Goal: Task Accomplishment & Management: Complete application form

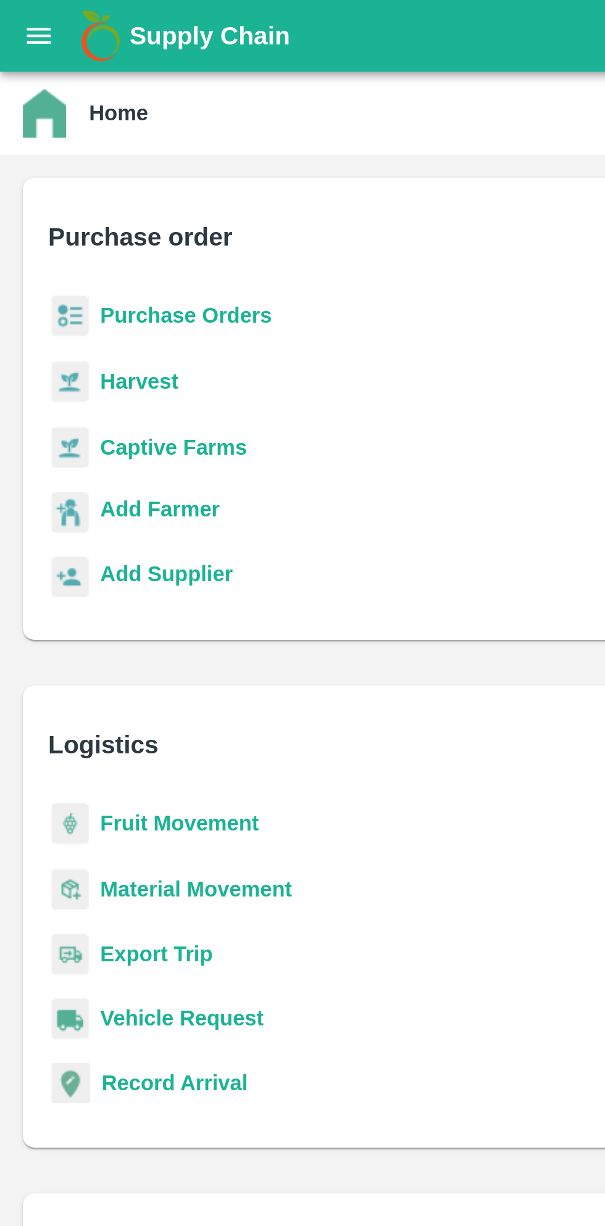
click at [90, 133] on b "Purchase Orders" at bounding box center [80, 136] width 74 height 10
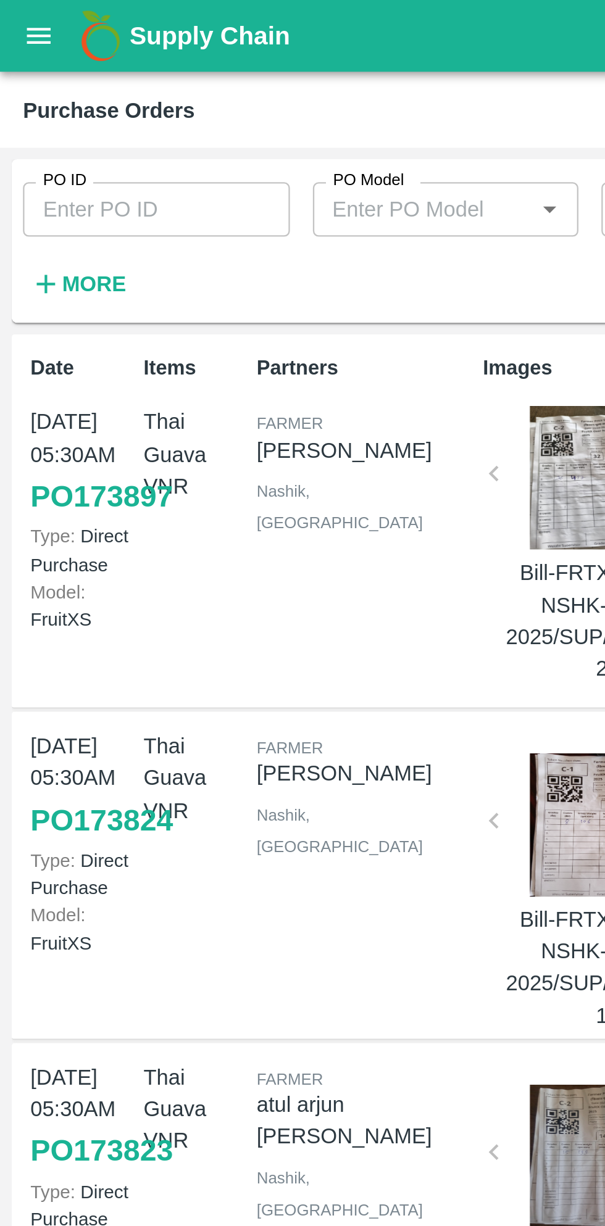
click at [77, 91] on input "PO ID" at bounding box center [67, 89] width 115 height 23
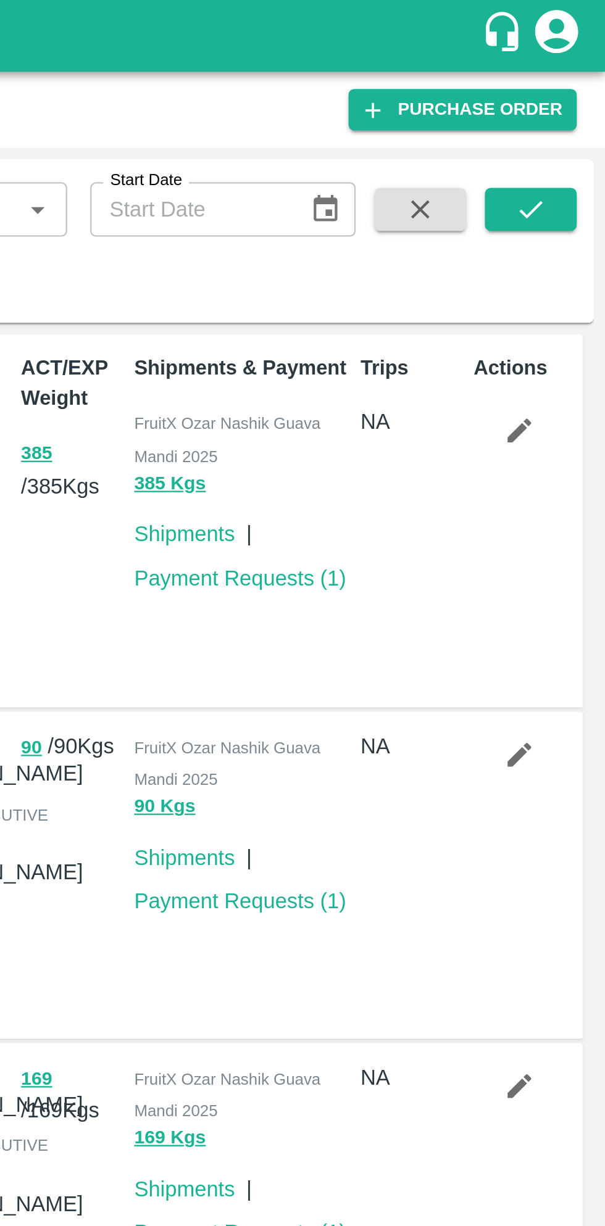
type input "171236"
click at [575, 88] on icon "submit" at bounding box center [573, 90] width 14 height 14
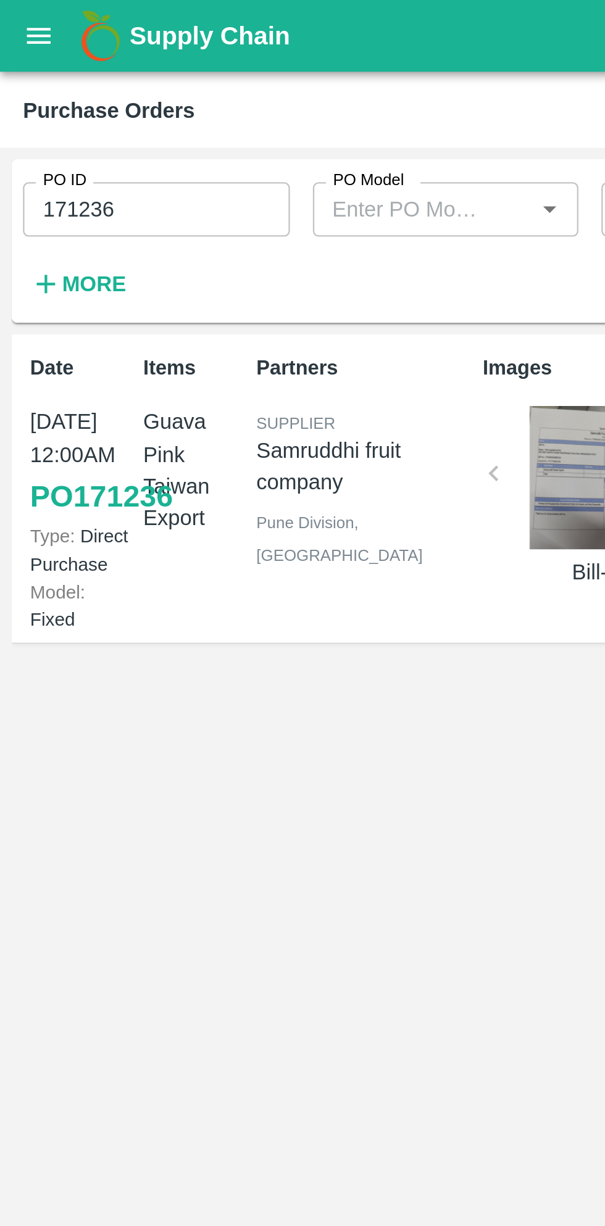
click at [39, 225] on link "PO 171236" at bounding box center [43, 213] width 61 height 22
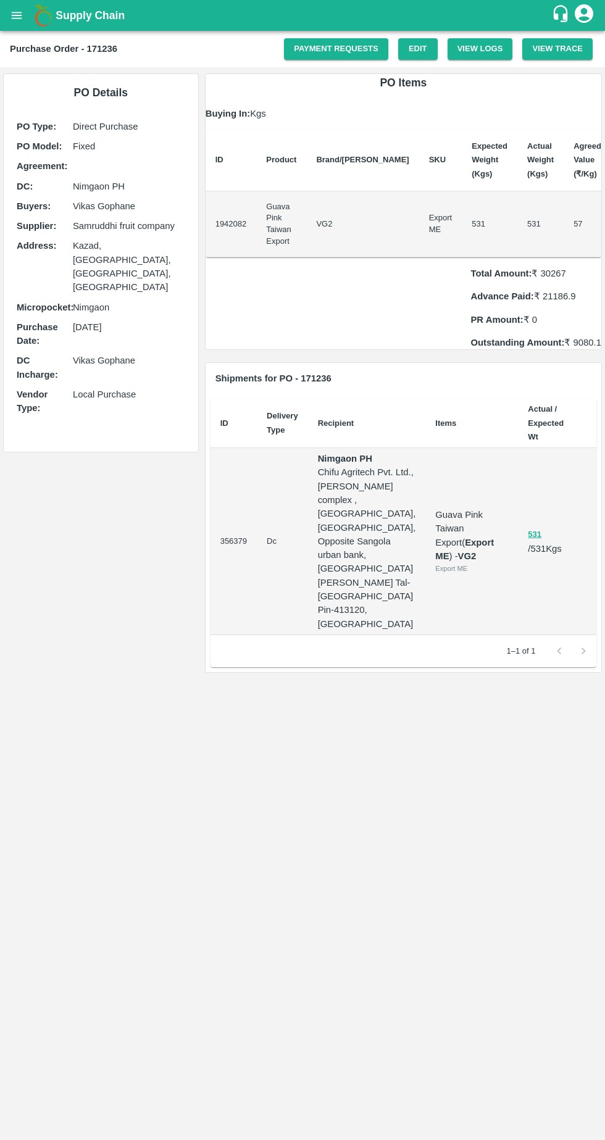
click at [349, 47] on link "Payment Requests" at bounding box center [336, 49] width 104 height 22
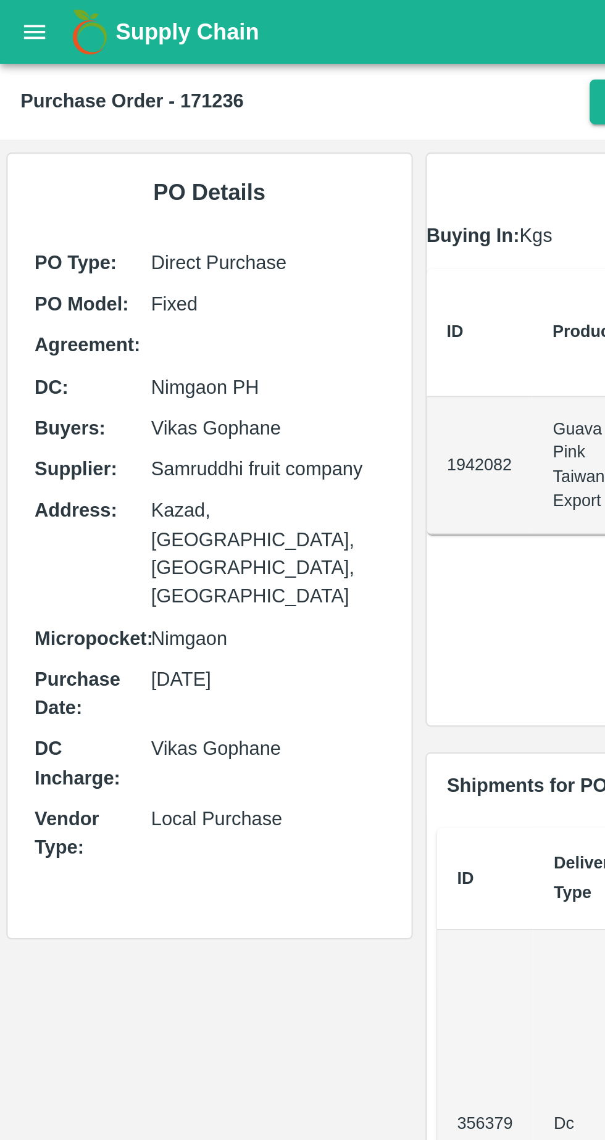
click at [19, 11] on icon "open drawer" at bounding box center [17, 16] width 14 height 14
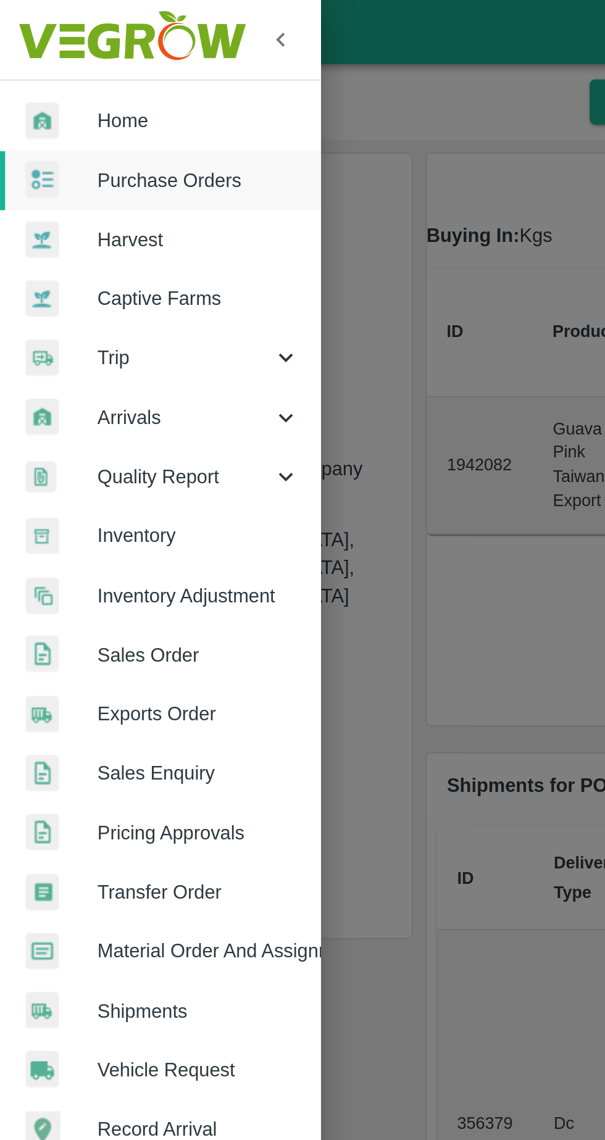
click at [89, 62] on span "Home" at bounding box center [96, 58] width 98 height 14
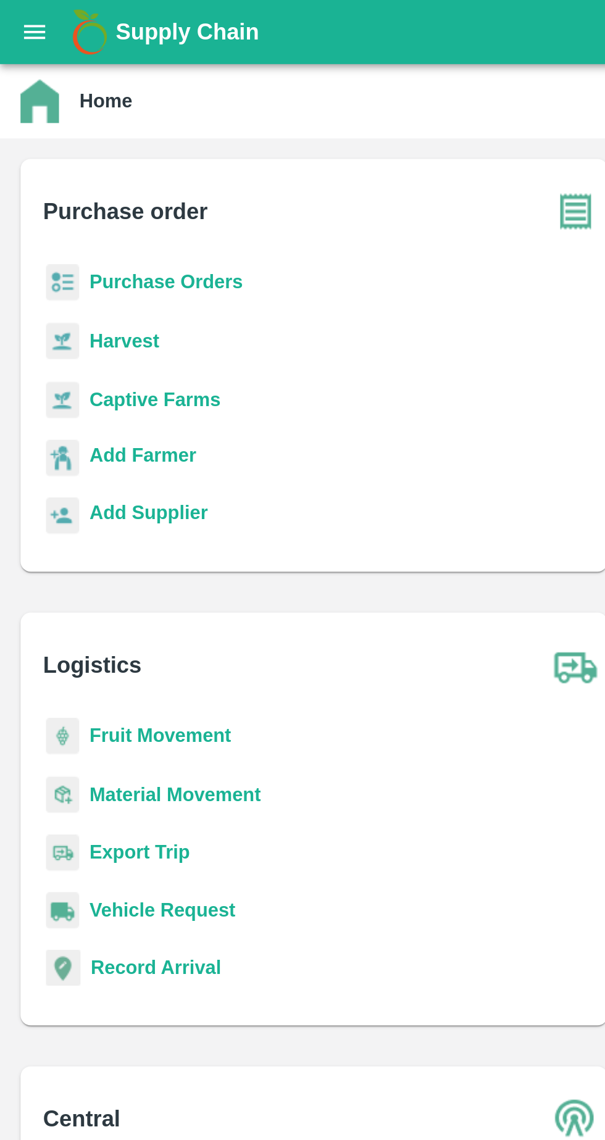
click at [71, 131] on b "Purchase Orders" at bounding box center [80, 136] width 74 height 10
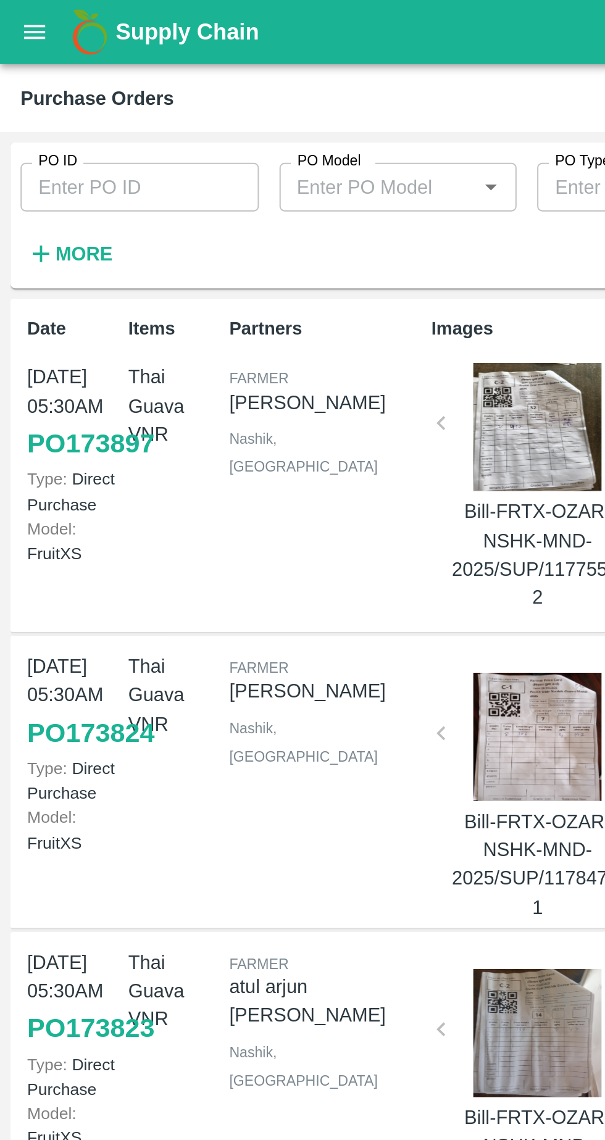
click at [86, 88] on input "PO ID" at bounding box center [67, 89] width 115 height 23
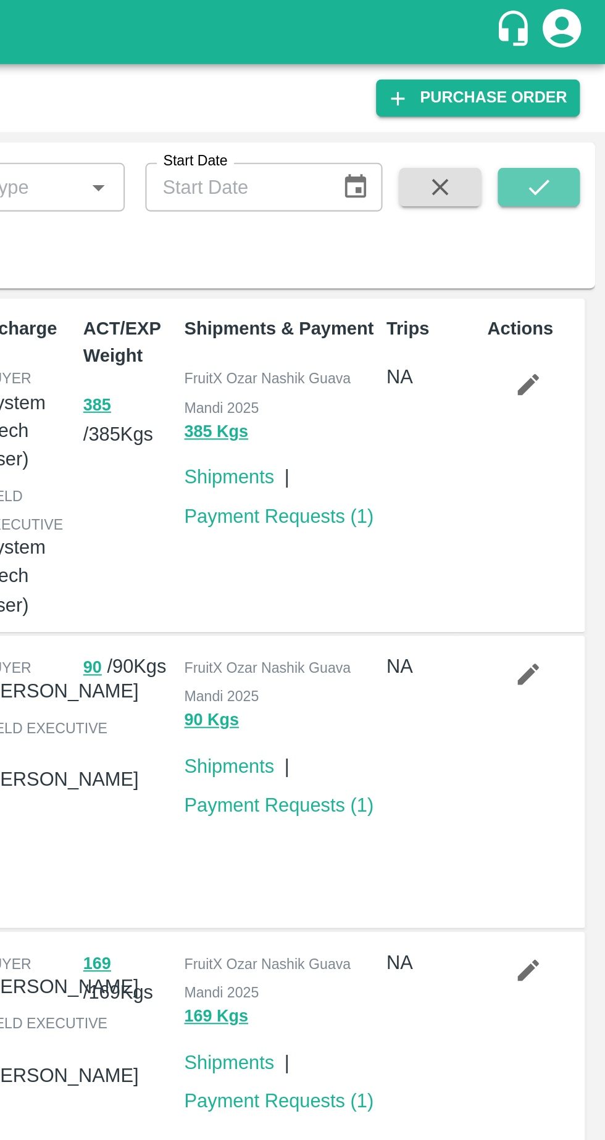
type input "171239"
click at [573, 90] on icon "submit" at bounding box center [573, 90] width 14 height 14
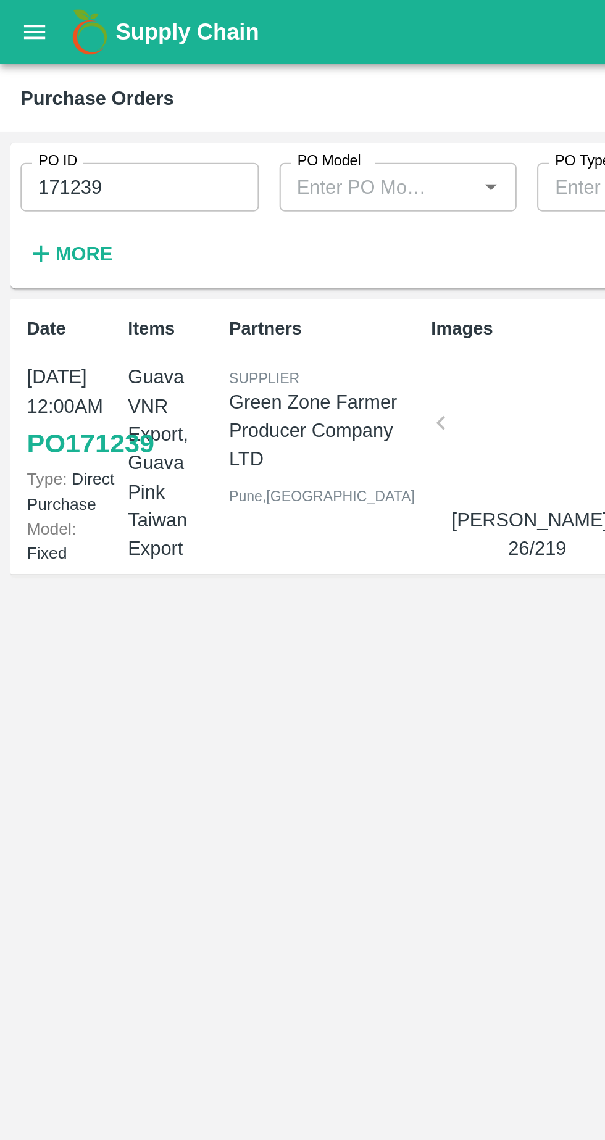
click at [36, 225] on link "PO 171239" at bounding box center [43, 213] width 61 height 22
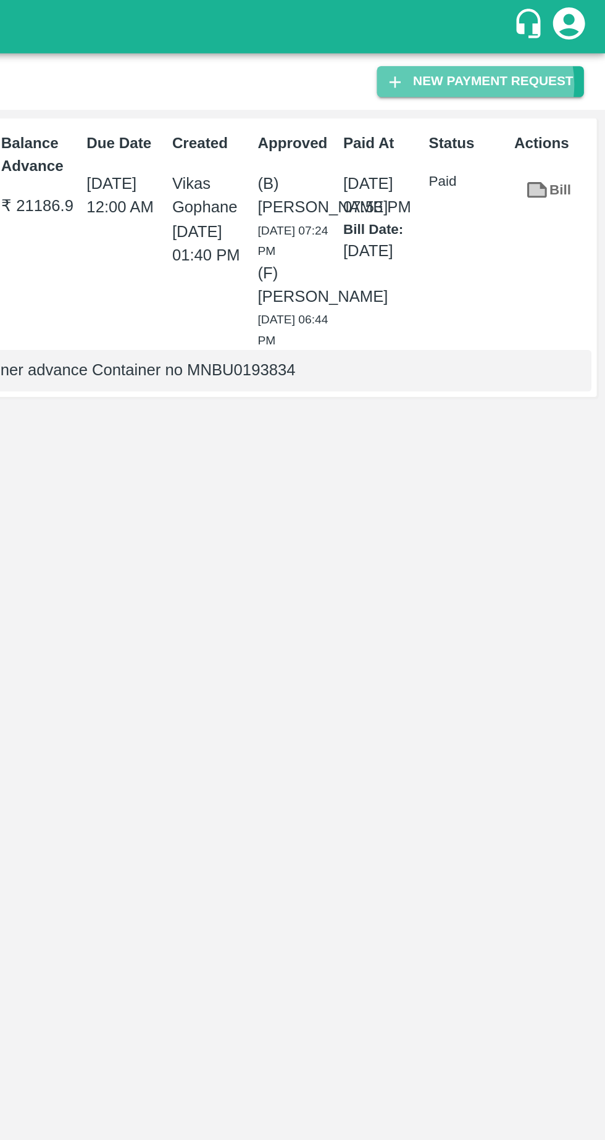
click at [534, 49] on button "New Payment Request" at bounding box center [533, 47] width 120 height 18
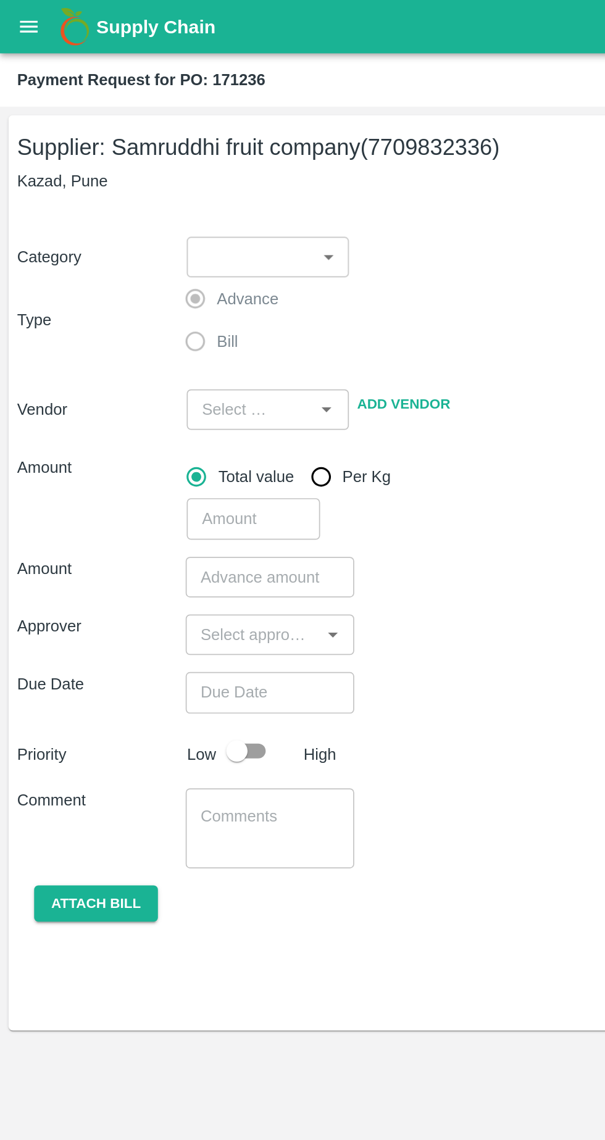
click at [197, 148] on body "Supply Chain Payment Request for PO: 171236 Supplier: Samruddhi fruit company (…" at bounding box center [302, 570] width 605 height 1140
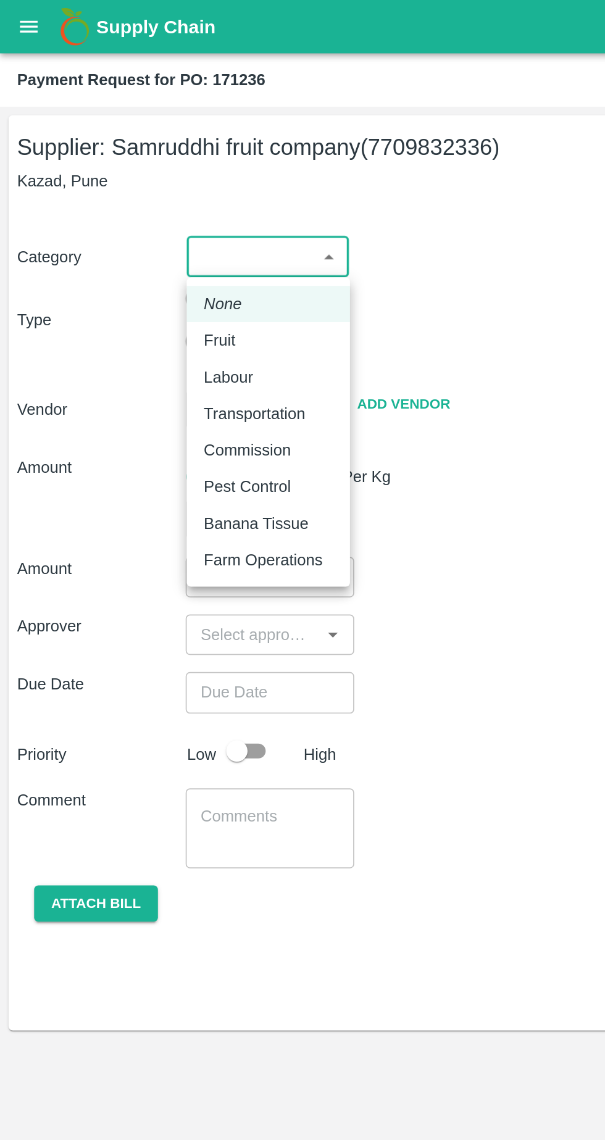
click at [149, 194] on div "Fruit" at bounding box center [155, 197] width 75 height 14
type input "1"
type input "Samruddhi fruit company - 7709832336(Supplier)"
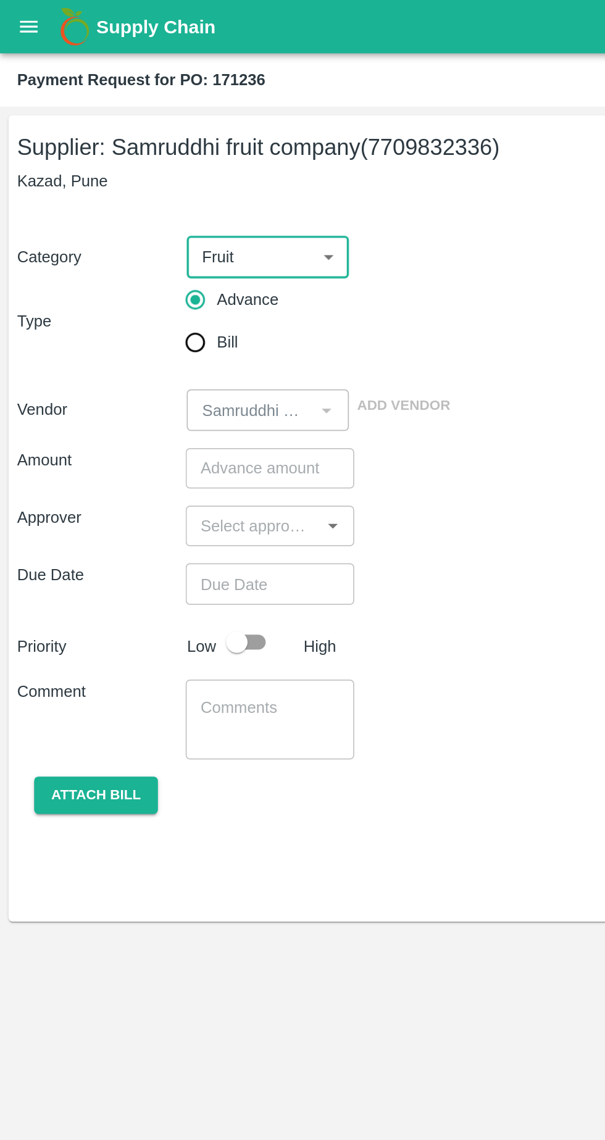
click at [112, 209] on input "Bill" at bounding box center [113, 198] width 25 height 25
radio input "true"
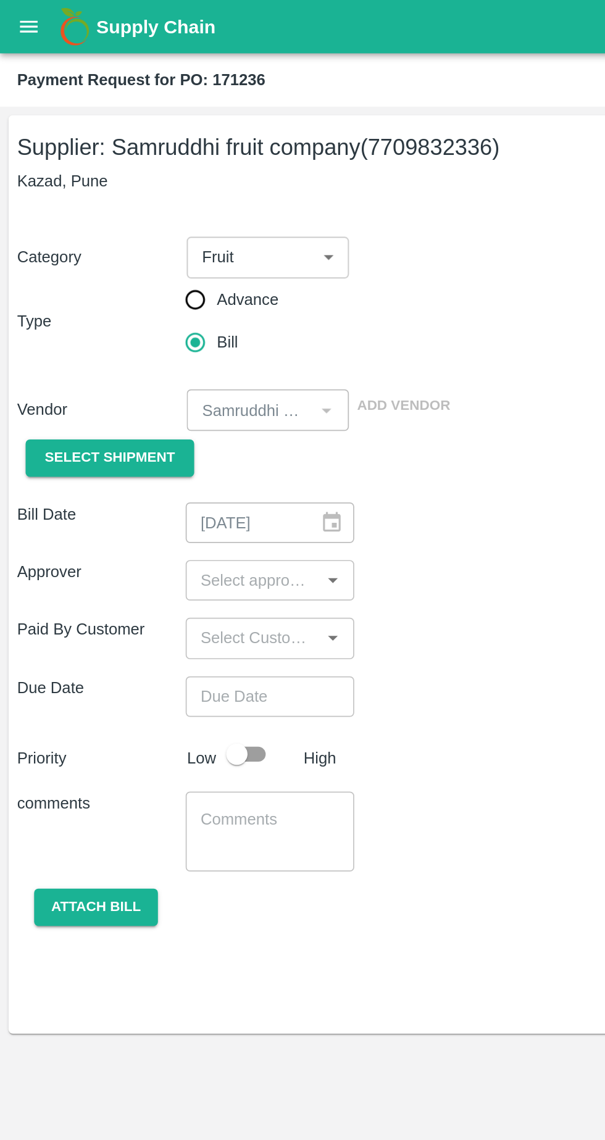
click at [74, 263] on span "Select Shipment" at bounding box center [63, 265] width 75 height 14
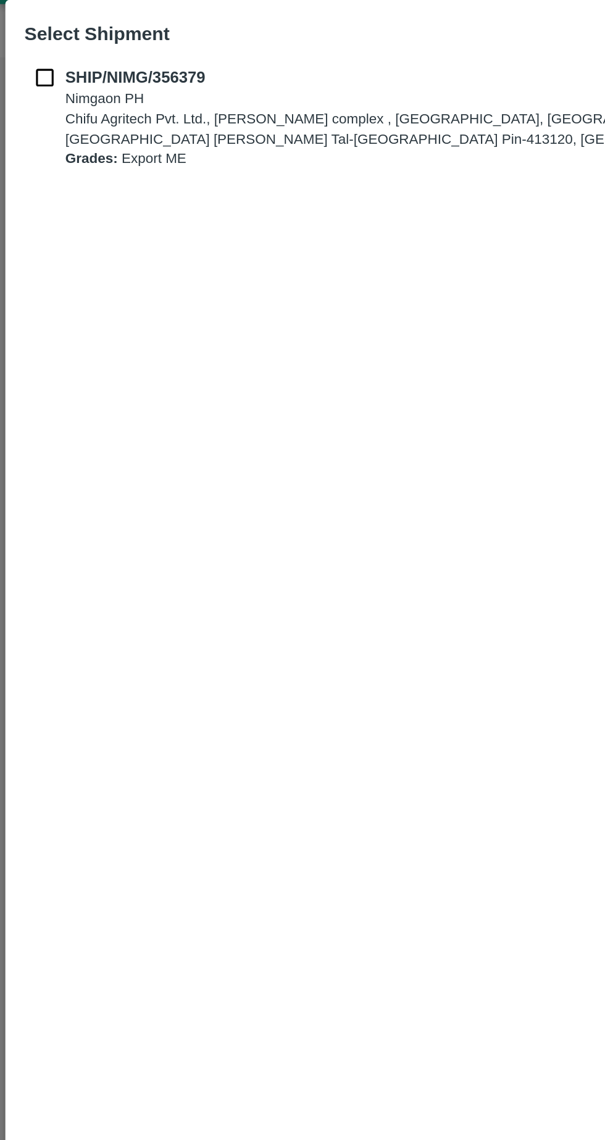
click at [28, 77] on input "checkbox" at bounding box center [25, 74] width 23 height 14
checkbox input "true"
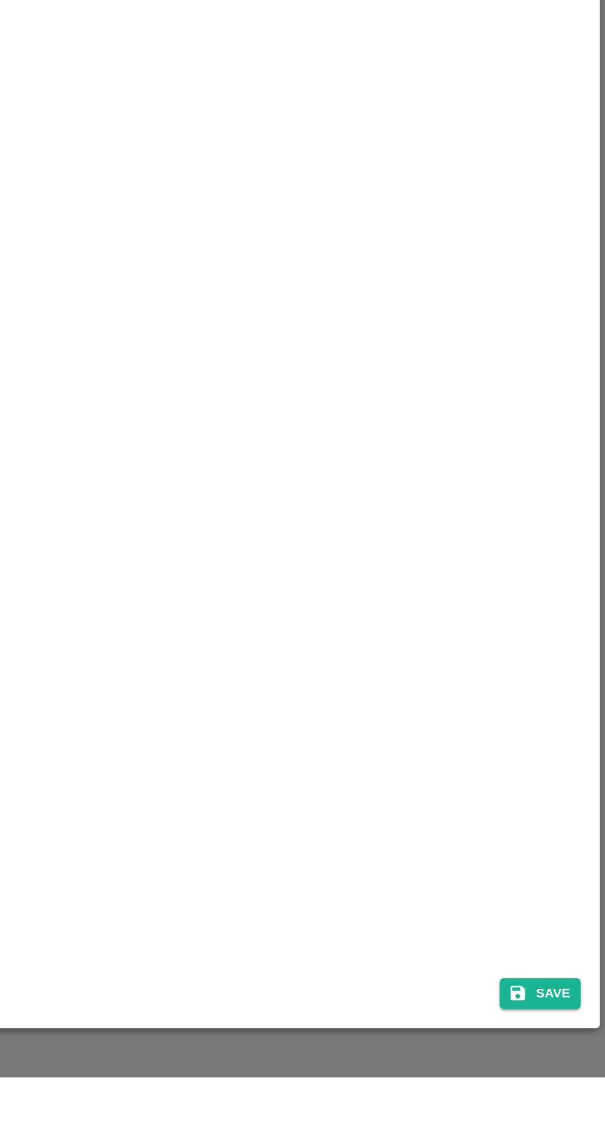
click at [573, 1100] on button "Save" at bounding box center [567, 1091] width 47 height 18
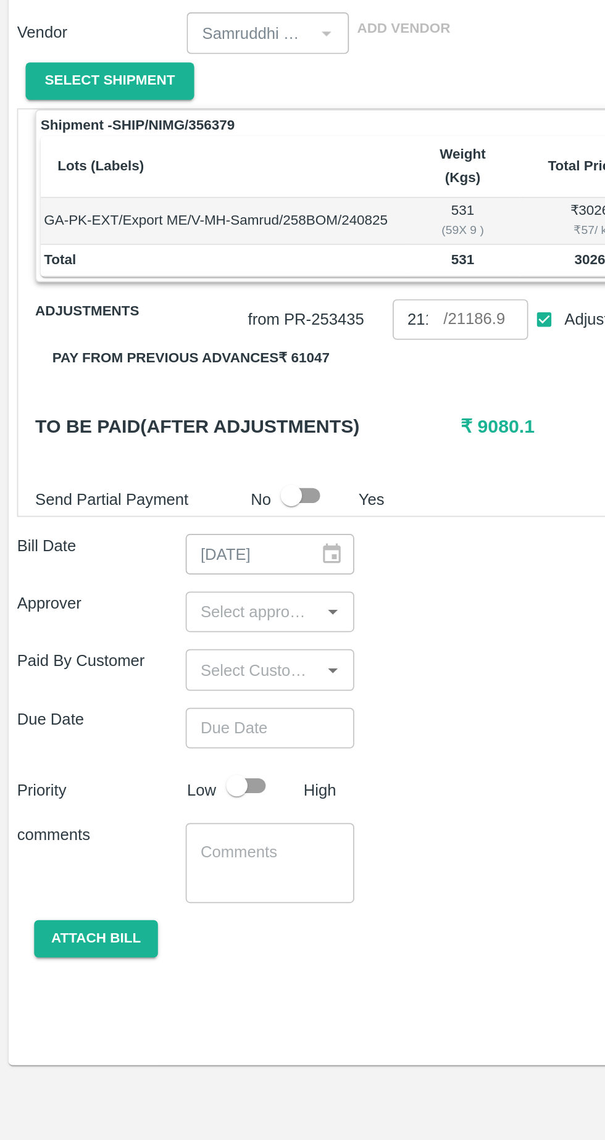
click at [192, 571] on icon "Open" at bounding box center [192, 572] width 6 height 3
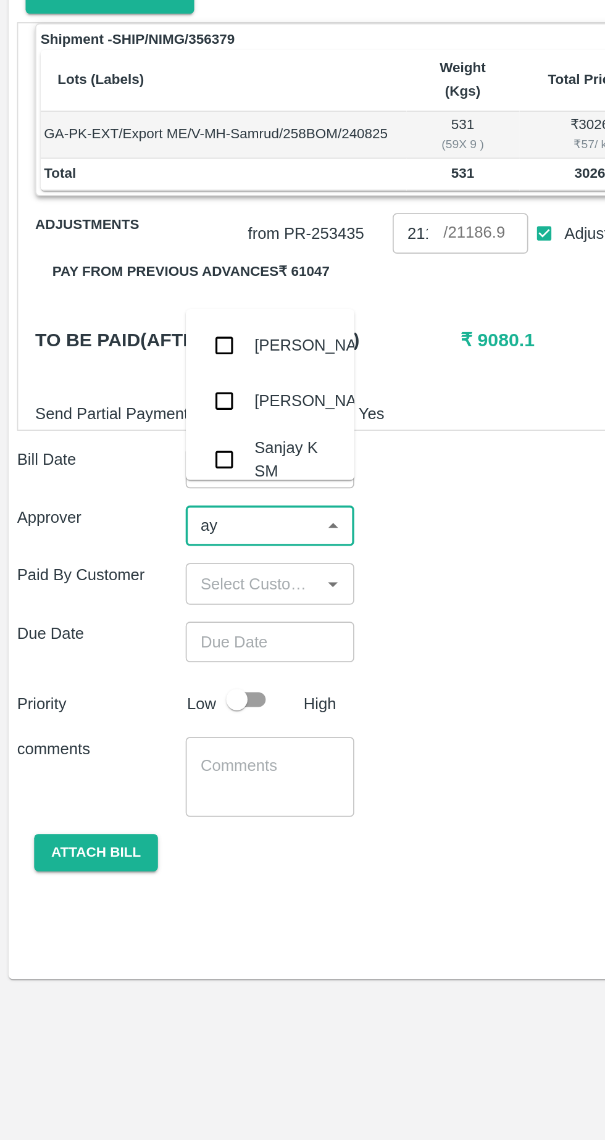
type input "ayu"
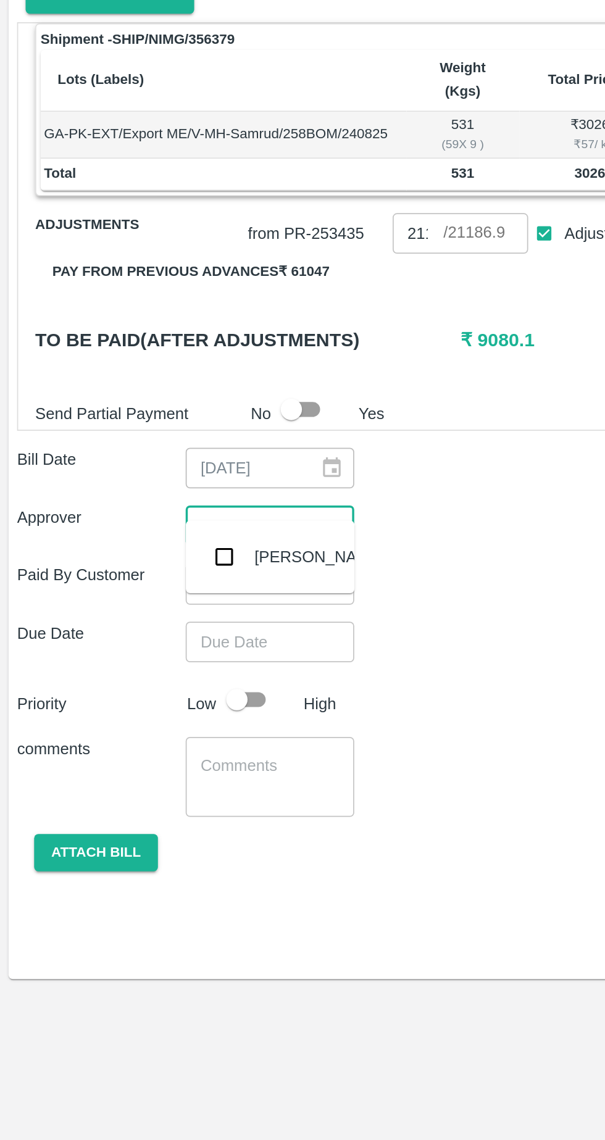
click at [181, 593] on div "[PERSON_NAME]" at bounding box center [184, 590] width 75 height 14
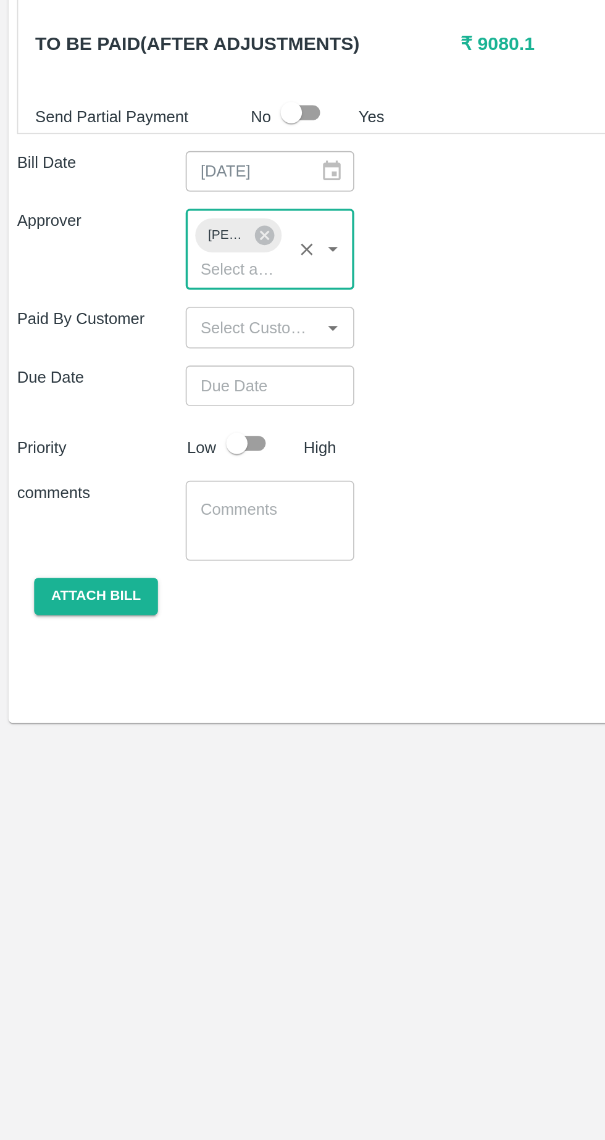
click at [165, 652] on input "Choose date" at bounding box center [151, 662] width 89 height 23
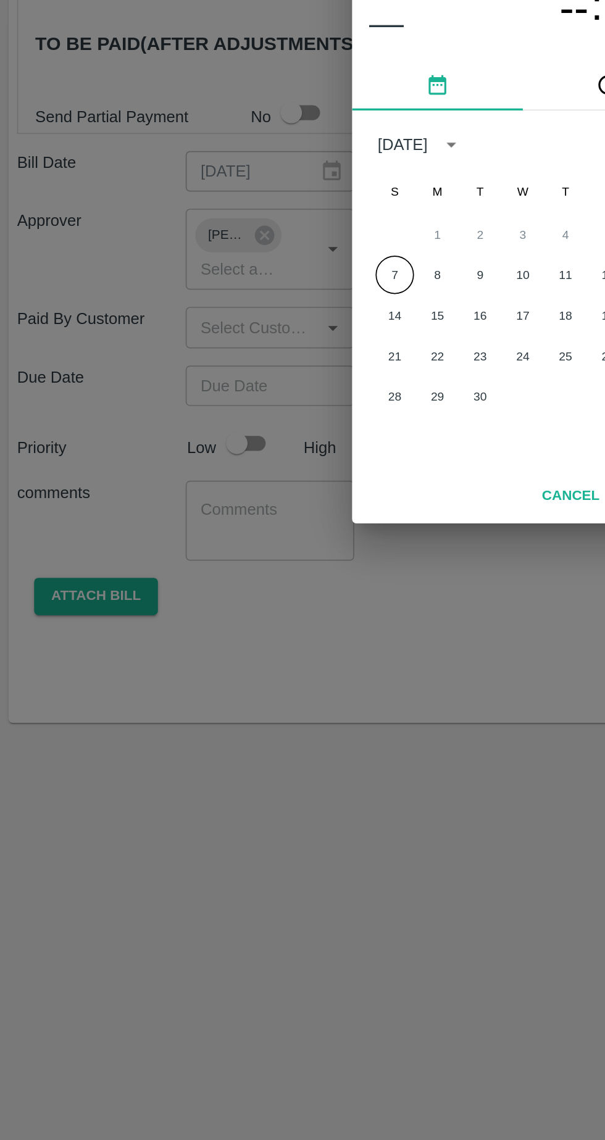
click at [228, 598] on button "7" at bounding box center [228, 599] width 22 height 22
type input "07/09/2025 12:00 AM"
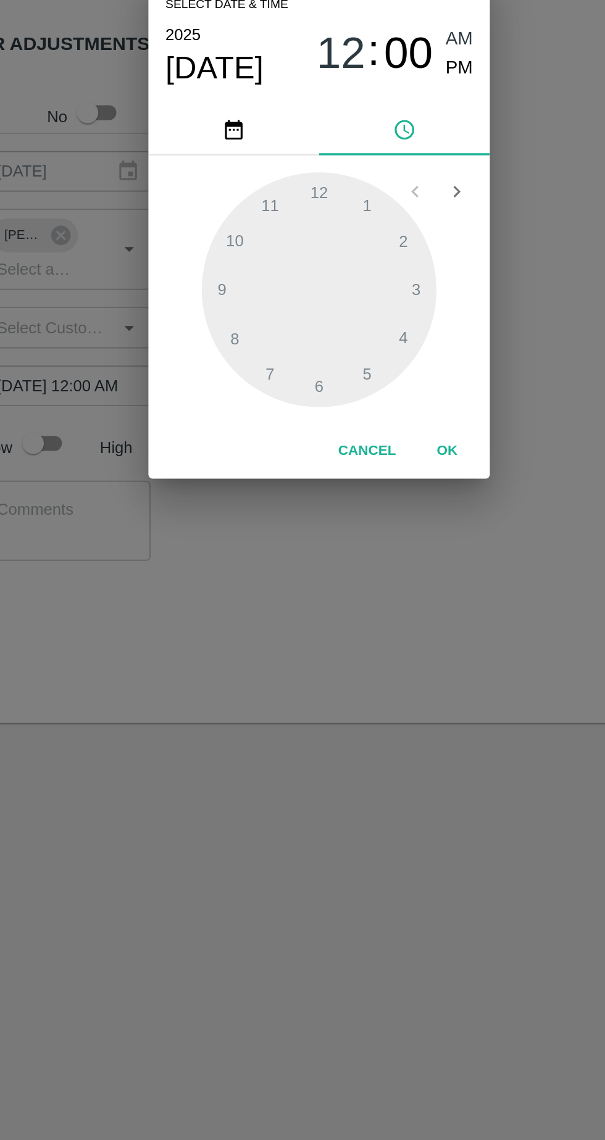
click at [379, 699] on button "OK" at bounding box center [376, 701] width 39 height 22
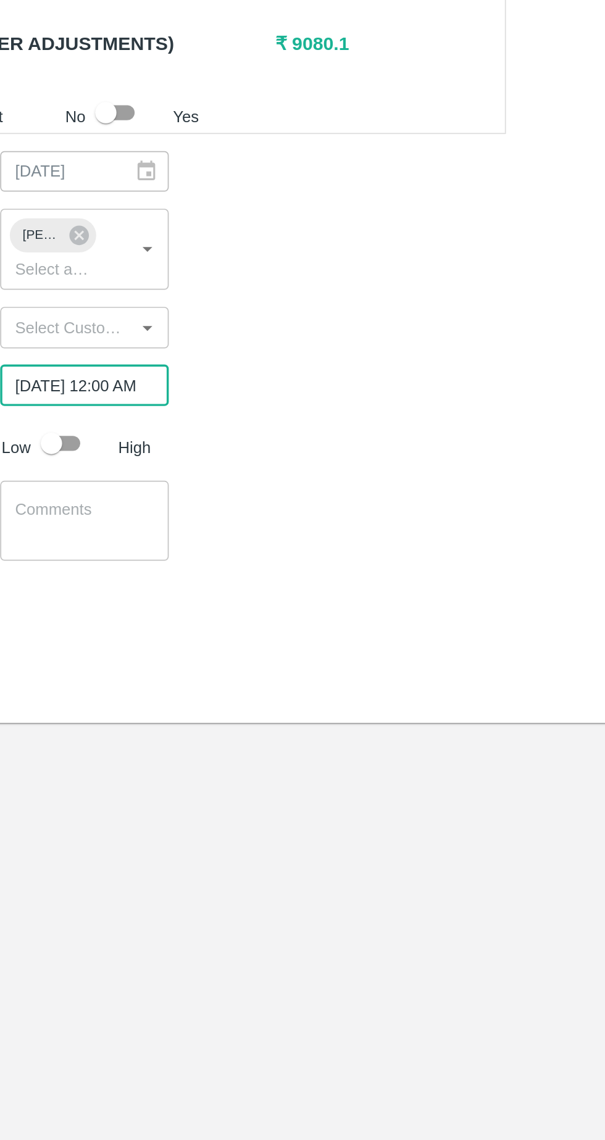
scroll to position [0, 8]
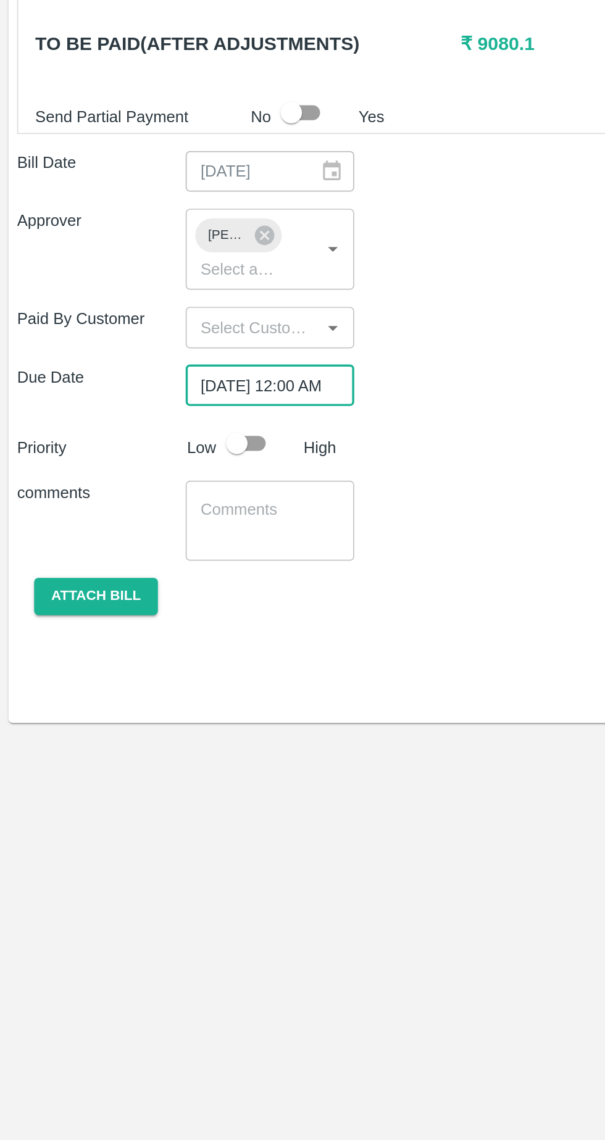
click at [143, 684] on input "checkbox" at bounding box center [137, 695] width 70 height 23
checkbox input "true"
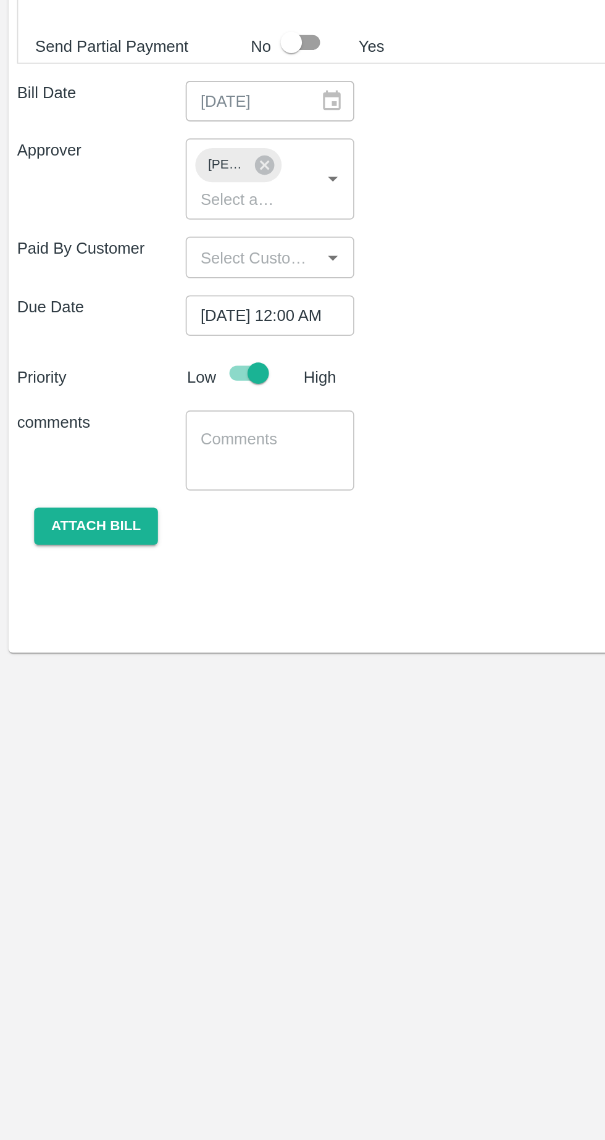
click at [148, 728] on textarea at bounding box center [156, 741] width 80 height 26
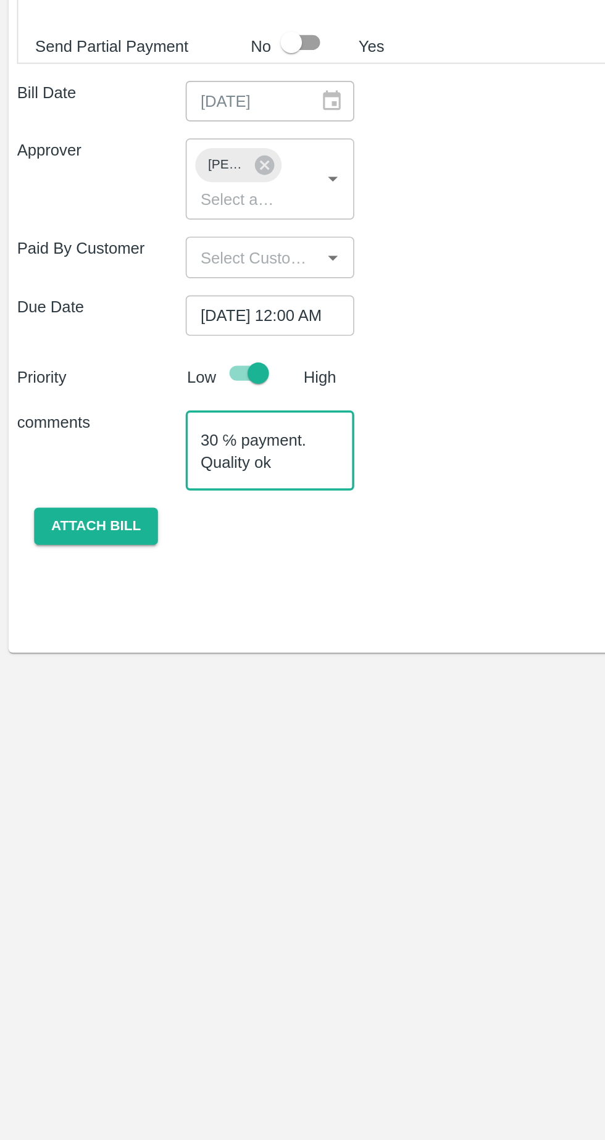
scroll to position [25, 0]
click at [179, 738] on textarea "Guava remaining 30 ℅ payment. Quality ok Container no :-" at bounding box center [156, 741] width 80 height 26
type textarea "Guava remaining 30 ℅ payment. Quality ok Container no :- MNBU0193834"
click at [72, 774] on button "Attach bill" at bounding box center [56, 785] width 72 height 22
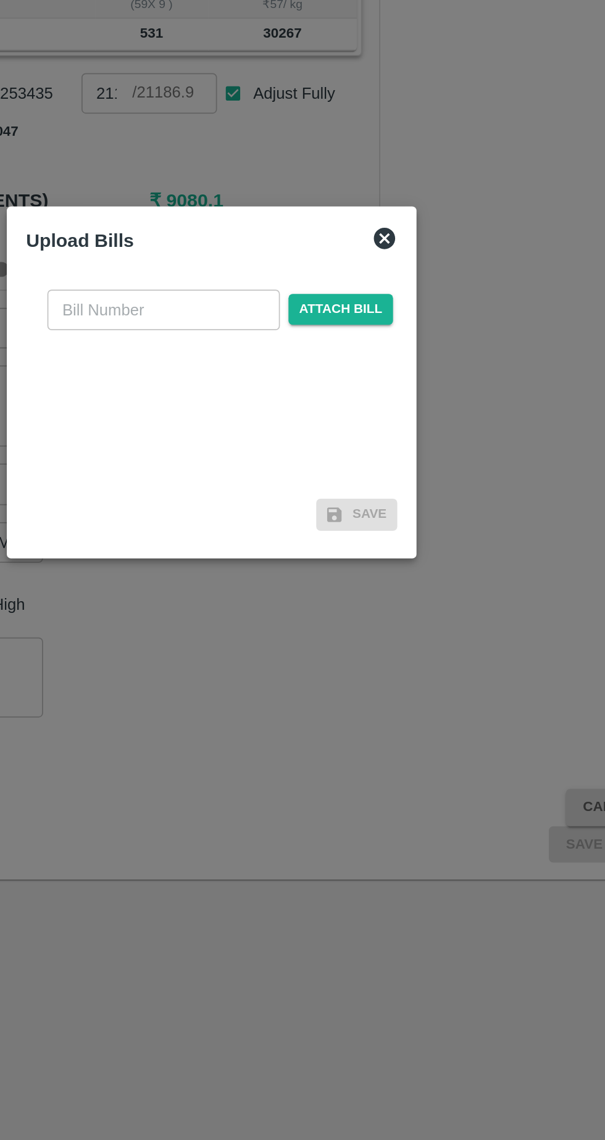
click at [294, 523] on input "text" at bounding box center [274, 528] width 135 height 23
click at [384, 531] on span "Attach bill" at bounding box center [377, 528] width 60 height 18
click at [0, 0] on input "Attach bill" at bounding box center [0, 0] width 0 height 0
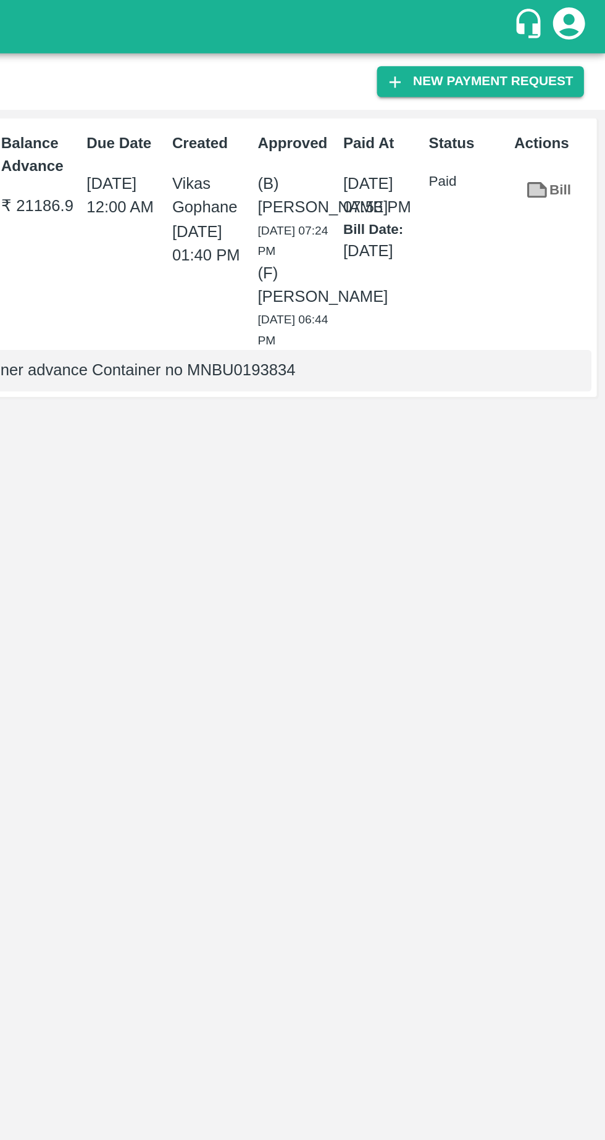
click at [533, 47] on button "New Payment Request" at bounding box center [533, 47] width 120 height 18
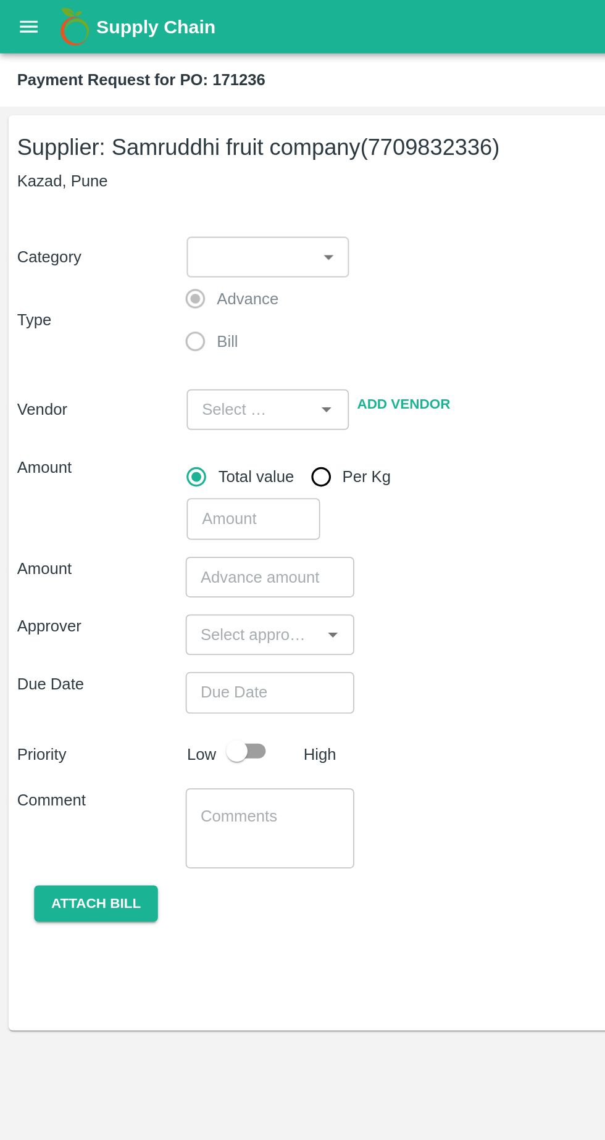
click at [198, 155] on body "Supply Chain Payment Request for PO: 171236 Supplier: Samruddhi fruit company (…" at bounding box center [302, 570] width 605 height 1140
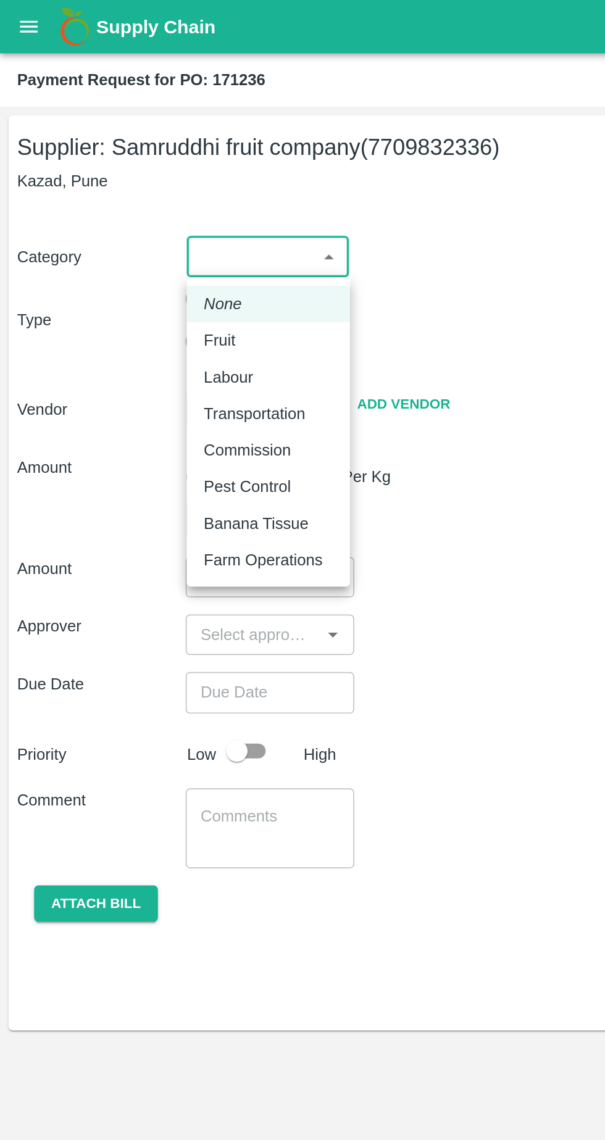
click at [159, 195] on div "Fruit" at bounding box center [155, 197] width 75 height 14
type input "1"
type input "Samruddhi fruit company - 7709832336(Supplier)"
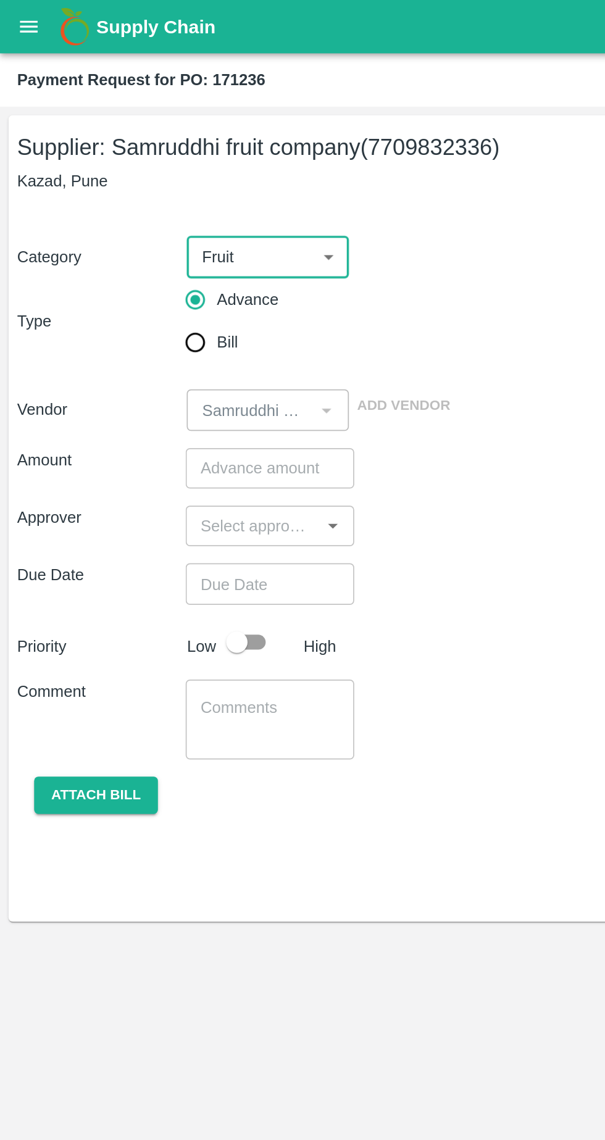
click at [115, 194] on input "Bill" at bounding box center [113, 198] width 25 height 25
radio input "true"
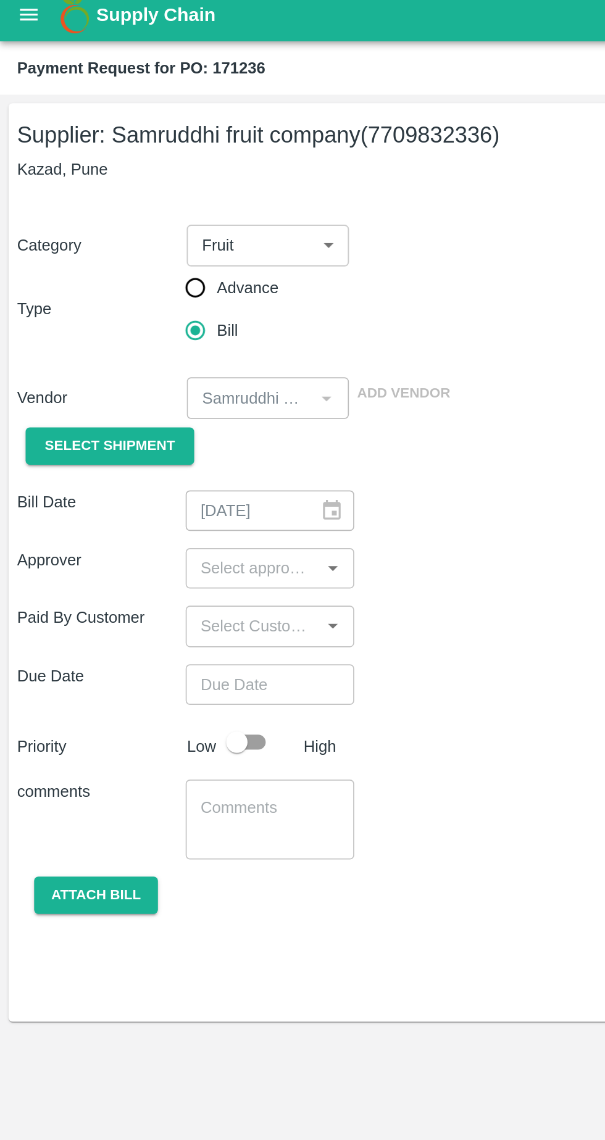
click at [104, 265] on button "Select Shipment" at bounding box center [64, 265] width 98 height 22
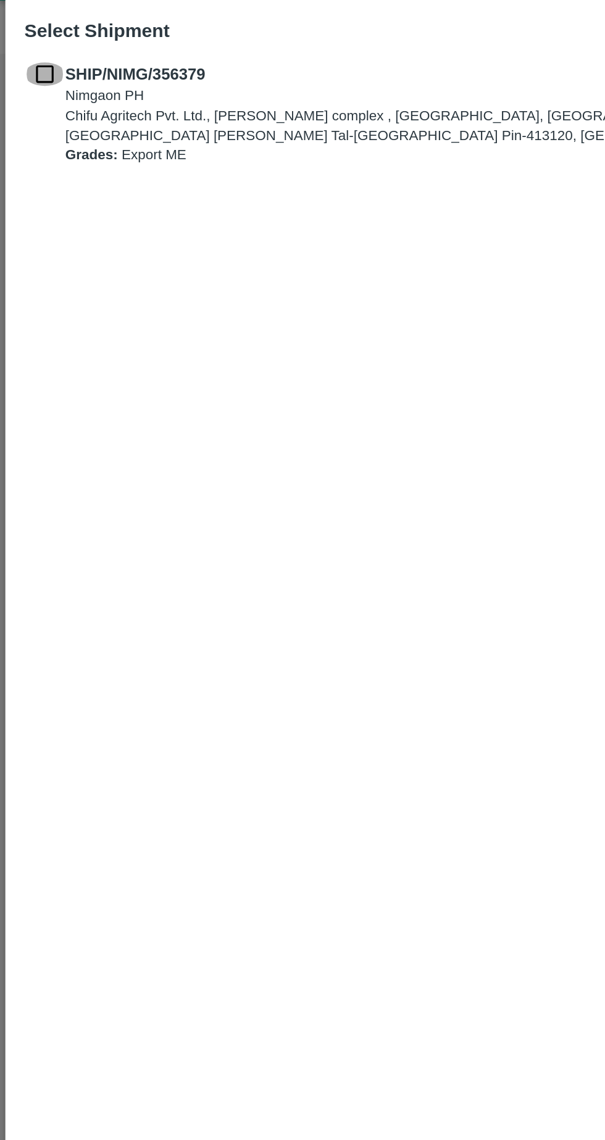
click at [36, 70] on input "checkbox" at bounding box center [25, 74] width 23 height 14
checkbox input "true"
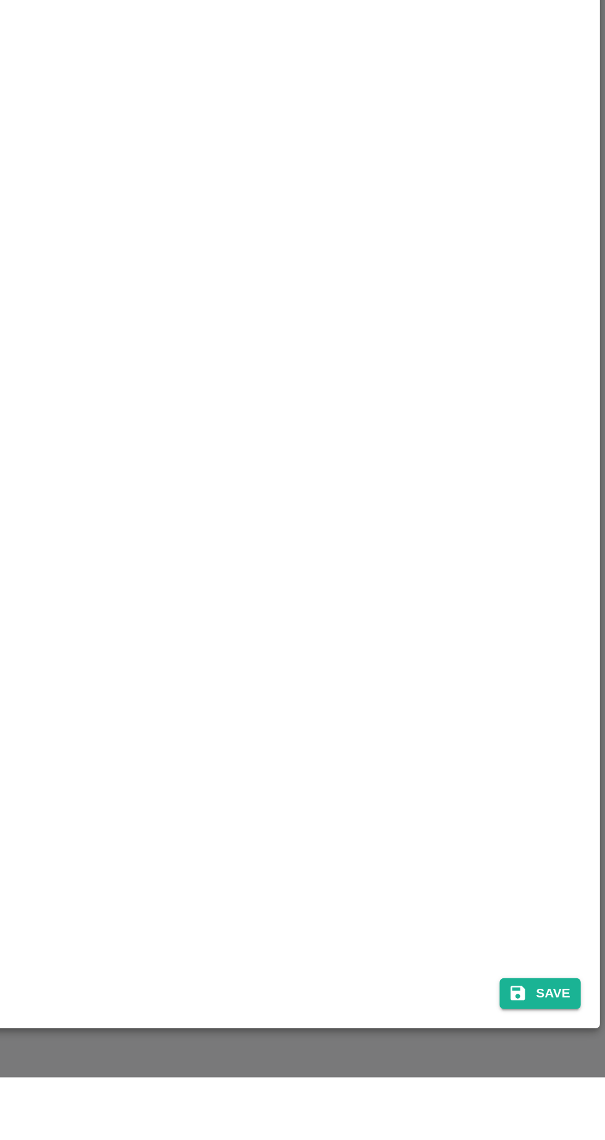
click at [570, 1100] on button "Save" at bounding box center [567, 1091] width 47 height 18
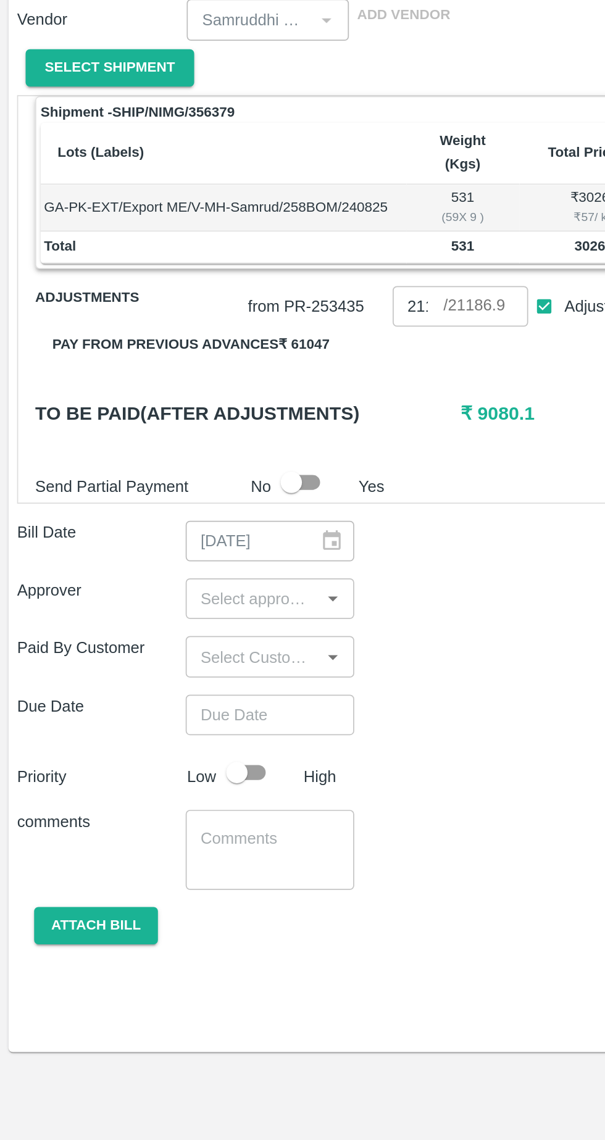
click at [174, 564] on input "input" at bounding box center [146, 572] width 70 height 16
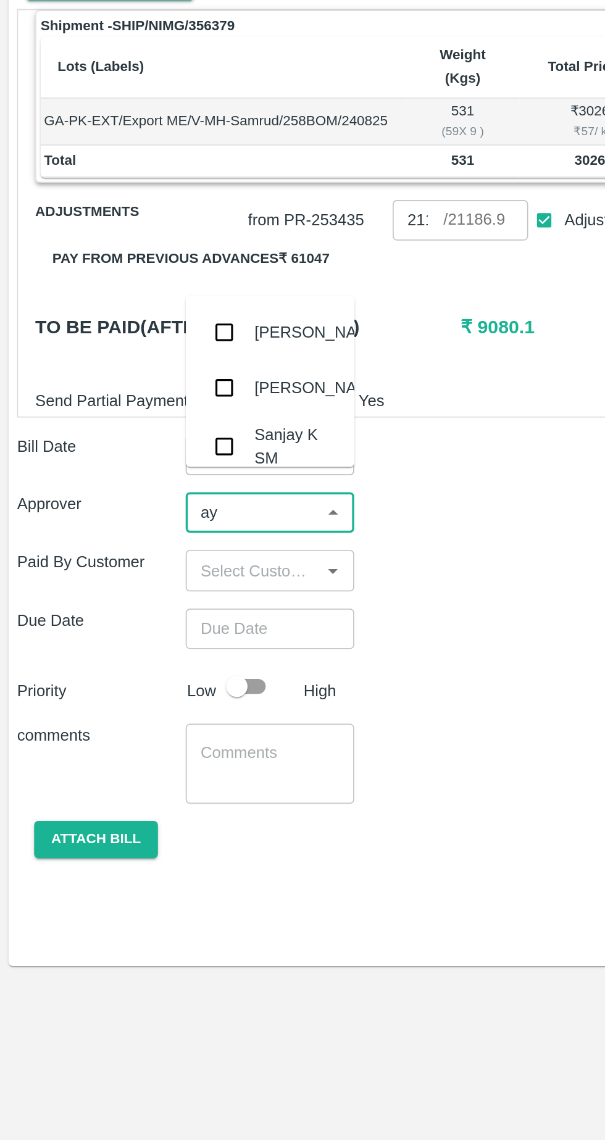
type input "ayu"
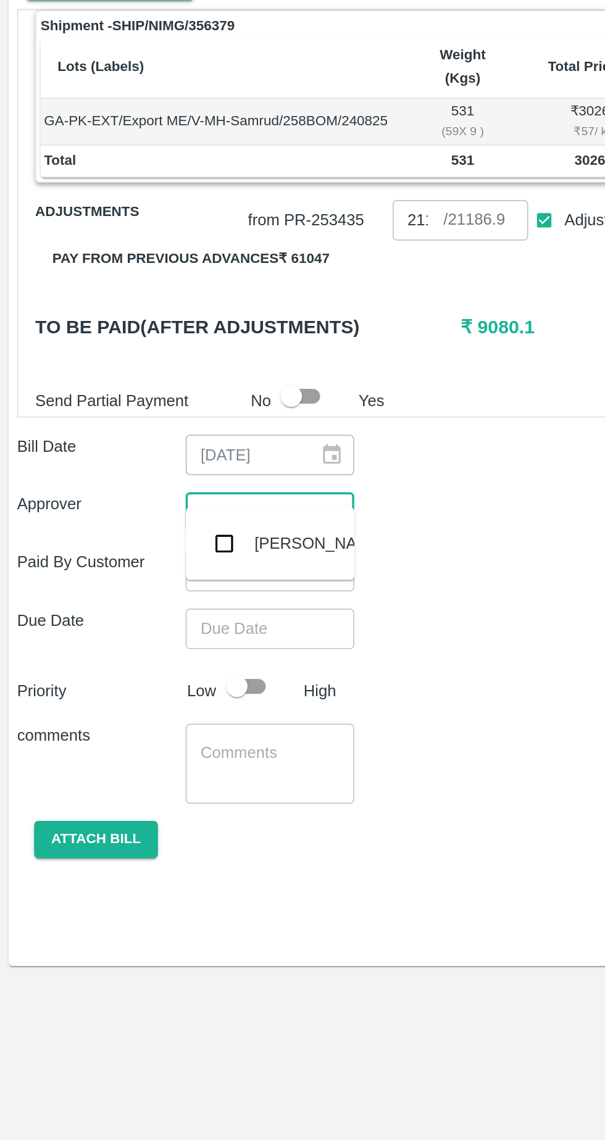
click at [177, 588] on div "[PERSON_NAME]" at bounding box center [184, 590] width 75 height 14
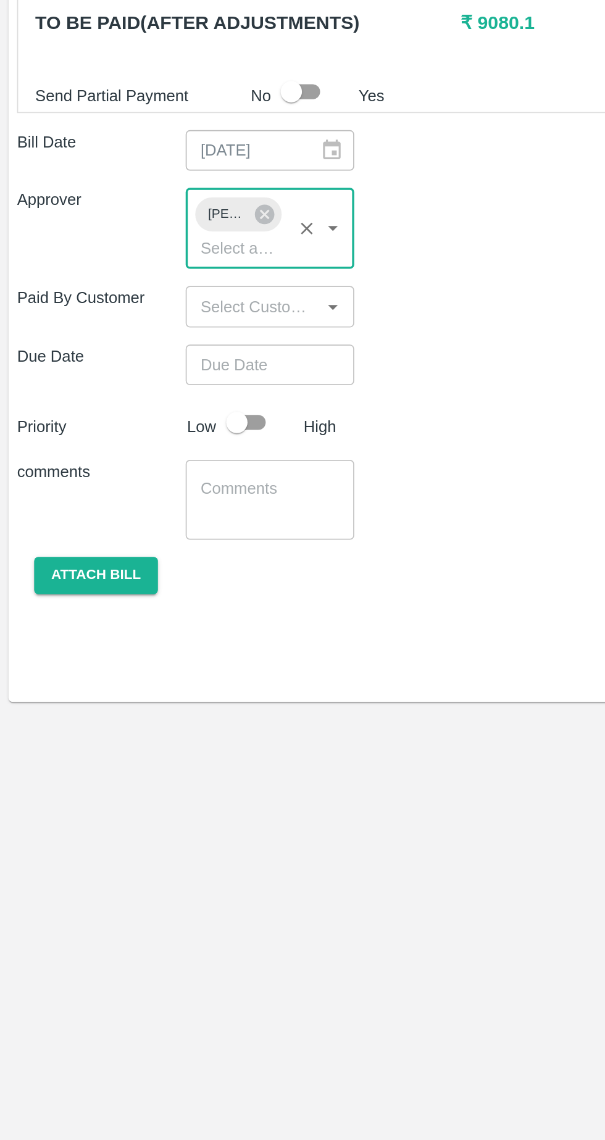
click at [165, 651] on input "Choose date" at bounding box center [151, 662] width 89 height 23
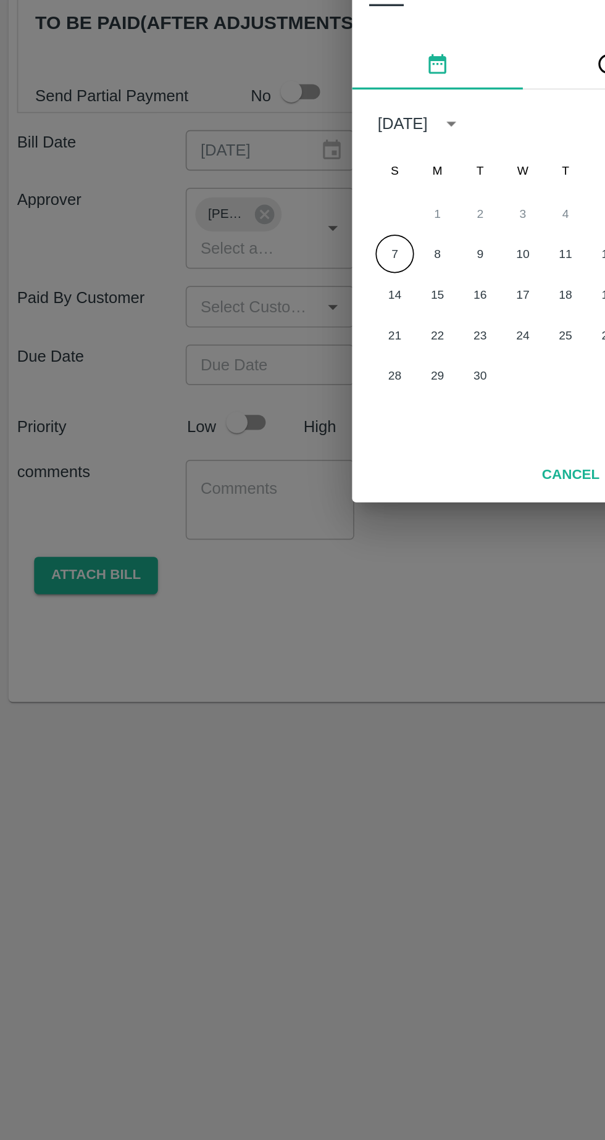
click at [228, 597] on button "7" at bounding box center [228, 599] width 22 height 22
type input "07/09/2025 12:00 AM"
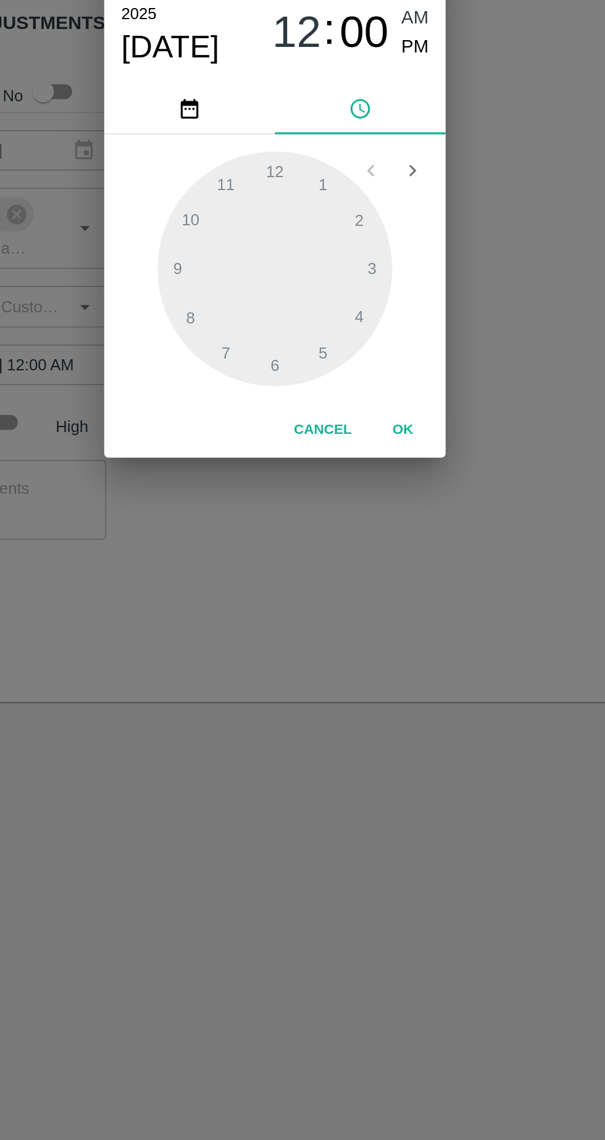
click at [371, 702] on button "OK" at bounding box center [376, 701] width 39 height 22
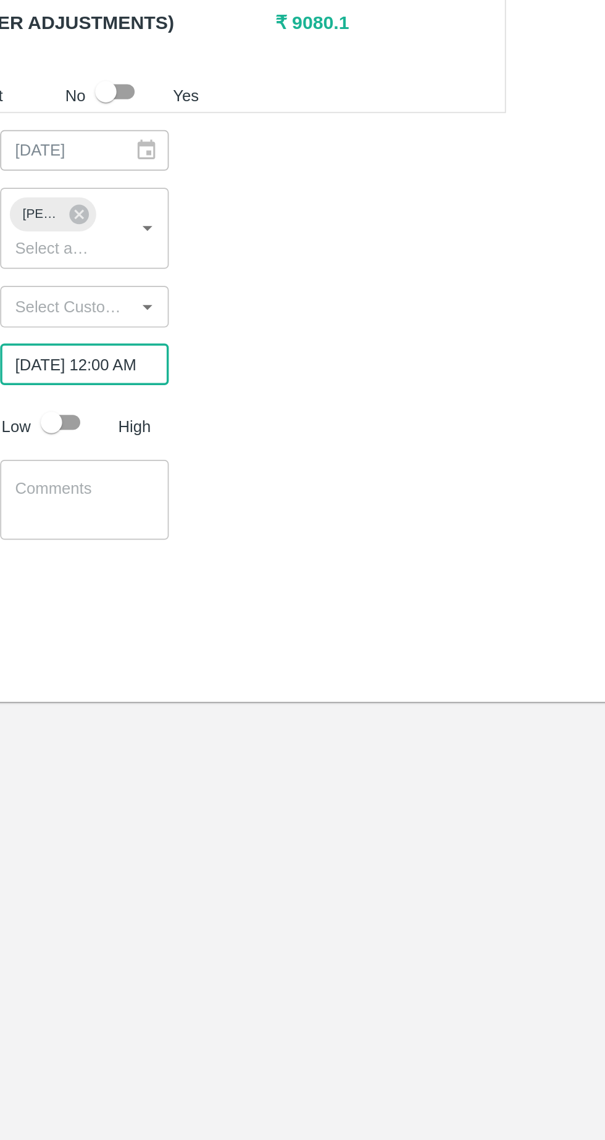
scroll to position [0, 8]
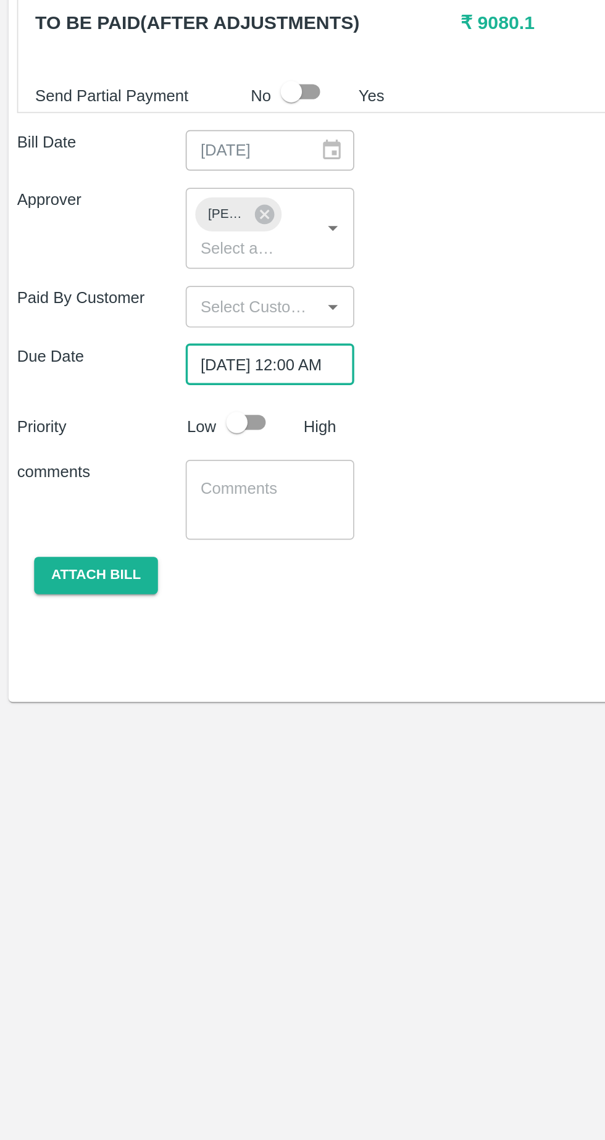
click at [135, 684] on input "checkbox" at bounding box center [137, 695] width 70 height 23
checkbox input "true"
click at [152, 728] on textarea at bounding box center [156, 741] width 80 height 26
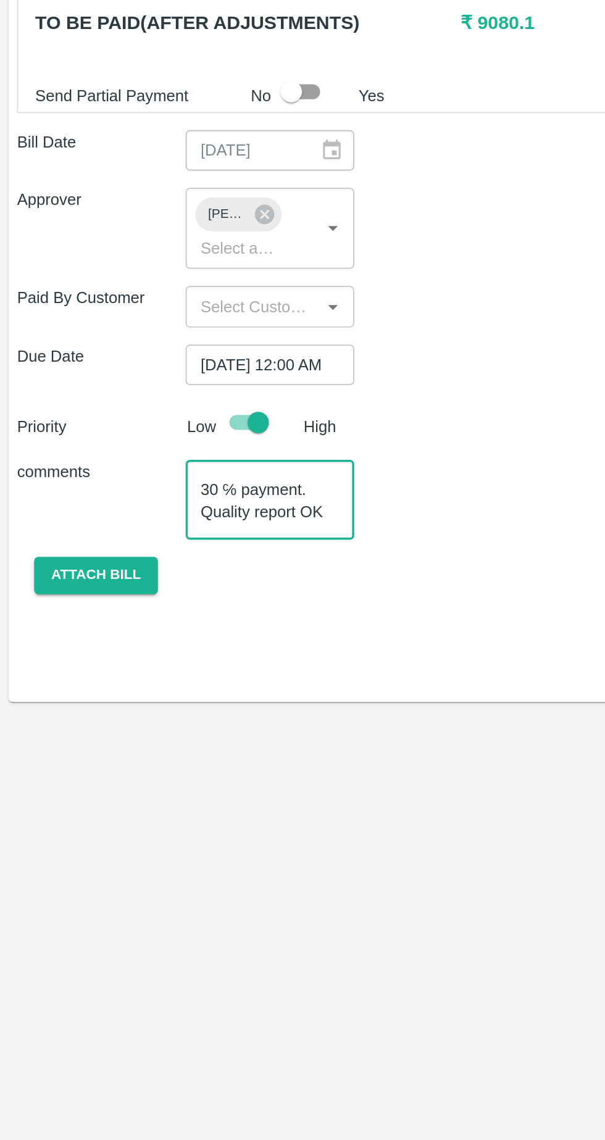
scroll to position [25, 0]
click at [175, 736] on textarea "Guava remaining 30 ℅ payment. Quality report OK Container no :-" at bounding box center [156, 741] width 80 height 26
click at [180, 734] on textarea "Guava remaining 30 ℅ payment. Quality report OK Container no :-" at bounding box center [156, 741] width 80 height 26
click at [184, 737] on textarea "Guava remaining 30 ℅ payment. Quality report OK Container no :-" at bounding box center [156, 741] width 80 height 26
paste textarea "MNBU0193834"
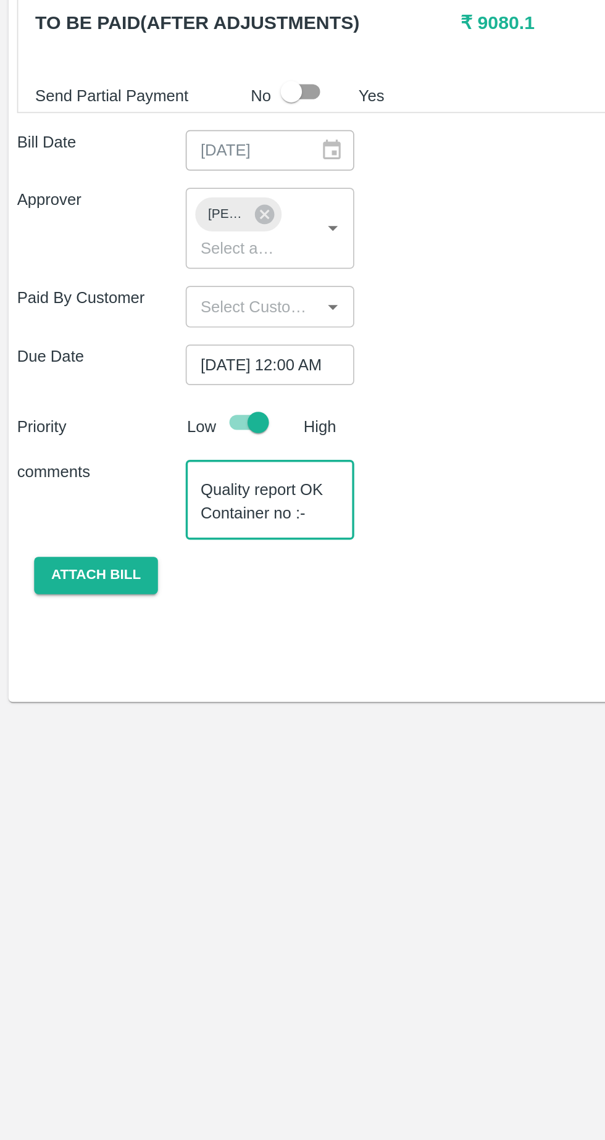
scroll to position [38, 0]
type textarea "Guava remaining 30 ℅ payment. Quality report OK Container no :- MNBU0193834"
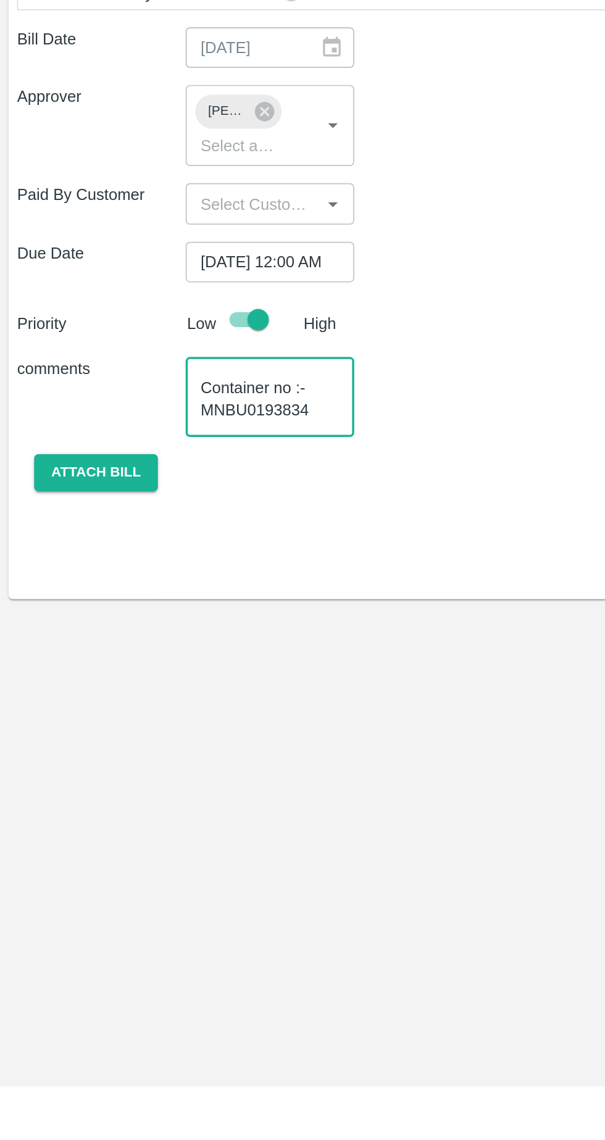
click at [57, 774] on button "Attach bill" at bounding box center [56, 785] width 72 height 22
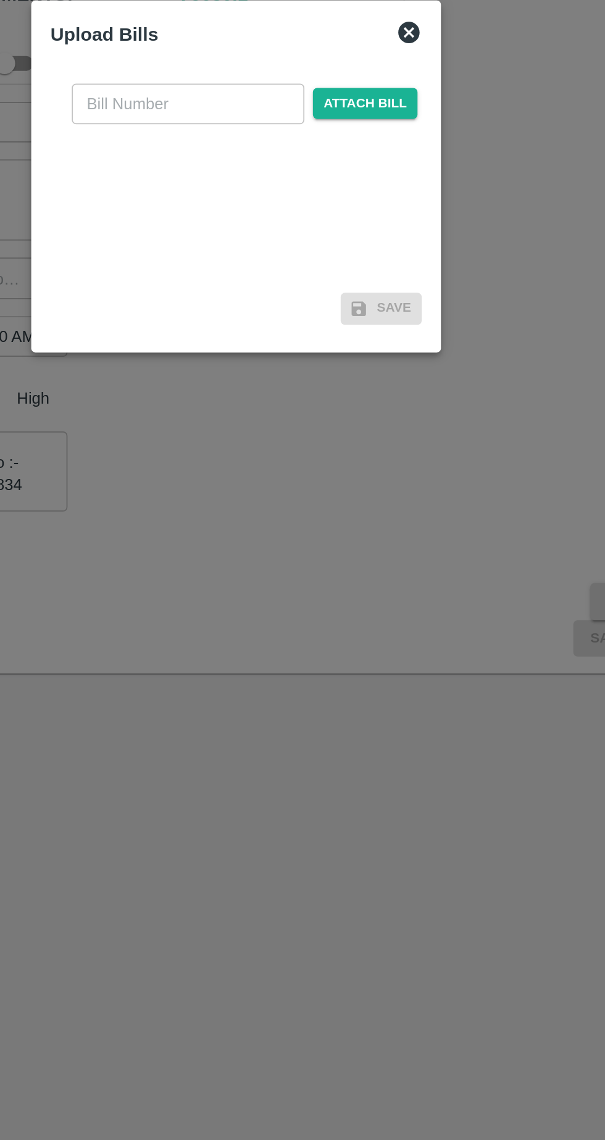
click at [381, 531] on span "Attach bill" at bounding box center [377, 528] width 60 height 18
click at [0, 0] on input "Attach bill" at bounding box center [0, 0] width 0 height 0
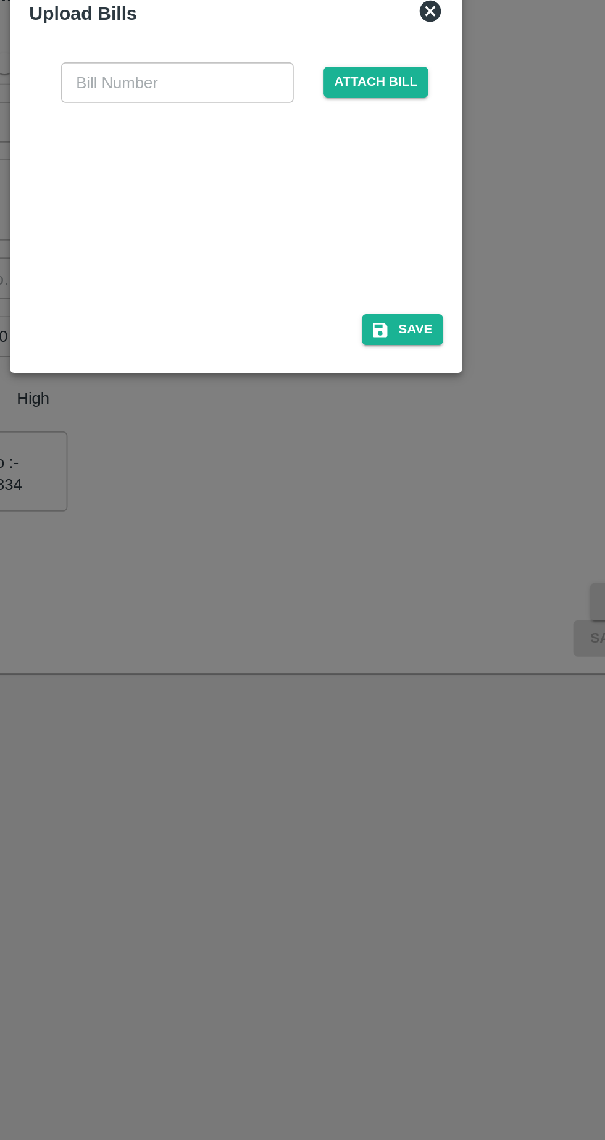
click at [316, 520] on input "text" at bounding box center [268, 515] width 135 height 23
type input "15"
click at [410, 661] on button "Save" at bounding box center [398, 659] width 47 height 18
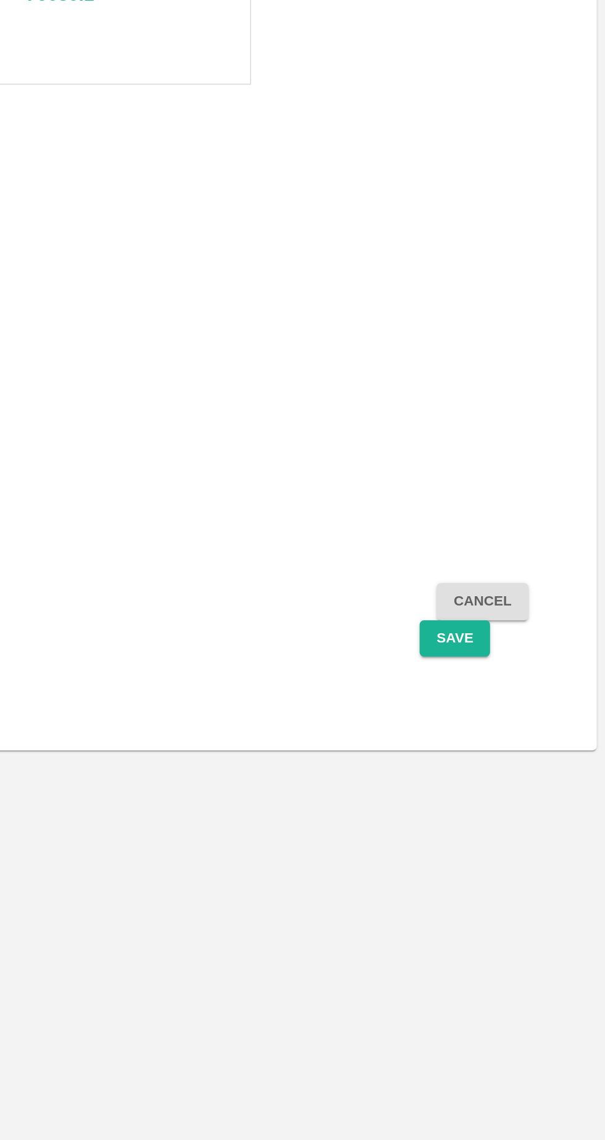
click at [516, 827] on button "Save" at bounding box center [517, 838] width 41 height 22
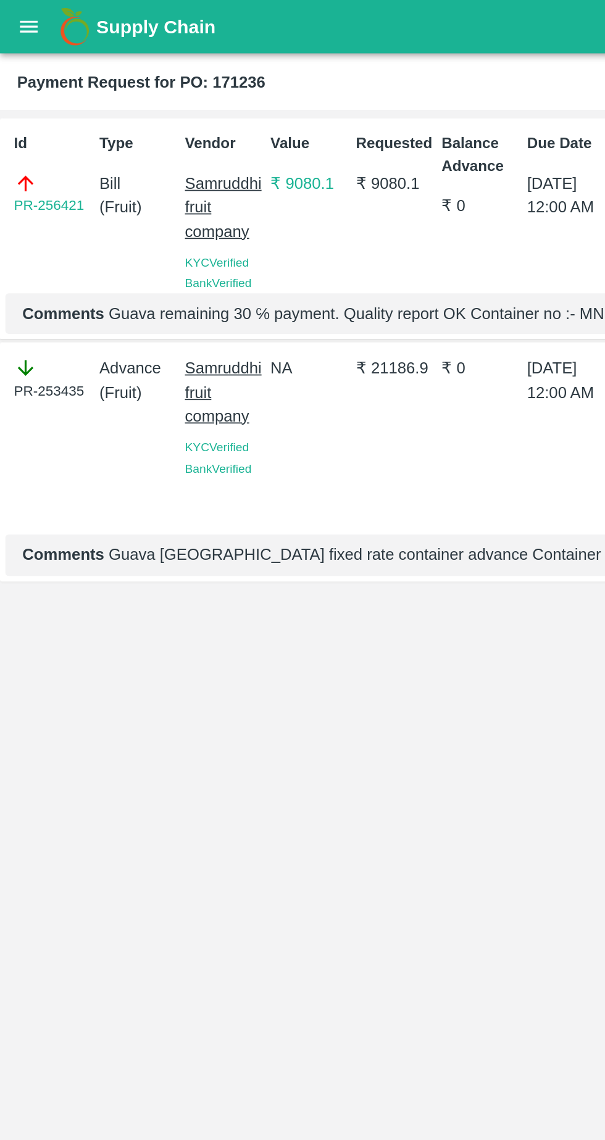
click at [17, 15] on icon "open drawer" at bounding box center [17, 15] width 10 height 7
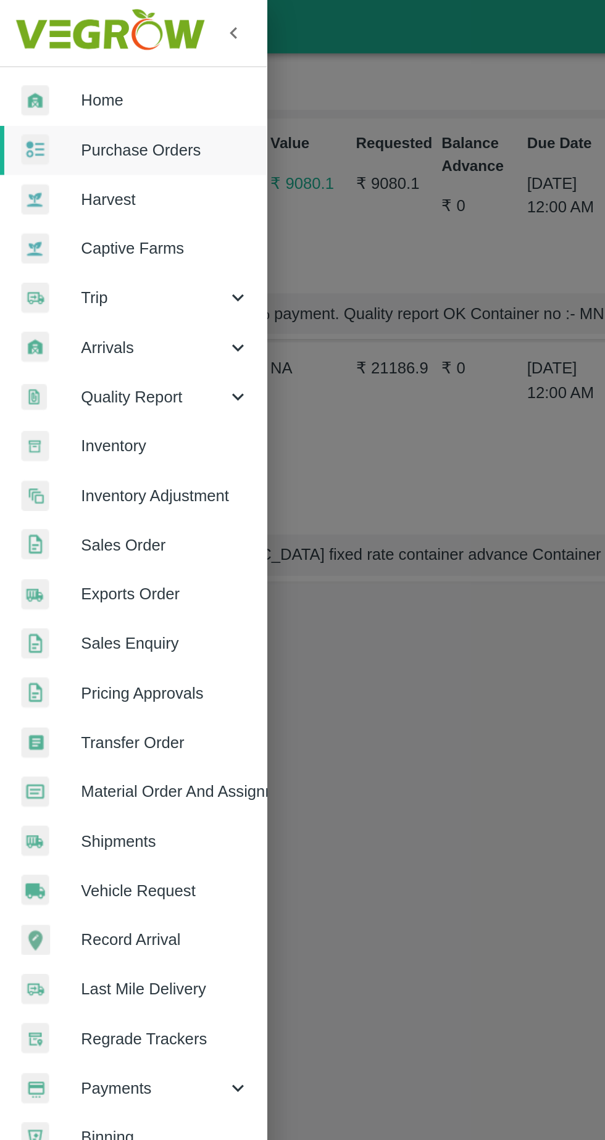
click at [78, 57] on span "Home" at bounding box center [96, 58] width 98 height 14
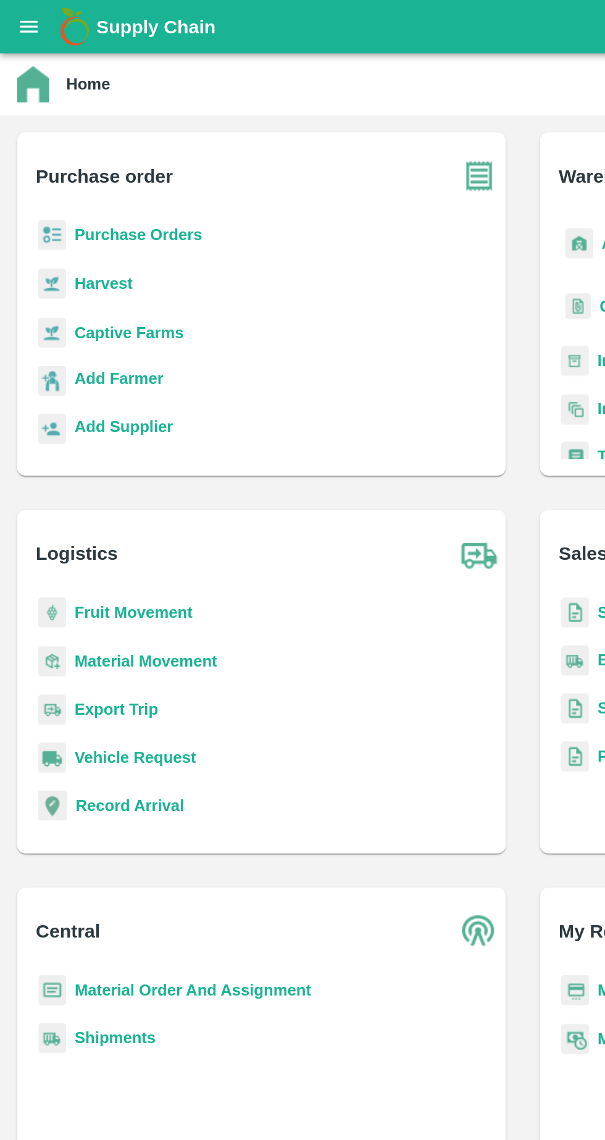
click at [20, 8] on button "open drawer" at bounding box center [16, 15] width 28 height 28
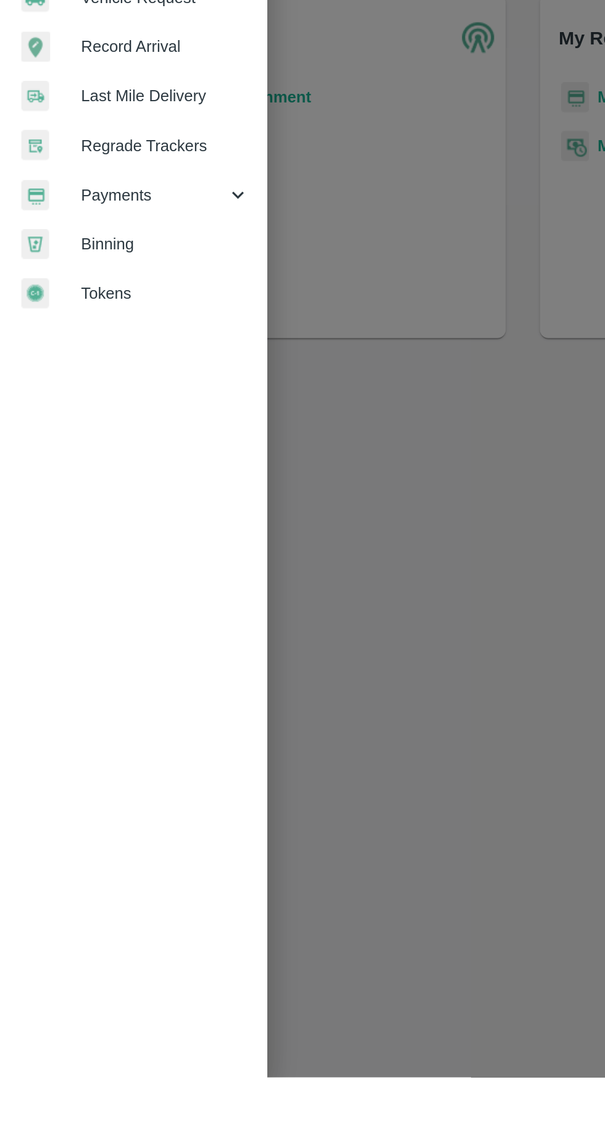
click at [129, 623] on span "Payments" at bounding box center [89, 630] width 84 height 14
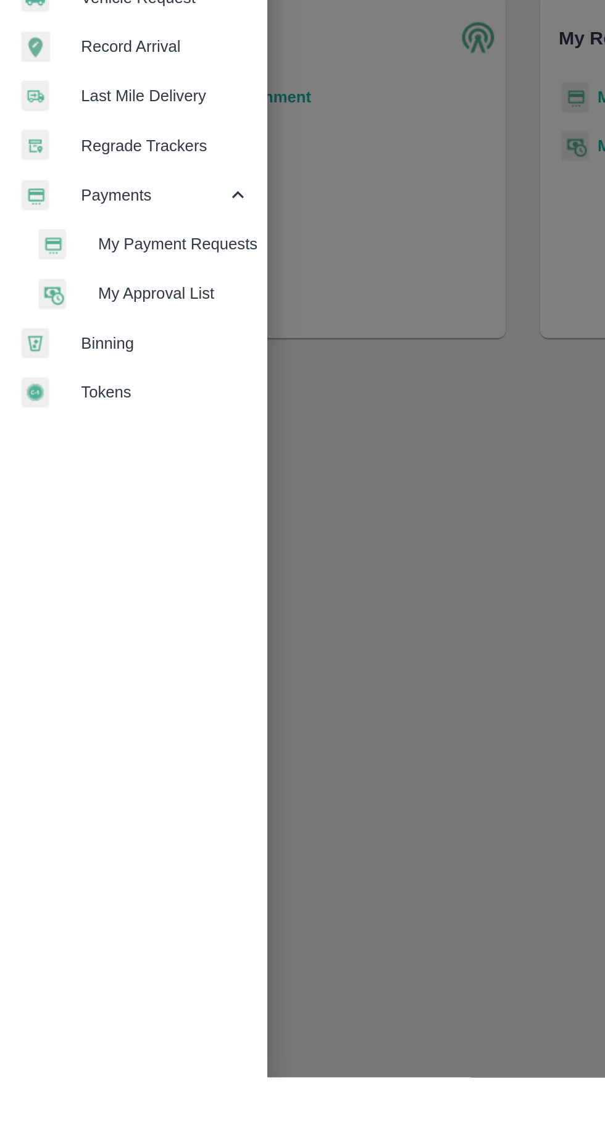
click at [112, 655] on span "My Payment Requests" at bounding box center [101, 658] width 88 height 14
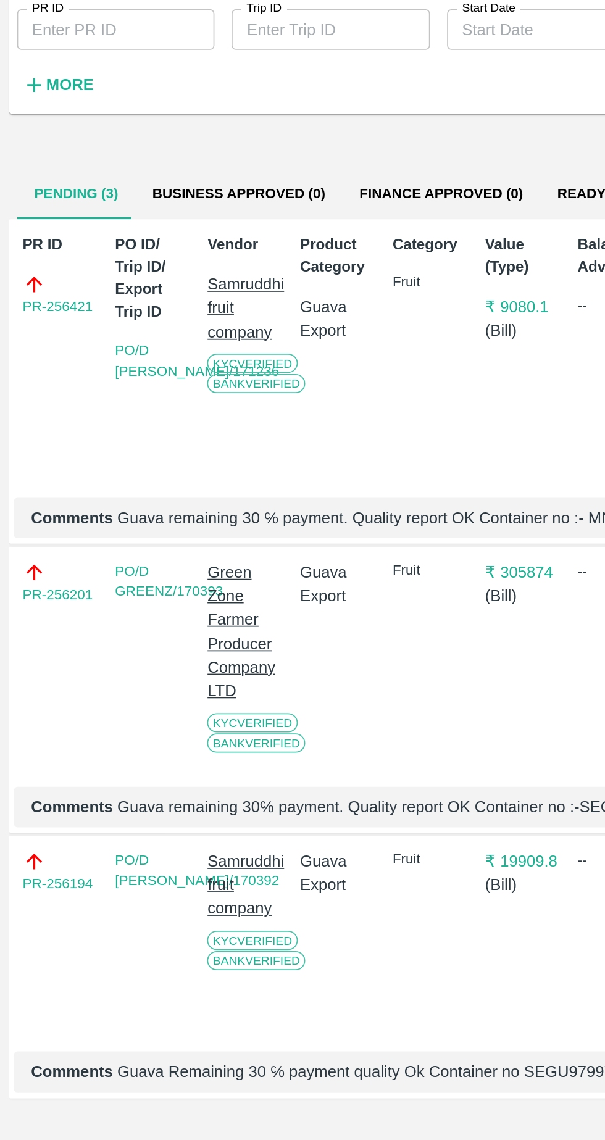
scroll to position [0, 9]
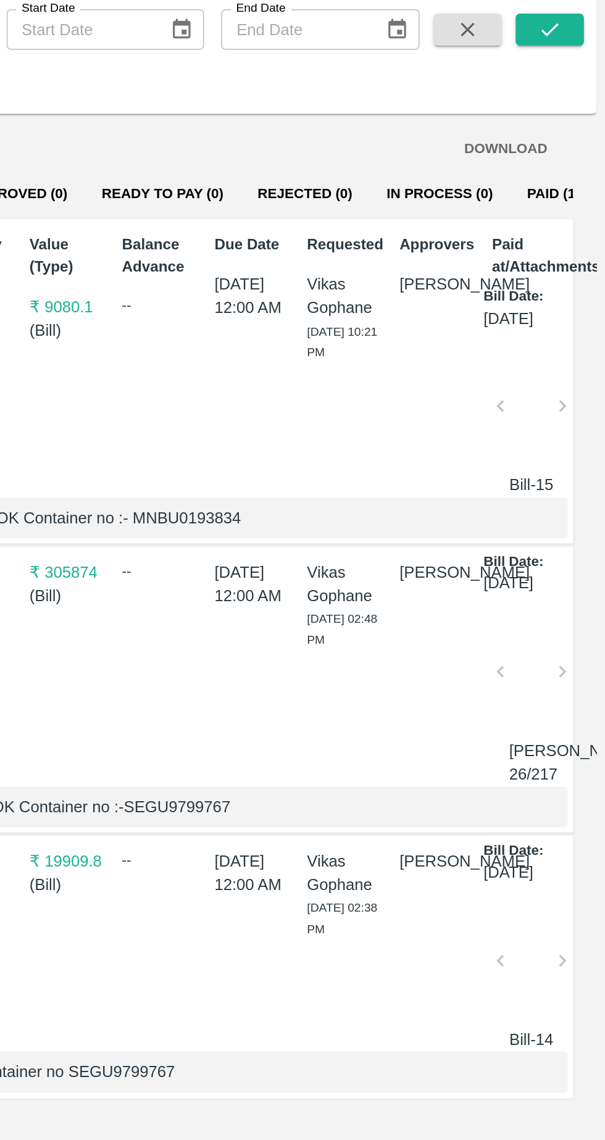
click at [561, 187] on button "Paid (142)" at bounding box center [579, 183] width 59 height 30
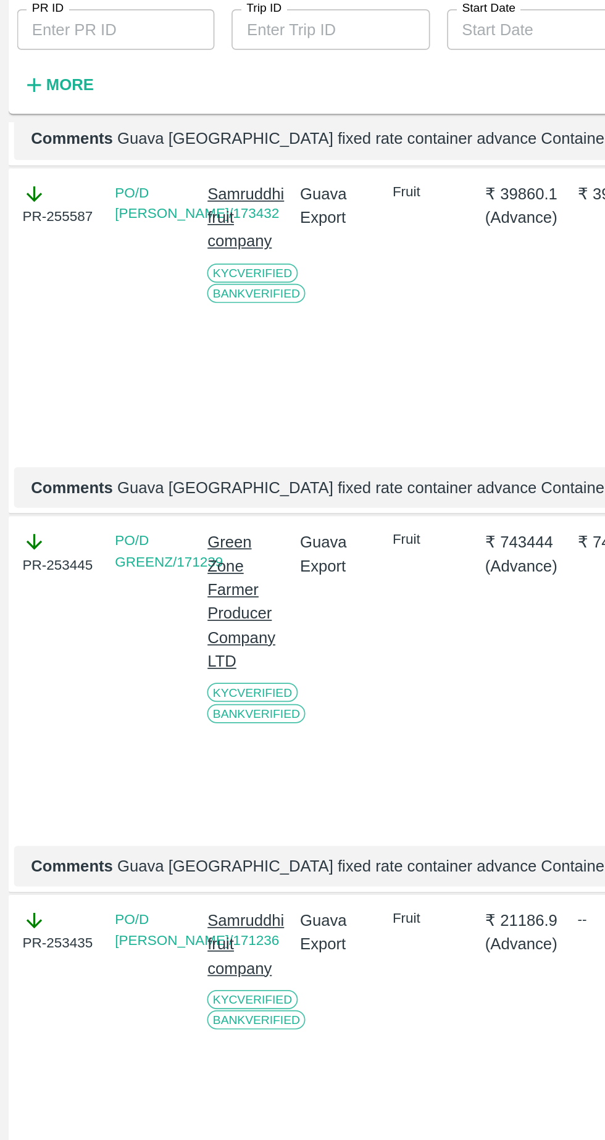
scroll to position [0, 0]
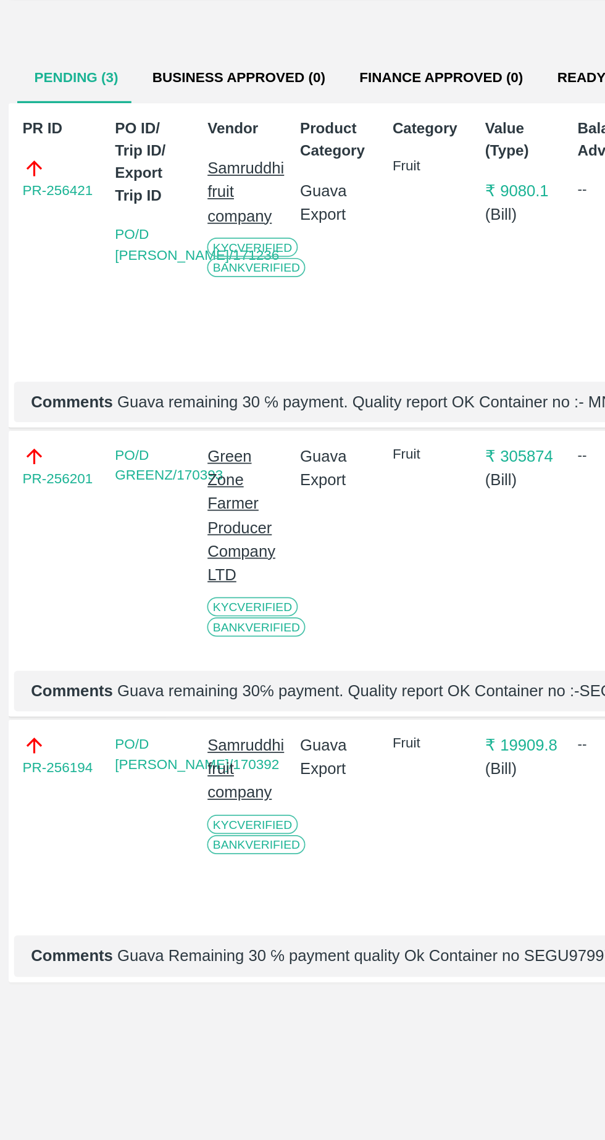
scroll to position [0, 9]
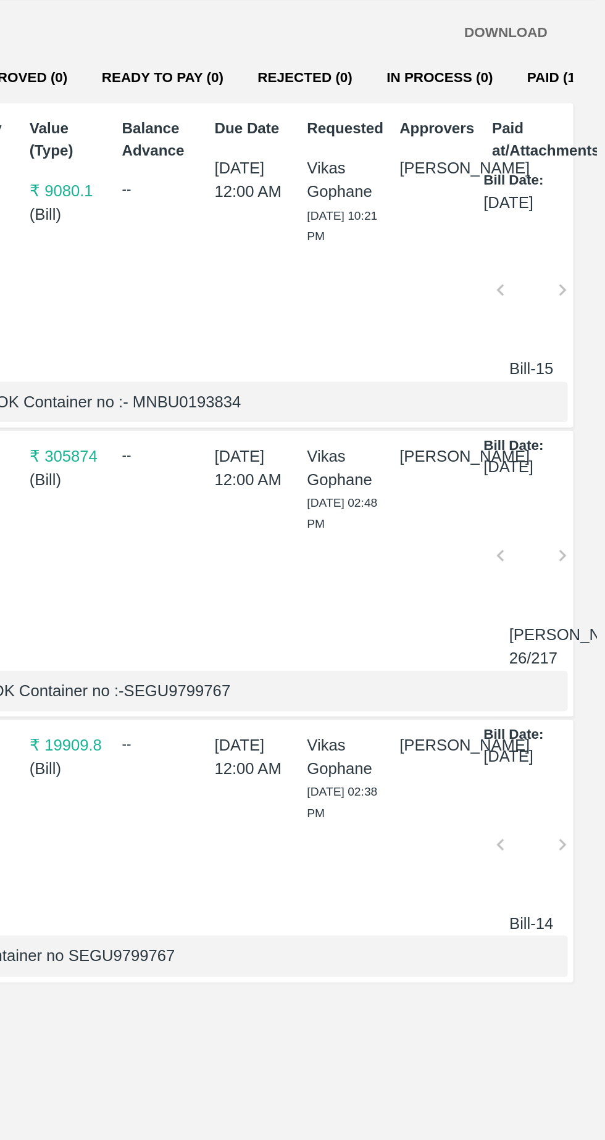
click at [563, 496] on div at bounding box center [562, 463] width 26 height 65
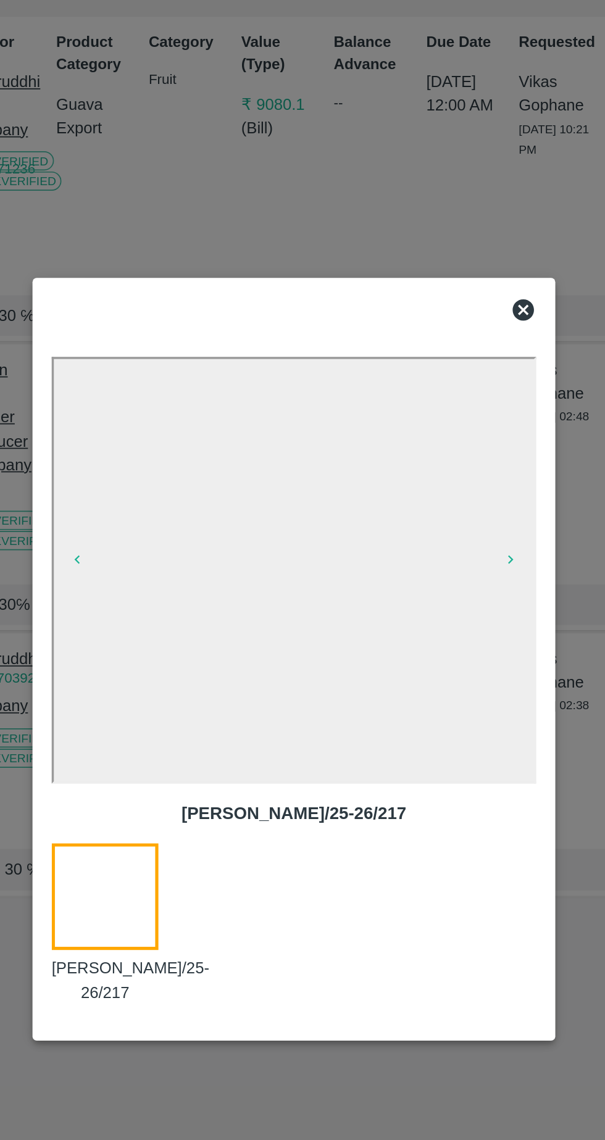
click at [418, 299] on div at bounding box center [302, 570] width 605 height 1140
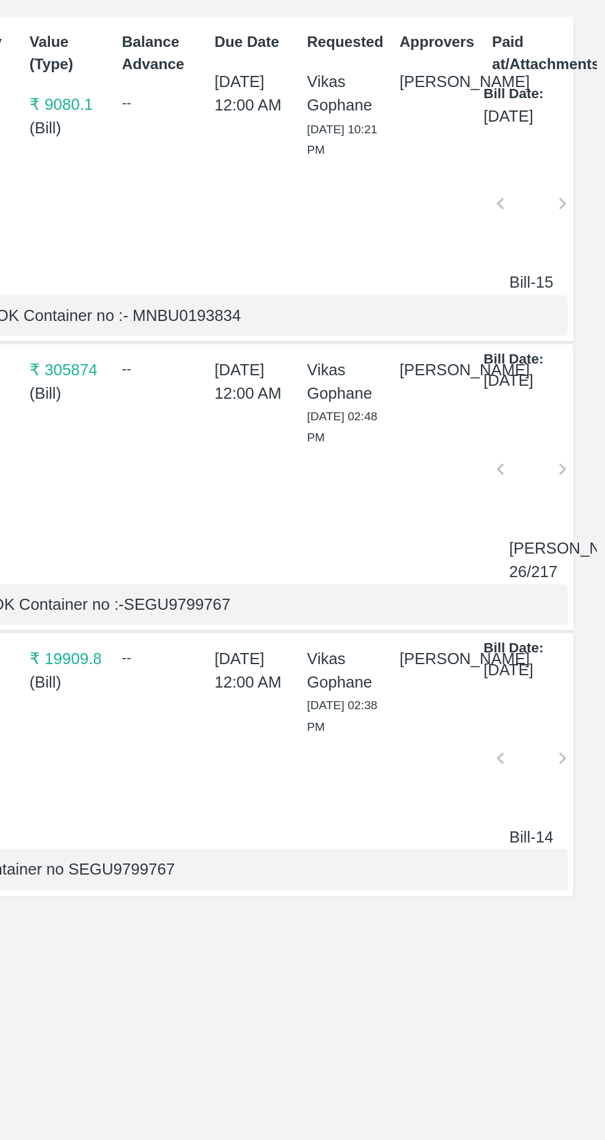
scroll to position [0, 0]
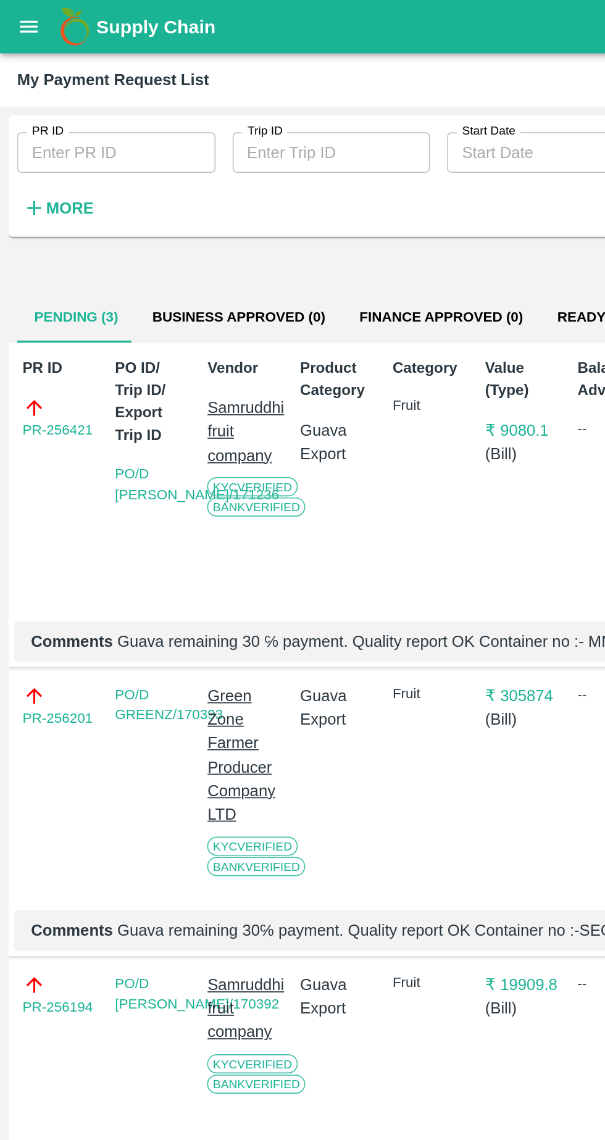
click at [83, 85] on input "PR ID" at bounding box center [67, 88] width 115 height 23
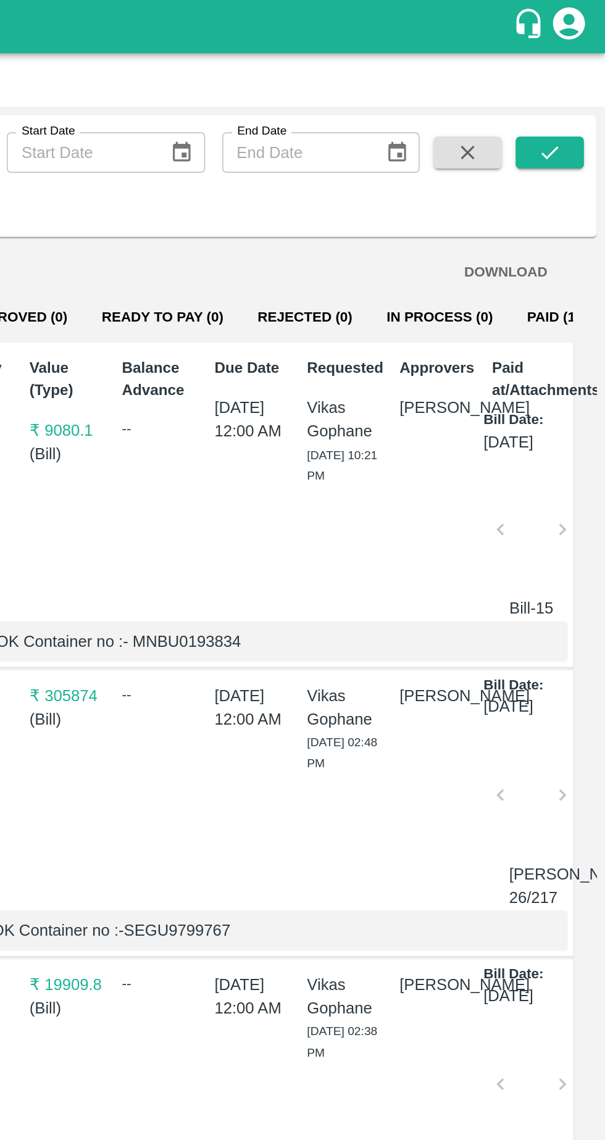
type input "171239"
click at [582, 92] on button "submit" at bounding box center [572, 88] width 39 height 19
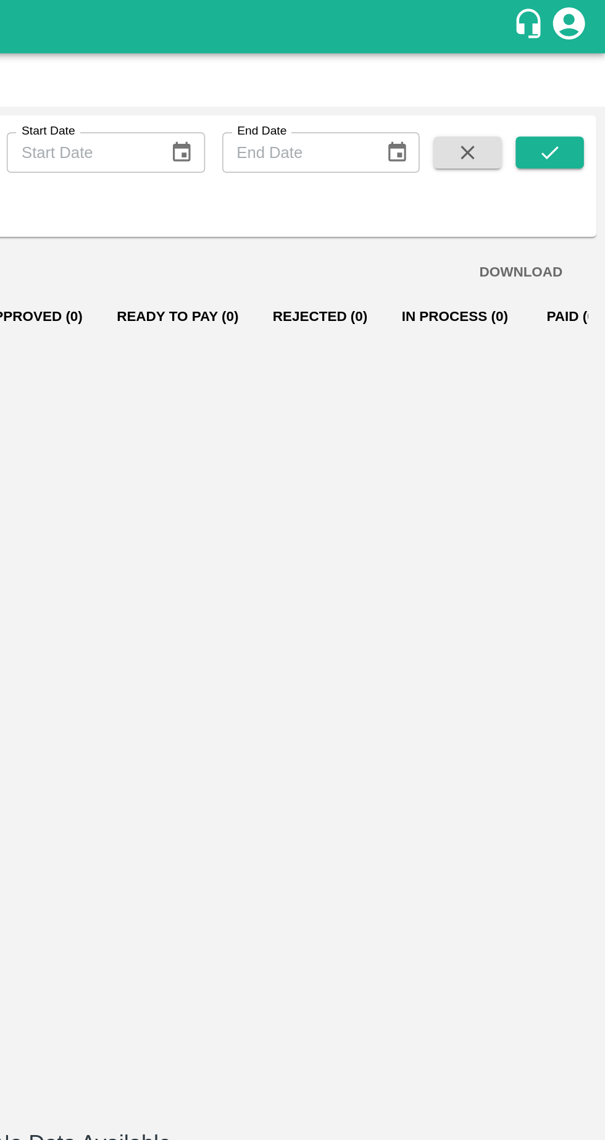
click at [587, 85] on button "submit" at bounding box center [572, 88] width 39 height 19
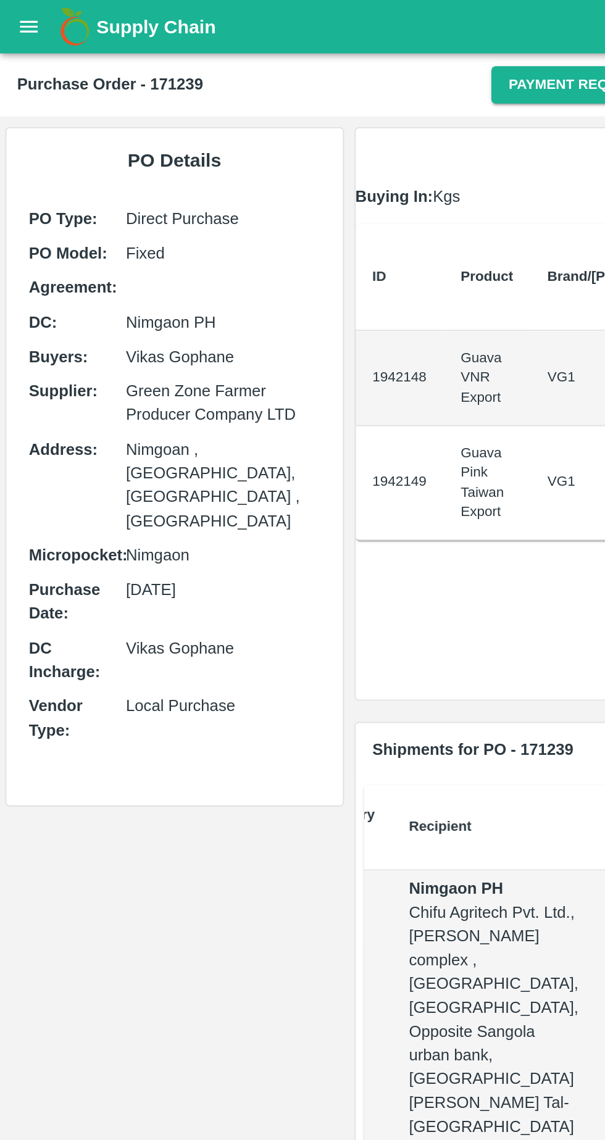
scroll to position [0, 1]
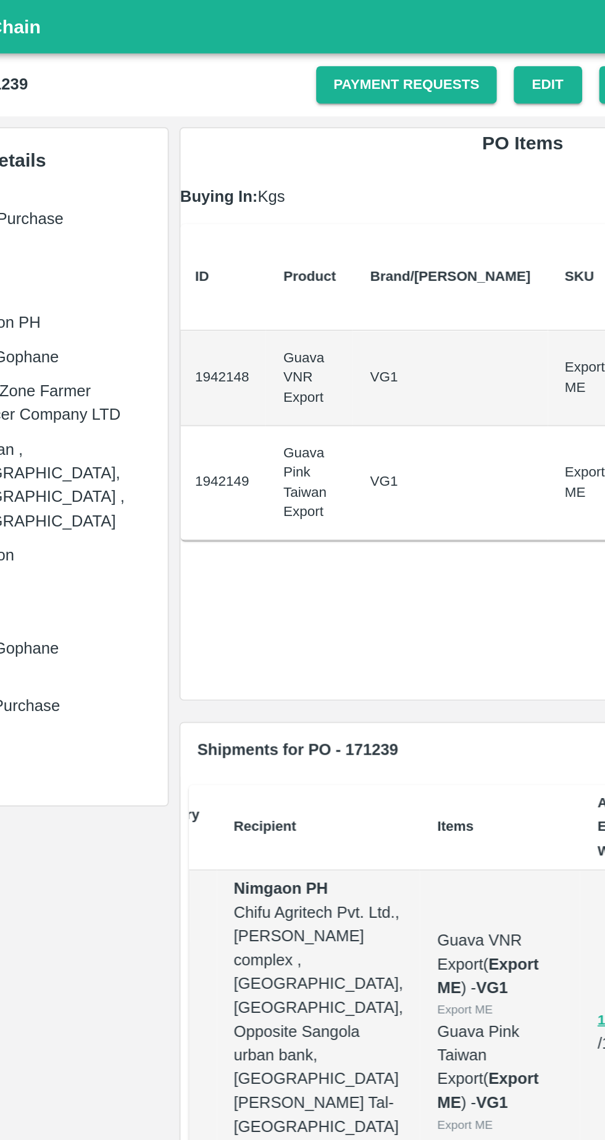
click at [356, 48] on link "Payment Requests" at bounding box center [336, 49] width 104 height 22
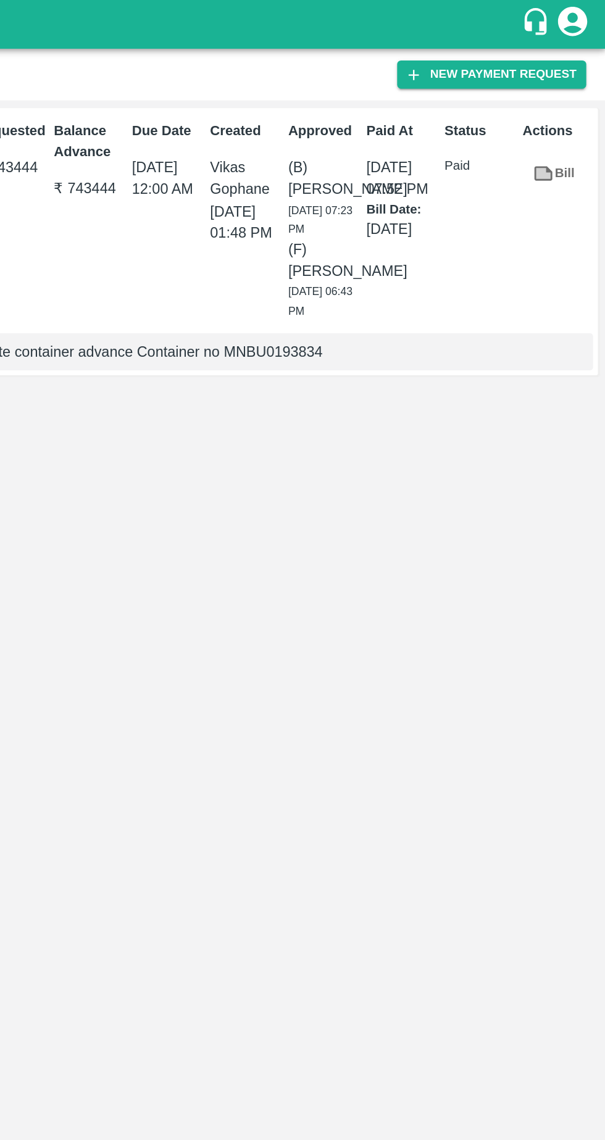
click at [542, 50] on button "New Payment Request" at bounding box center [533, 47] width 120 height 18
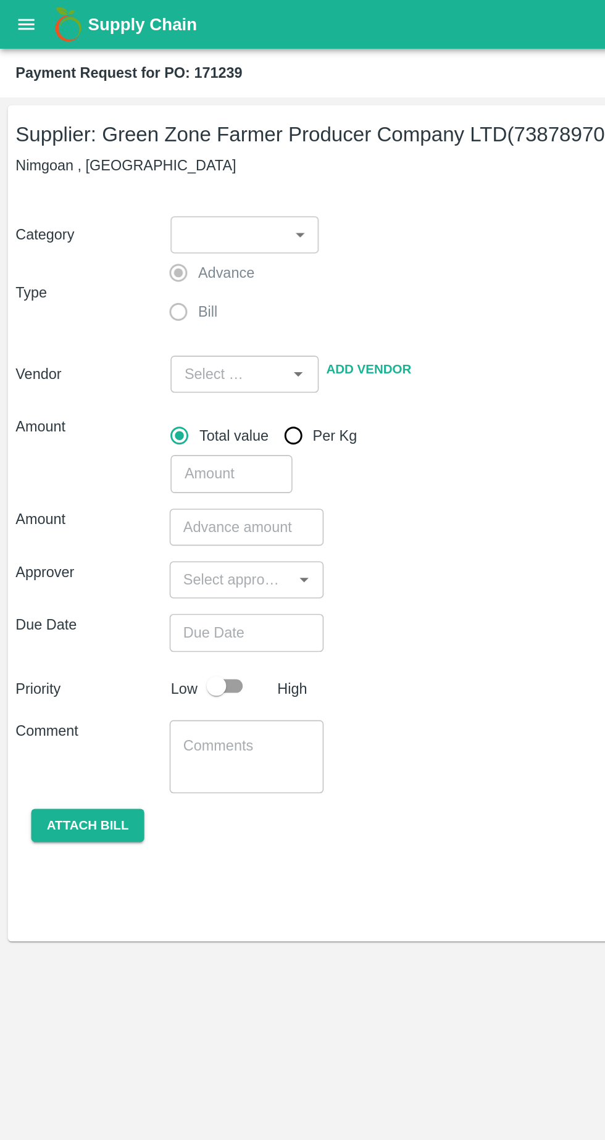
click at [186, 149] on body "Supply Chain Payment Request for PO: 171239 Supplier: Green Zone Farmer Produce…" at bounding box center [302, 570] width 605 height 1140
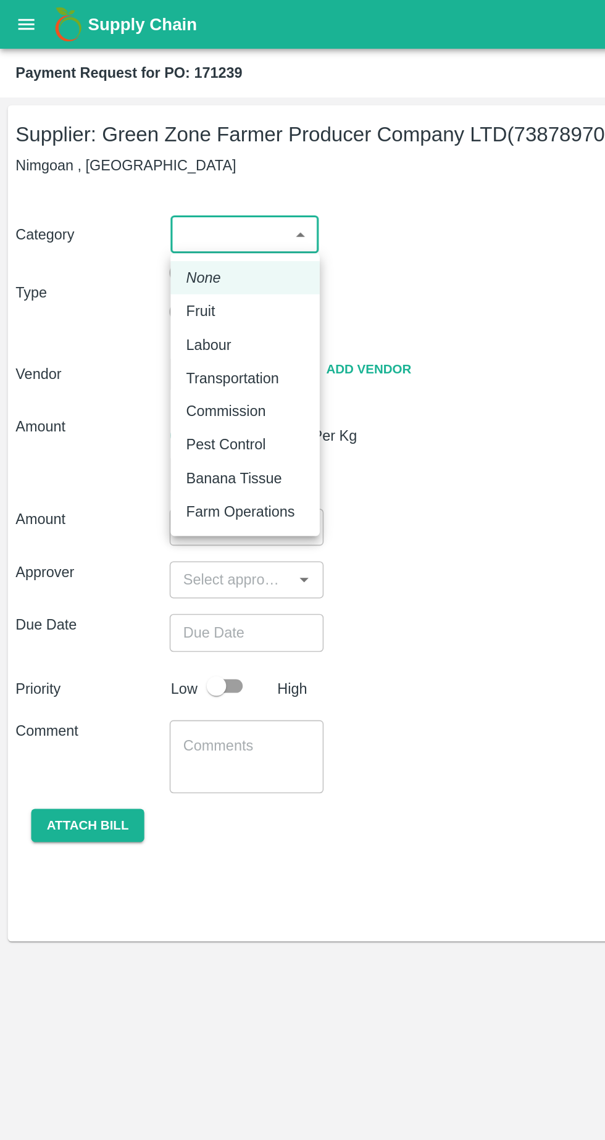
click at [151, 201] on div "Fruit" at bounding box center [155, 197] width 75 height 14
type input "1"
type input "Green Zone Farmer Producer Company LTD - 7387897006(Supplier)"
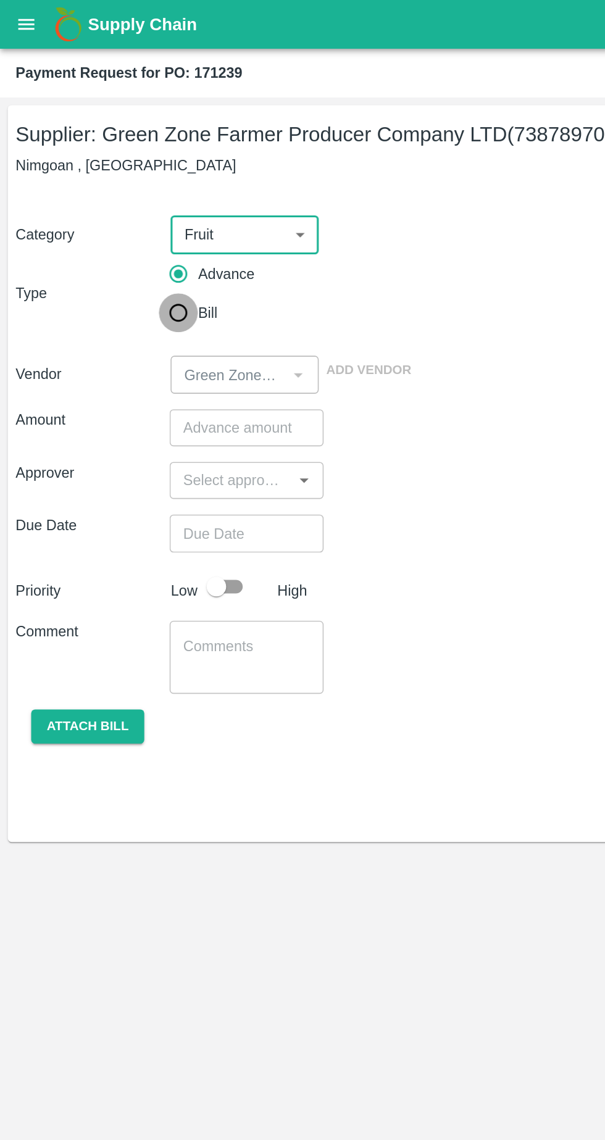
click at [115, 202] on input "Bill" at bounding box center [113, 198] width 25 height 25
radio input "true"
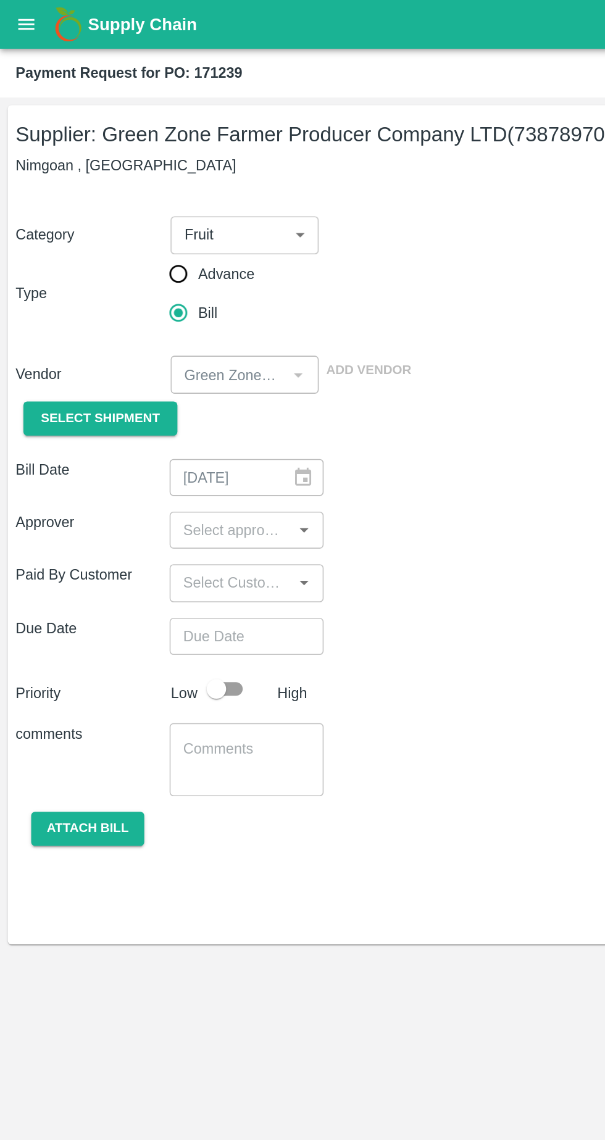
click at [88, 265] on span "Select Shipment" at bounding box center [63, 265] width 75 height 14
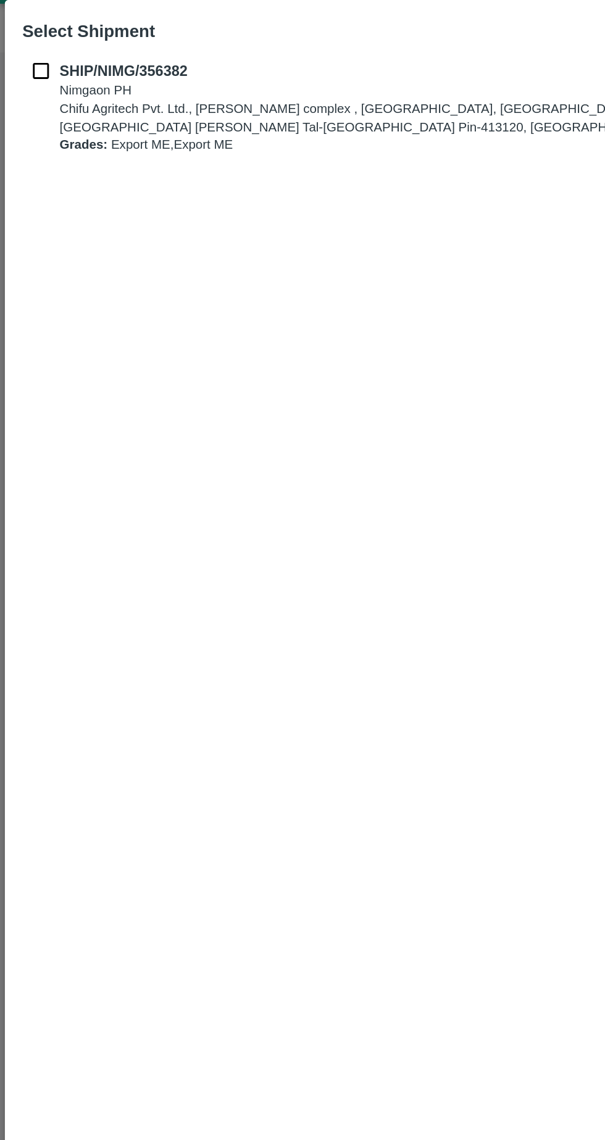
click at [21, 79] on input "checkbox" at bounding box center [25, 74] width 23 height 14
checkbox input "true"
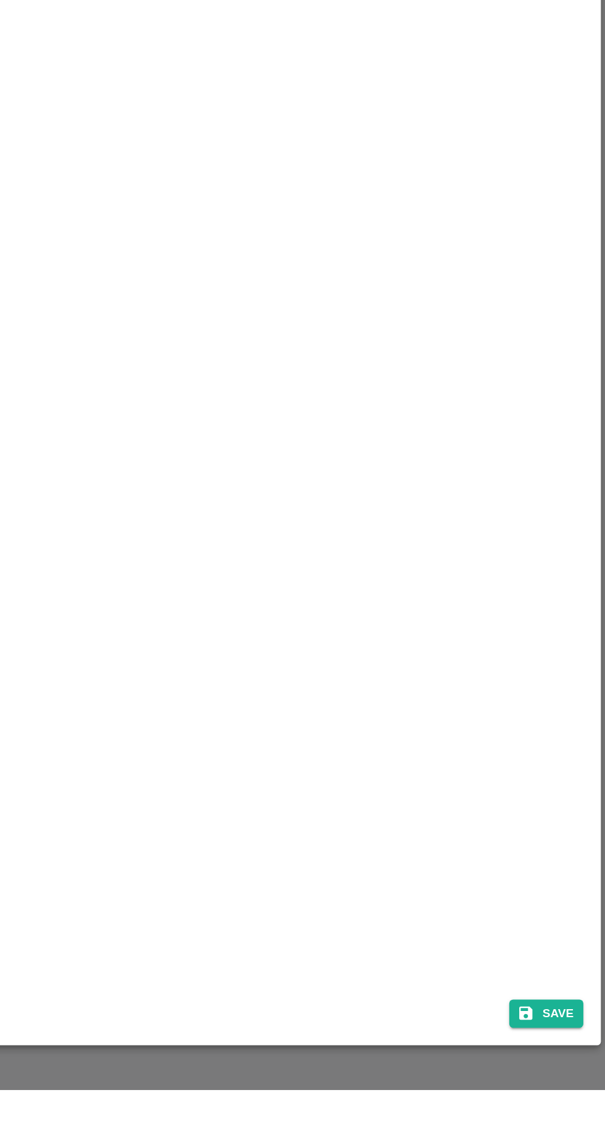
click at [573, 1073] on div "SHIP/NIMG/356382 Nimgaon PH Chifu Agritech Pvt. Ltd., Hegde complex , Indapur, …" at bounding box center [302, 567] width 586 height 1011
click at [574, 1100] on button "Save" at bounding box center [567, 1091] width 47 height 18
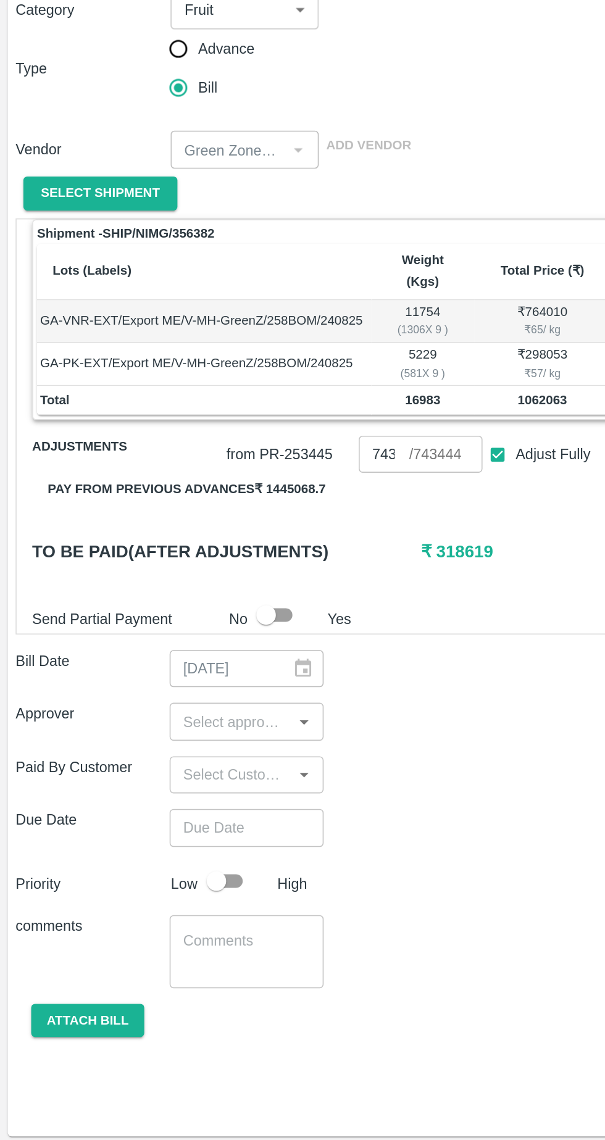
click at [192, 599] on icon "Open" at bounding box center [192, 600] width 6 height 3
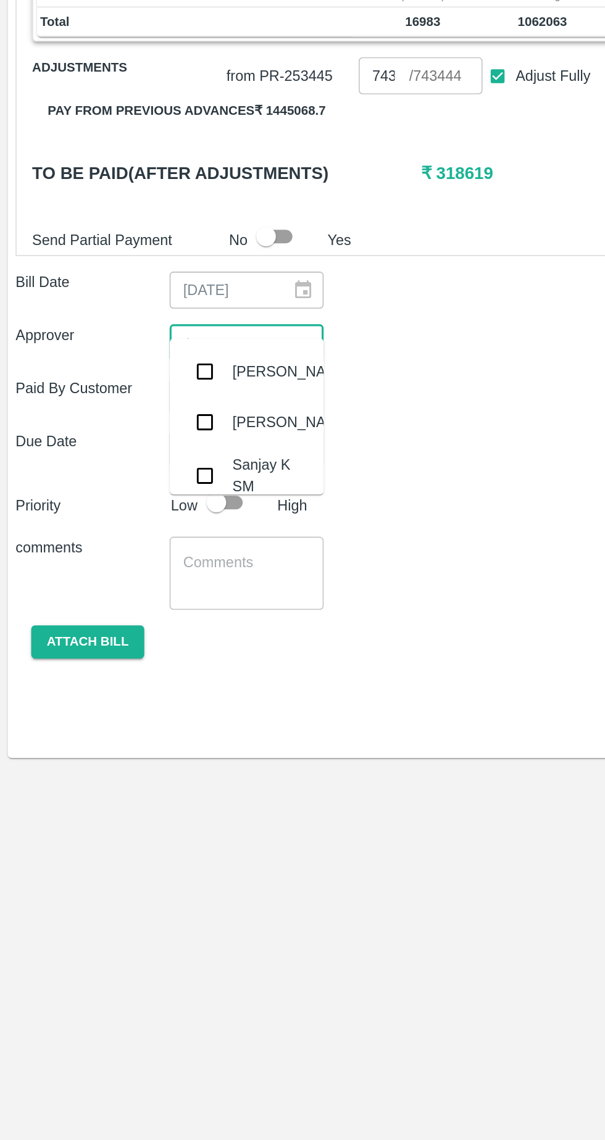
type input "Ayu"
click at [125, 620] on input "checkbox" at bounding box center [129, 617] width 25 height 25
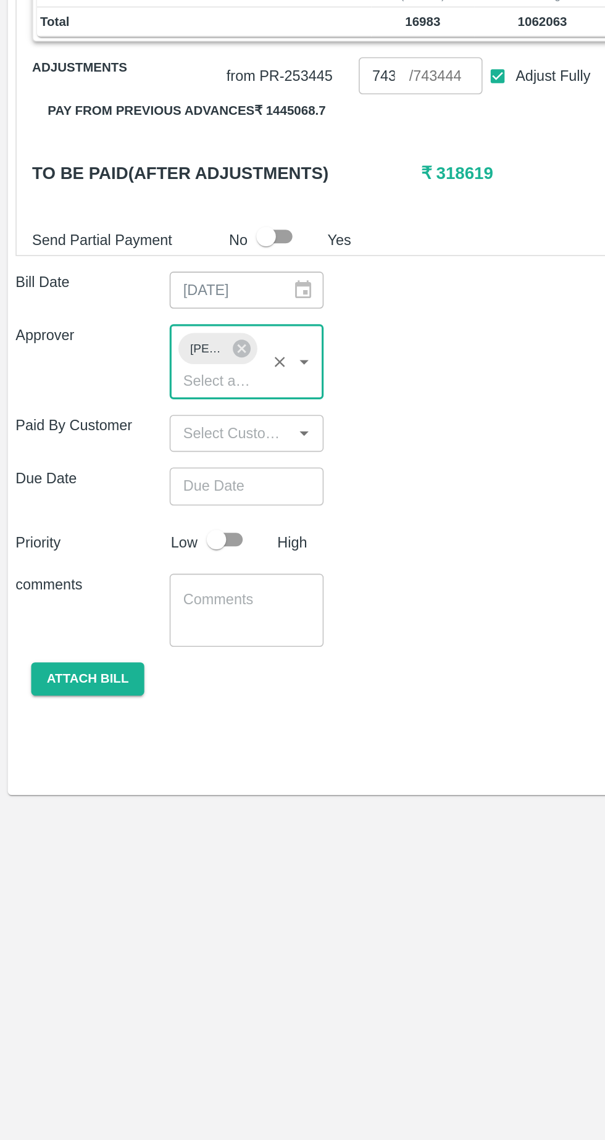
click at [192, 655] on icon "Open" at bounding box center [192, 656] width 6 height 3
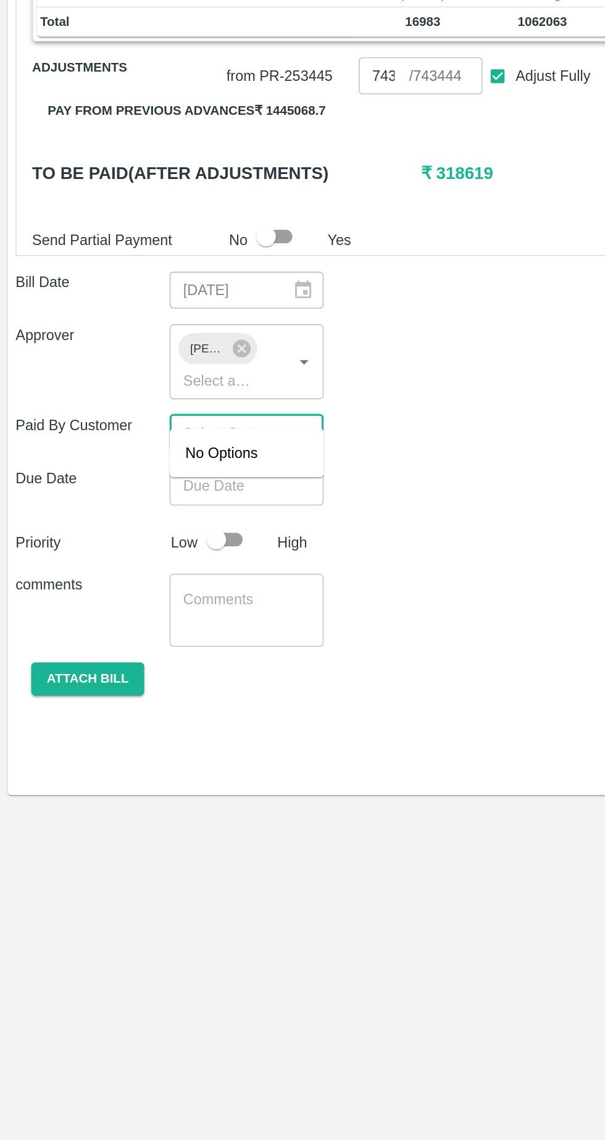
click at [189, 650] on icon "Close" at bounding box center [193, 657] width 14 height 14
click at [192, 655] on icon "Open" at bounding box center [192, 656] width 6 height 3
click at [192, 655] on icon "Close" at bounding box center [192, 656] width 6 height 3
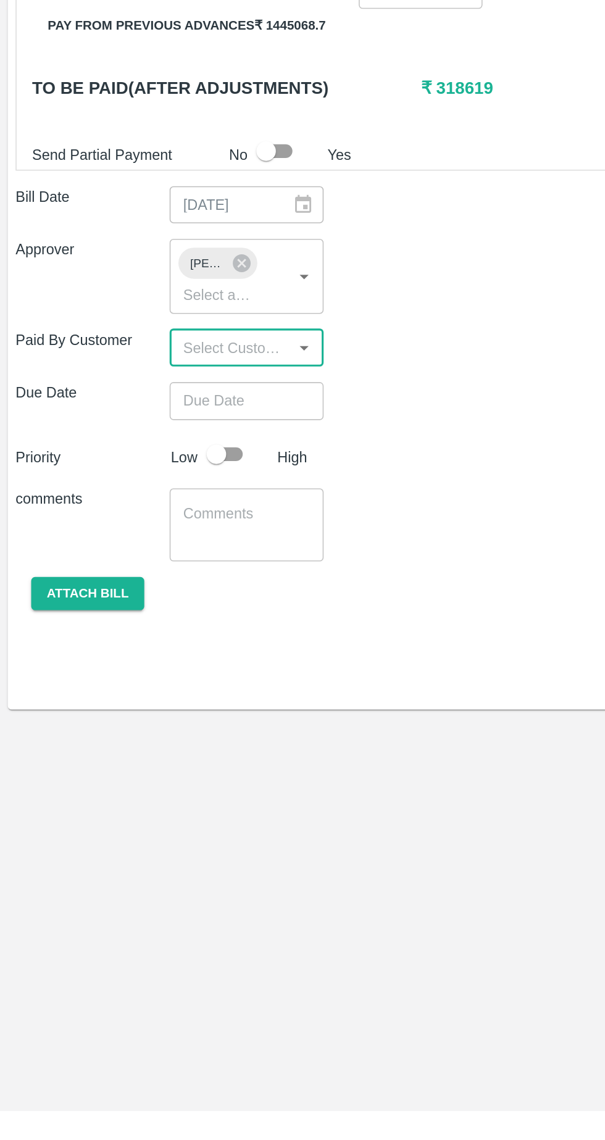
click at [192, 655] on icon "Open" at bounding box center [192, 656] width 6 height 3
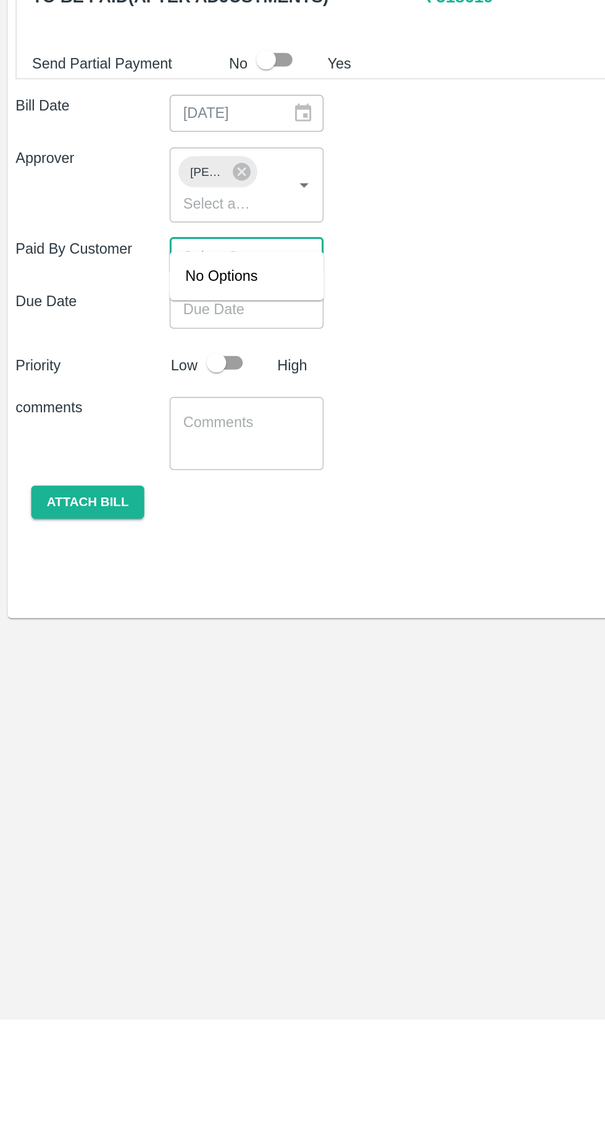
click at [194, 650] on icon "Close" at bounding box center [193, 657] width 14 height 14
click at [180, 680] on input "Choose date" at bounding box center [151, 689] width 89 height 23
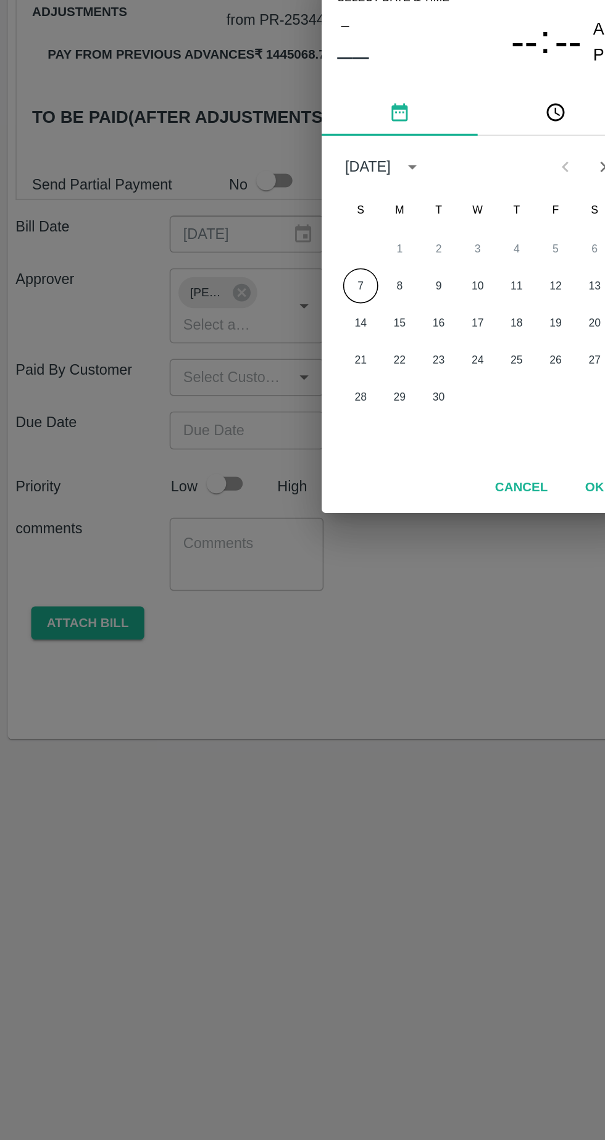
click at [228, 598] on button "7" at bounding box center [228, 599] width 22 height 22
type input "07/09/2025 12:00 AM"
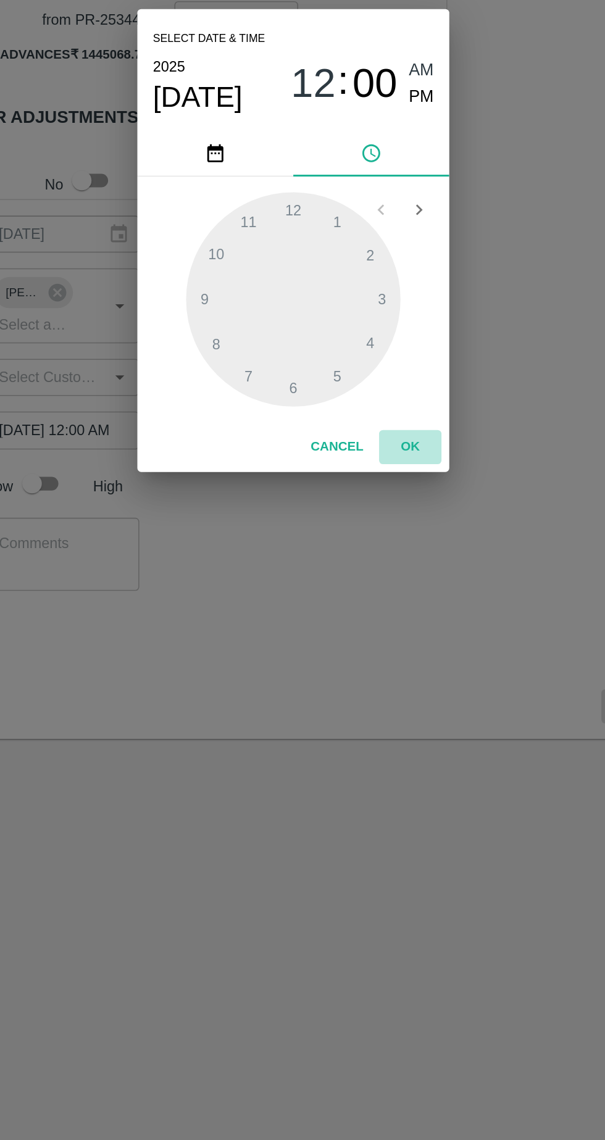
click at [378, 700] on button "OK" at bounding box center [376, 701] width 39 height 22
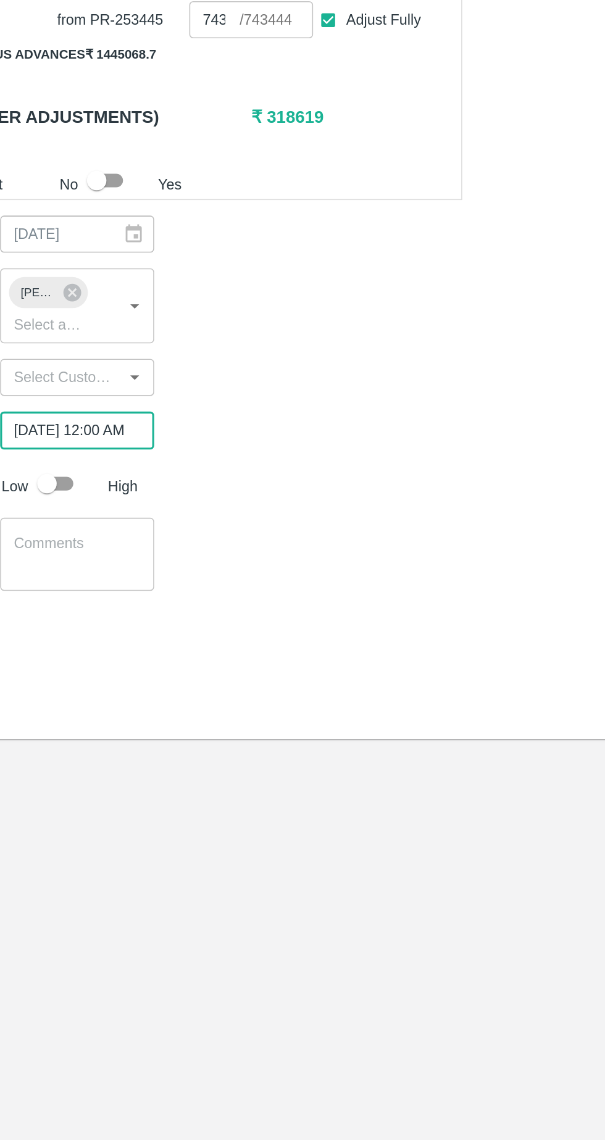
scroll to position [0, 8]
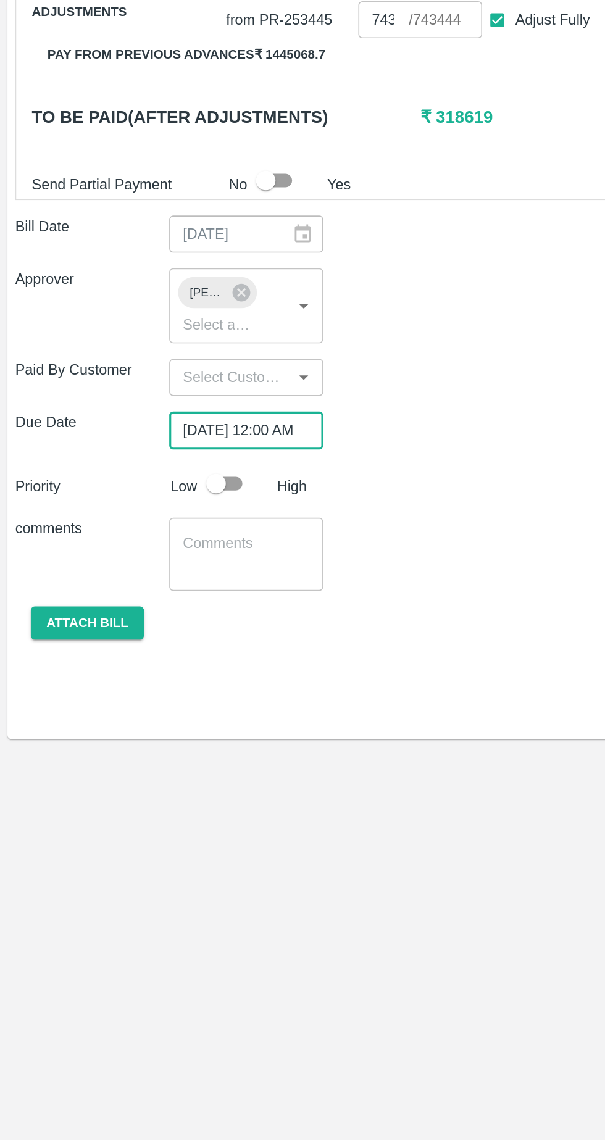
click at [146, 715] on input "checkbox" at bounding box center [137, 723] width 70 height 23
checkbox input "true"
click at [151, 765] on textarea at bounding box center [156, 768] width 80 height 26
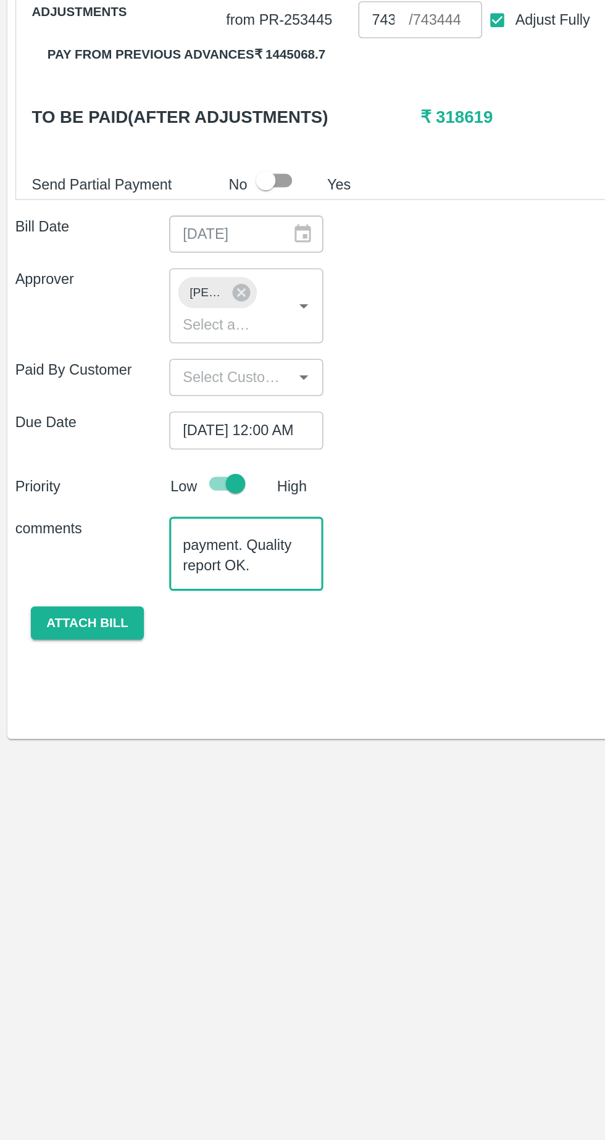
scroll to position [38, 0]
click at [160, 764] on textarea "Guava container remaining 30 ℅ payment. Quality report OK. Container no:-" at bounding box center [156, 768] width 80 height 26
click at [173, 766] on div "Guava container remaining 30 ℅ payment. Quality report OK. Container no:- x ​" at bounding box center [156, 769] width 98 height 46
click at [178, 763] on textarea "Guava container remaining 30 ℅ payment. Quality report OK. Container no:-" at bounding box center [156, 768] width 80 height 26
click at [176, 764] on textarea "Guava container remaining 30 ℅ payment. Quality report OK. Container no:-" at bounding box center [156, 768] width 80 height 26
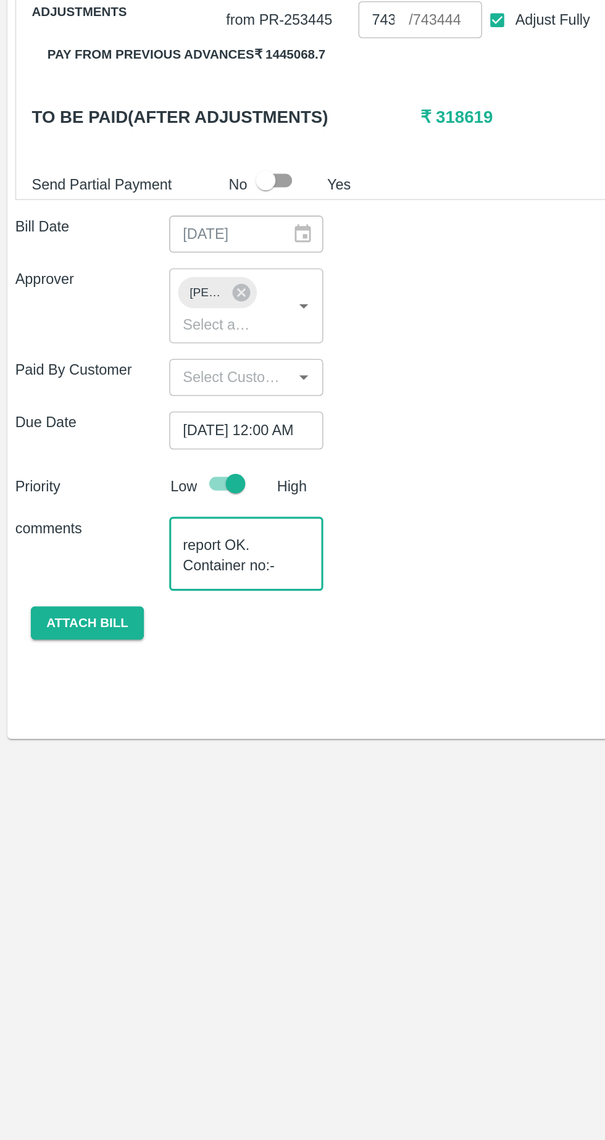
click at [174, 762] on textarea "Guava container remaining 30 ℅ payment. Quality report OK. Container no:-" at bounding box center [156, 768] width 80 height 26
click at [175, 763] on textarea "Guava container remaining 30 ℅ payment. Quality report OK. Container no:-" at bounding box center [156, 768] width 80 height 26
paste textarea "MNBU0193834"
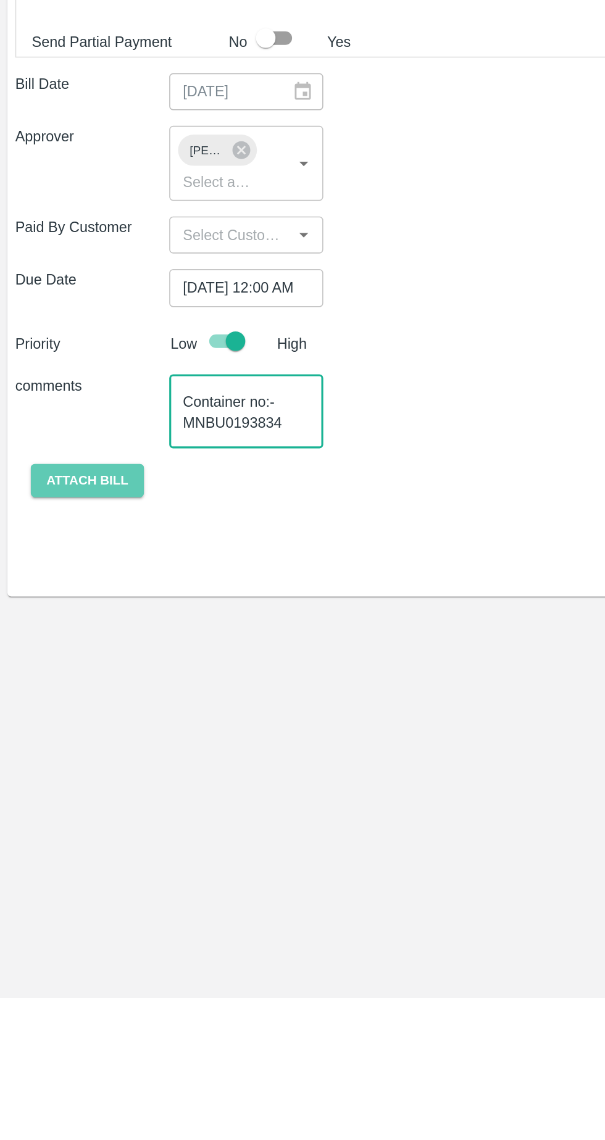
type textarea "Guava container remaining 30 ℅ payment. Quality report OK. Container no:-MNBU01…"
click at [68, 802] on button "Attach bill" at bounding box center [56, 813] width 72 height 22
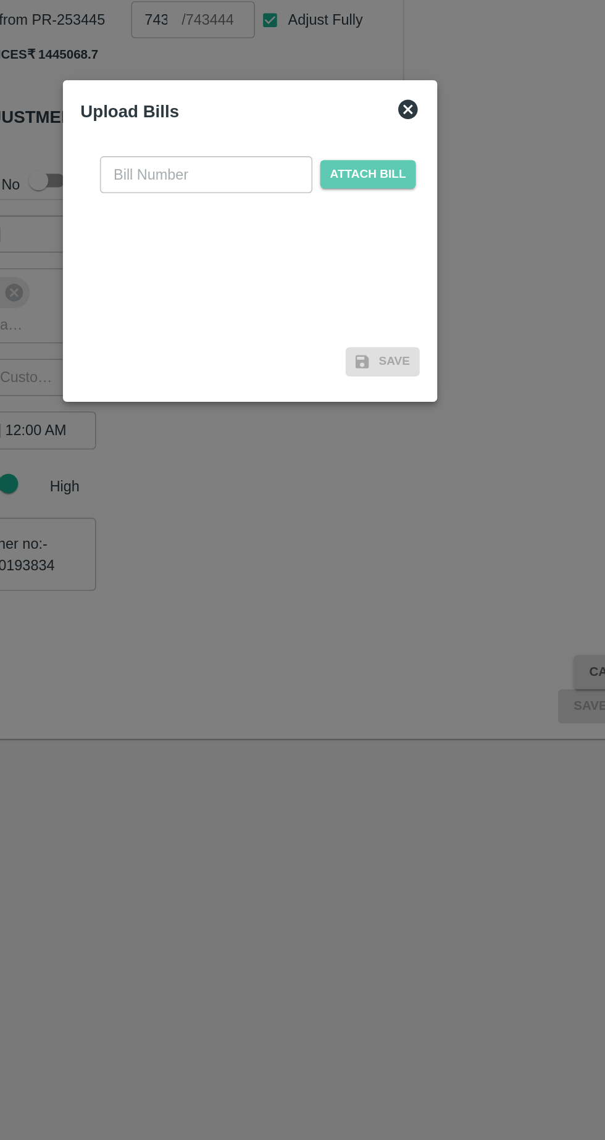
click at [393, 531] on span "Attach bill" at bounding box center [377, 528] width 60 height 18
click at [0, 0] on input "Attach bill" at bounding box center [0, 0] width 0 height 0
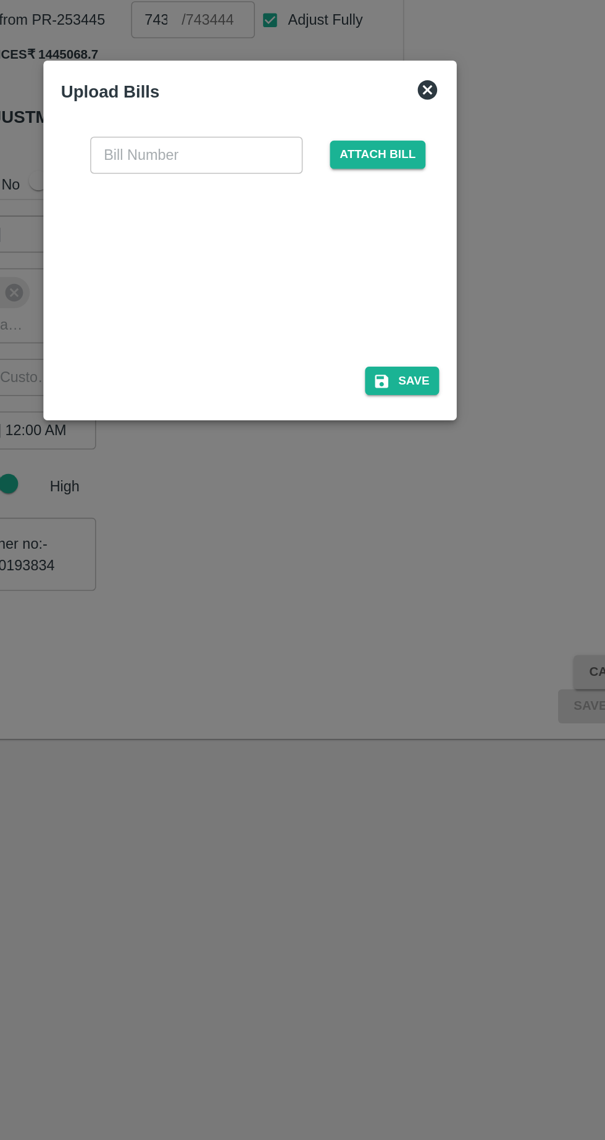
click at [260, 518] on input "text" at bounding box center [268, 515] width 135 height 23
click at [236, 517] on input "GZ/35-26/" at bounding box center [268, 515] width 135 height 23
click at [227, 513] on input "GZ/35-26/" at bounding box center [268, 515] width 135 height 23
click at [265, 515] on input "GZ/25-26/" at bounding box center [268, 515] width 135 height 23
click at [272, 520] on input "GZ/25-26/" at bounding box center [268, 515] width 135 height 23
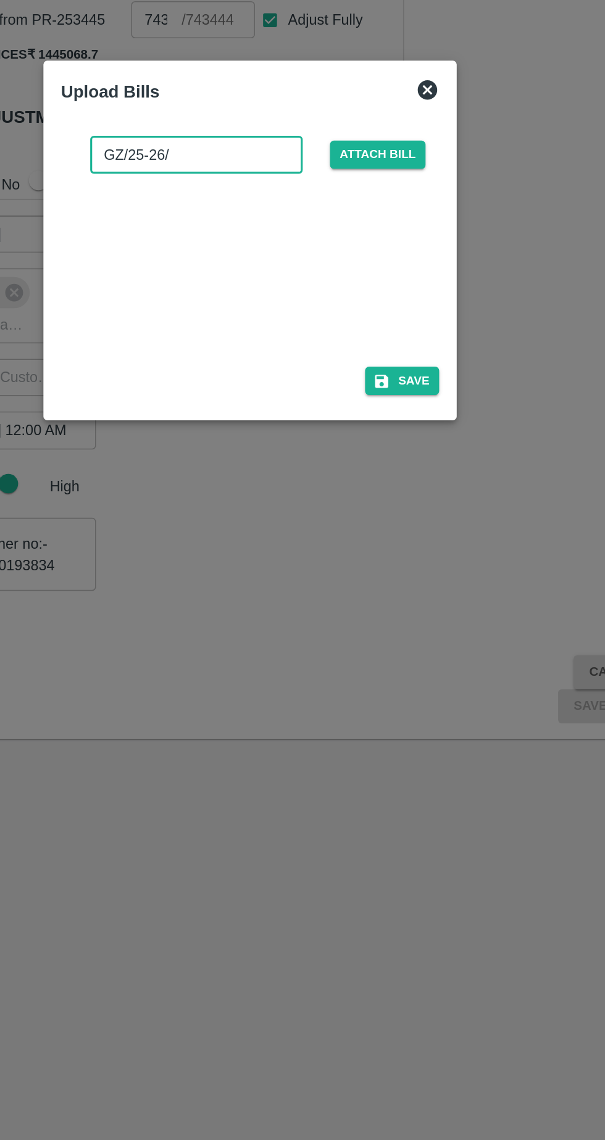
click at [275, 517] on input "GZ/25-26/" at bounding box center [268, 515] width 135 height 23
type input "GZ/25-26/235"
click at [405, 660] on button "Save" at bounding box center [398, 659] width 47 height 18
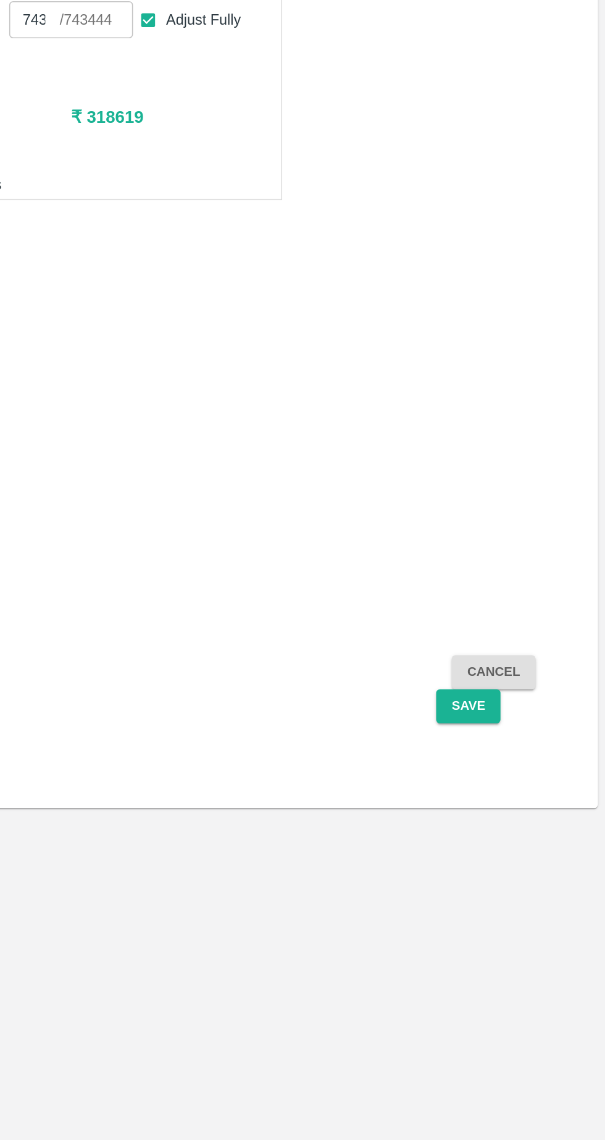
click at [523, 854] on button "Save" at bounding box center [517, 865] width 41 height 22
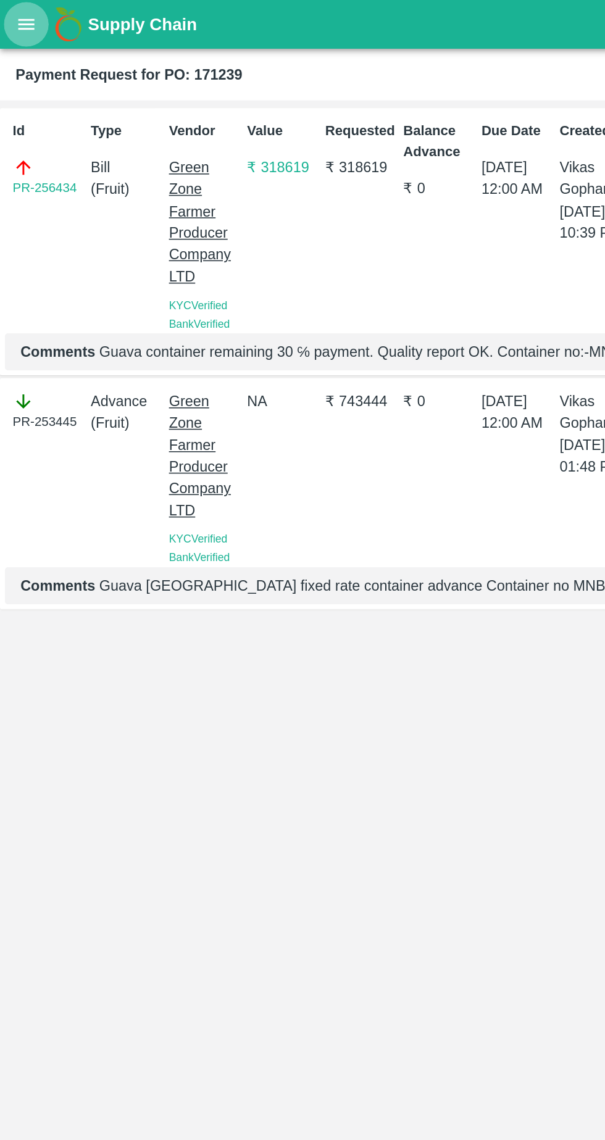
click at [16, 15] on icon "open drawer" at bounding box center [17, 15] width 10 height 7
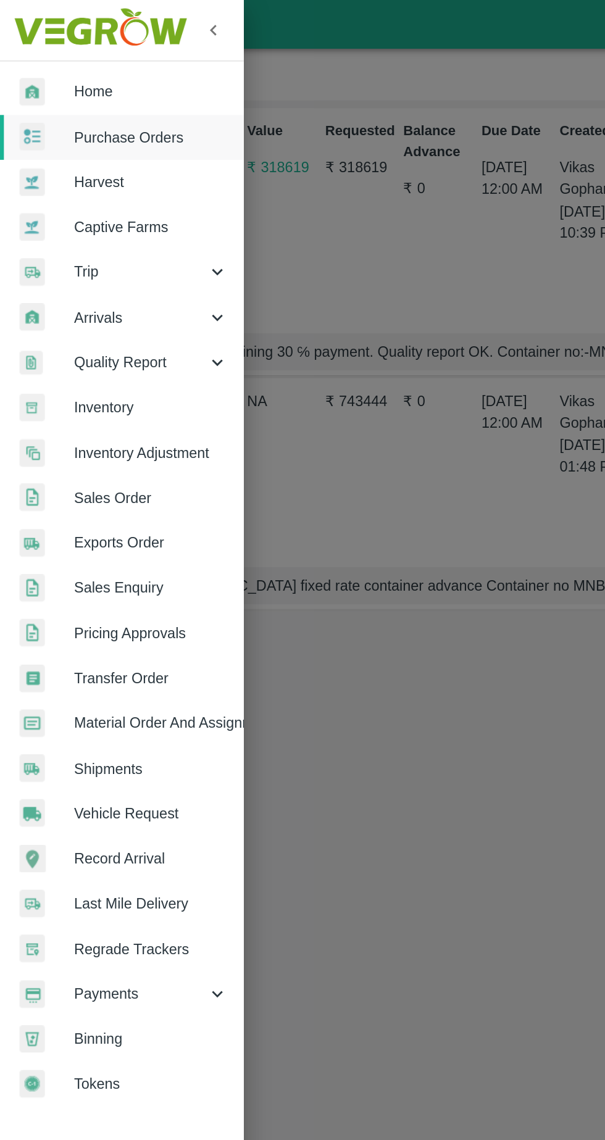
click at [79, 51] on link "Home" at bounding box center [77, 58] width 154 height 28
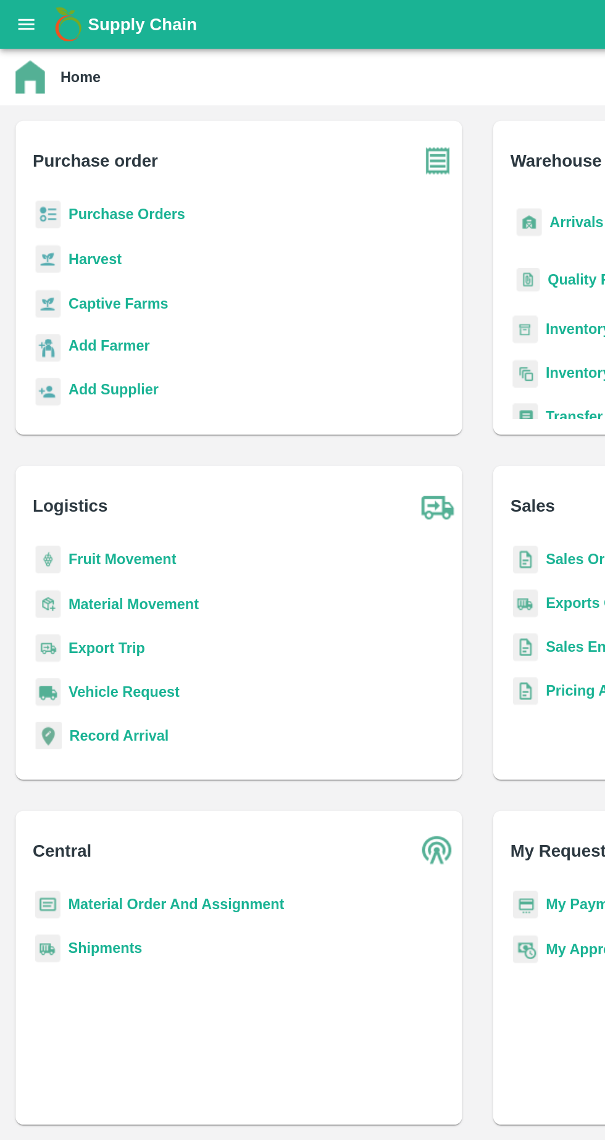
click at [23, 20] on icon "open drawer" at bounding box center [17, 16] width 14 height 14
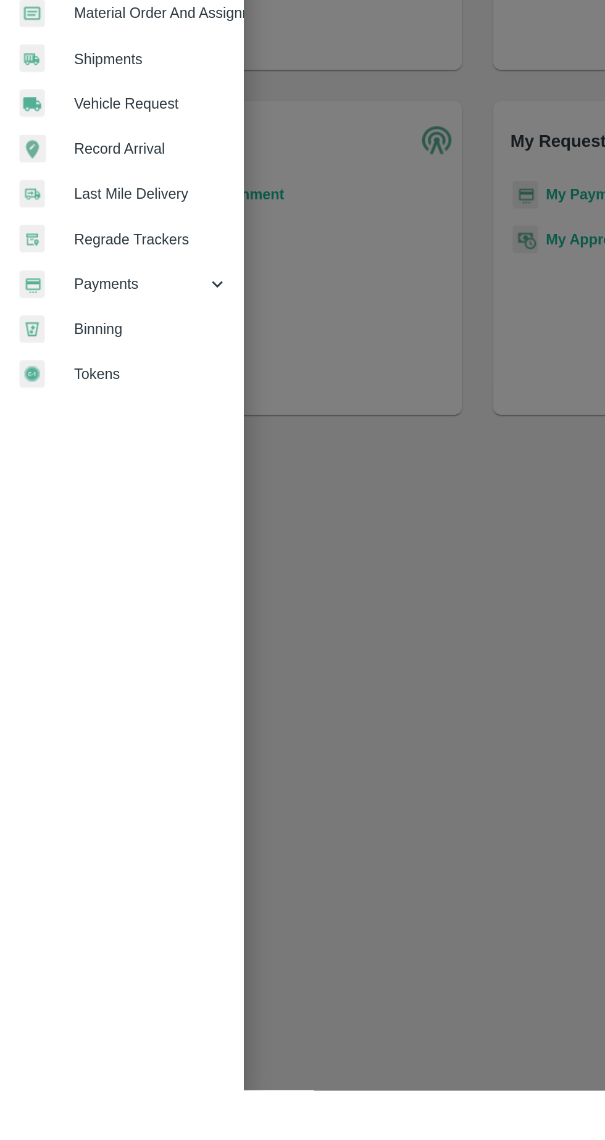
click at [142, 632] on icon at bounding box center [138, 630] width 14 height 14
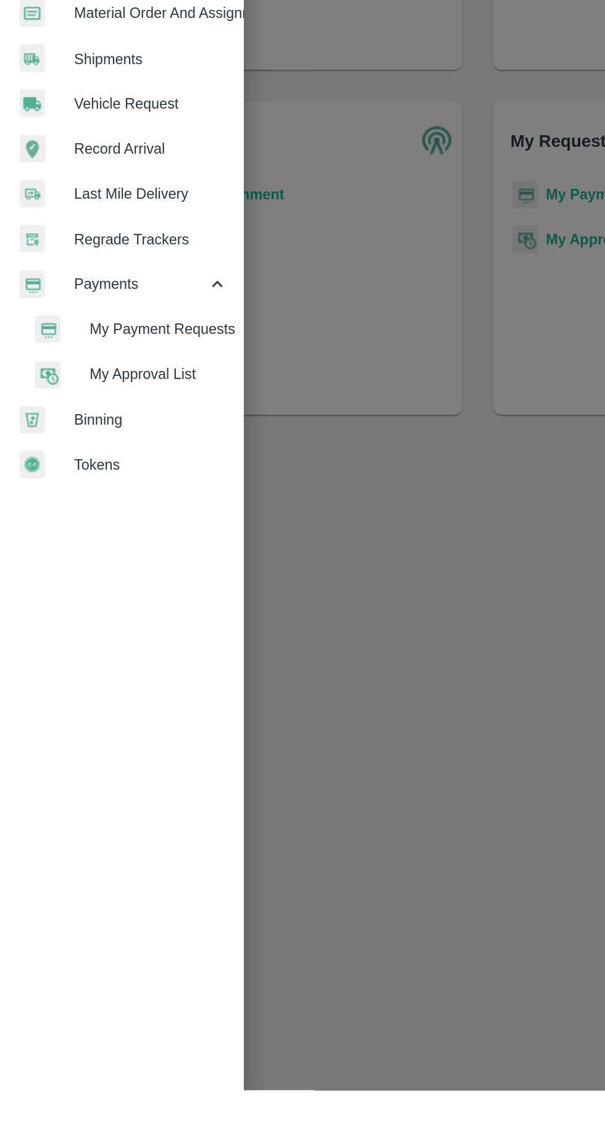
click at [119, 653] on span "My Payment Requests" at bounding box center [101, 658] width 88 height 14
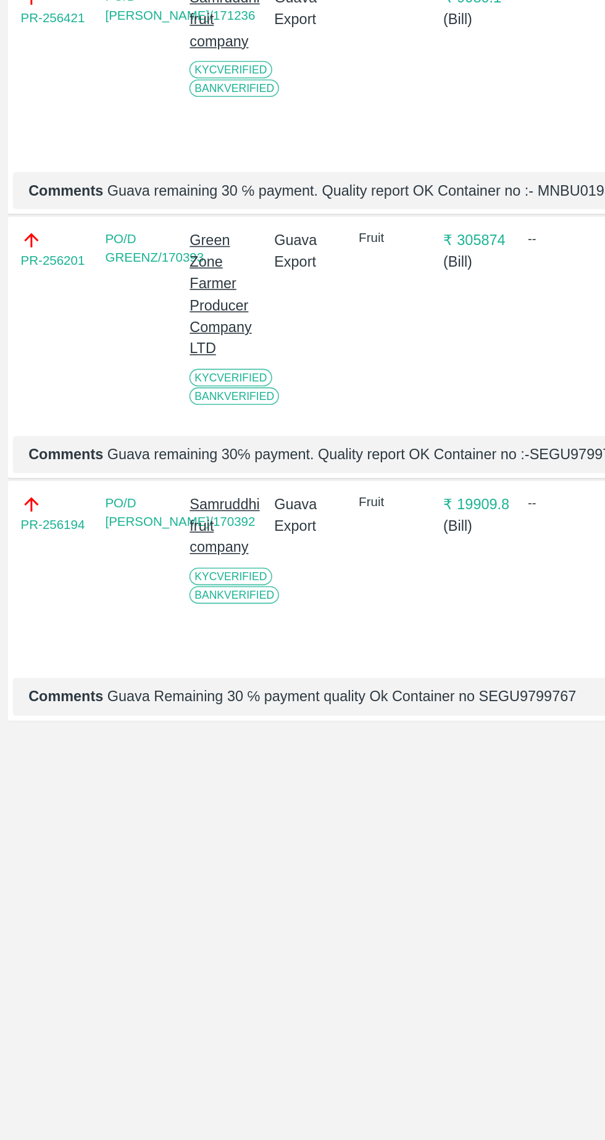
click at [37, 756] on link "PR-256194" at bounding box center [33, 750] width 41 height 12
